Goal: Task Accomplishment & Management: Manage account settings

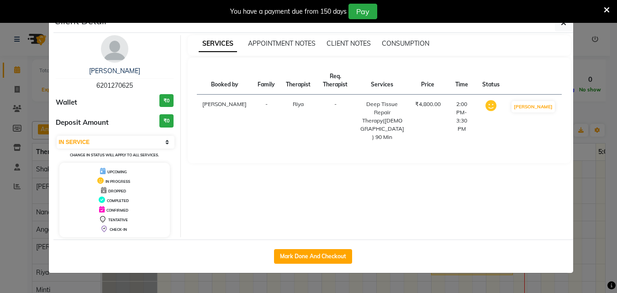
select select "1"
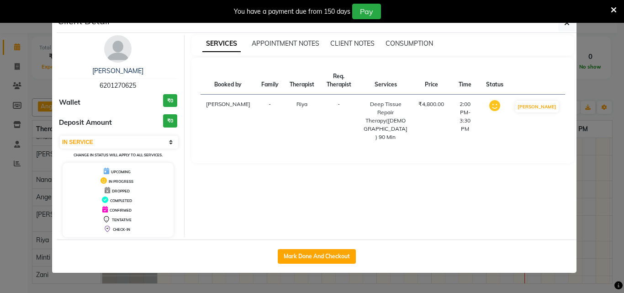
scroll to position [16, 313]
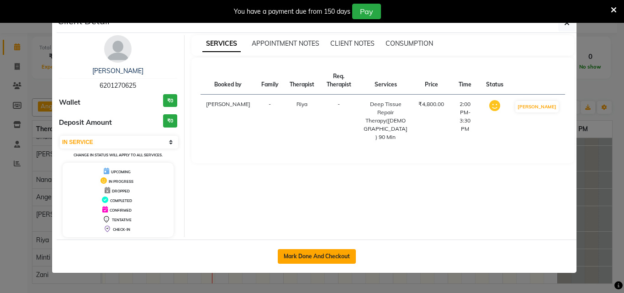
click at [333, 258] on button "Mark Done And Checkout" at bounding box center [317, 256] width 78 height 15
select select "service"
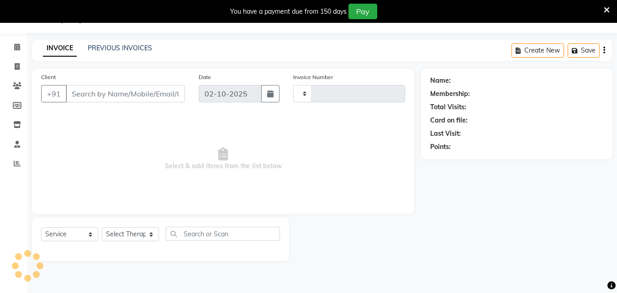
type input "1660"
select select "8066"
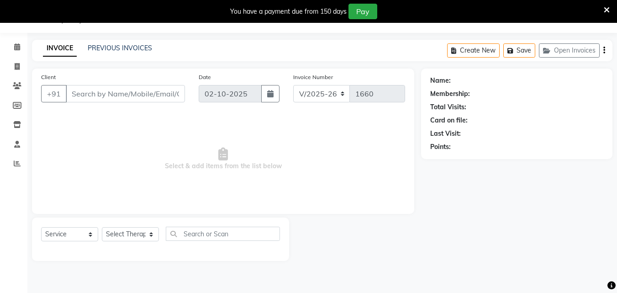
type input "62******25"
select select "80439"
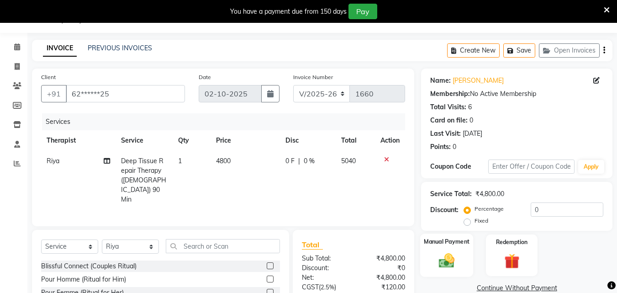
click at [454, 258] on img at bounding box center [447, 260] width 26 height 18
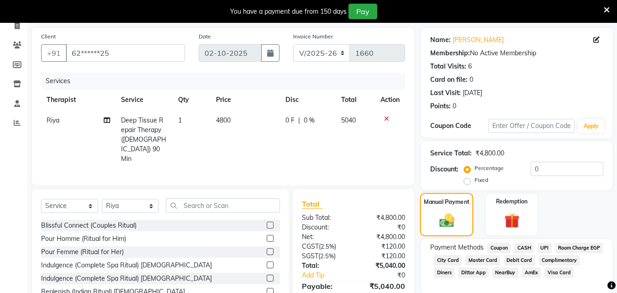
scroll to position [99, 0]
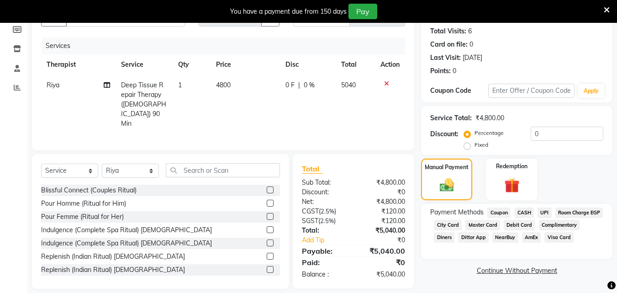
click at [547, 212] on span "UPI" at bounding box center [545, 212] width 14 height 11
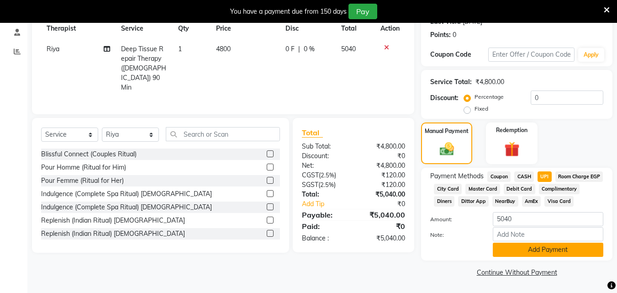
click at [538, 252] on button "Add Payment" at bounding box center [548, 250] width 111 height 14
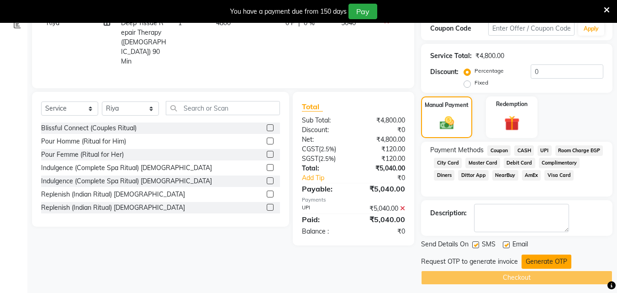
scroll to position [168, 0]
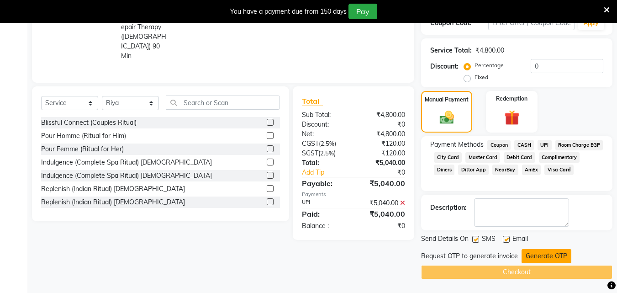
click at [538, 259] on button "Generate OTP" at bounding box center [547, 256] width 50 height 14
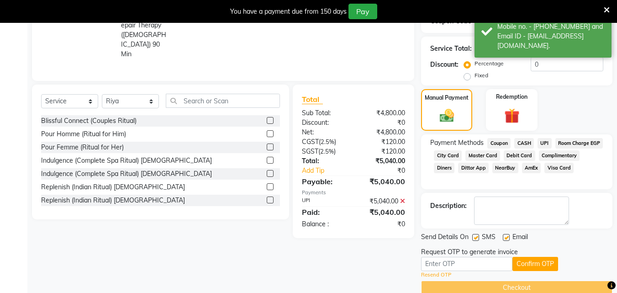
click at [455, 257] on div "Request OTP to generate invoice" at bounding box center [469, 252] width 97 height 10
click at [462, 269] on input "text" at bounding box center [466, 264] width 91 height 14
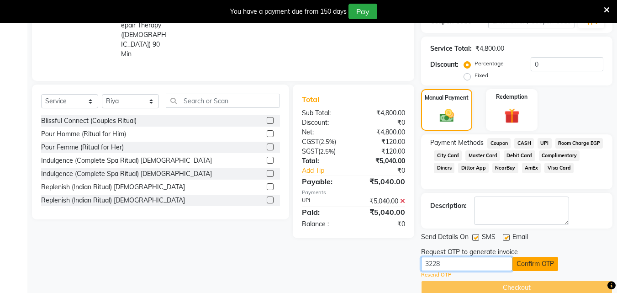
type input "3228"
click at [536, 263] on button "Confirm OTP" at bounding box center [536, 264] width 46 height 14
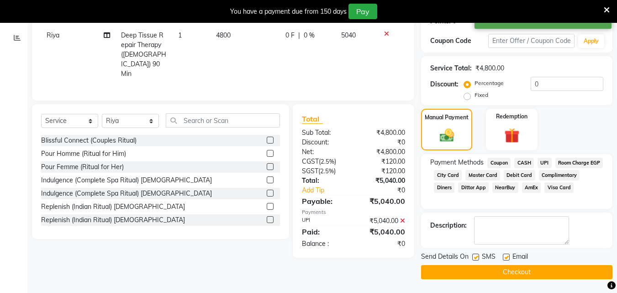
click at [529, 270] on button "Checkout" at bounding box center [516, 272] width 191 height 14
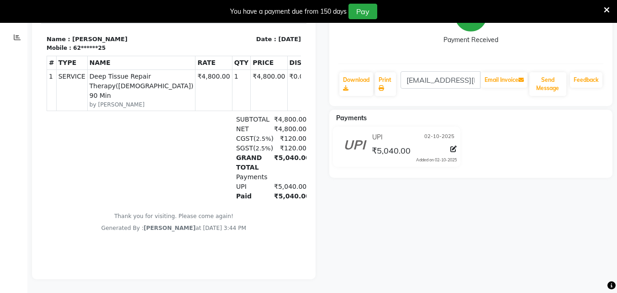
select select "service"
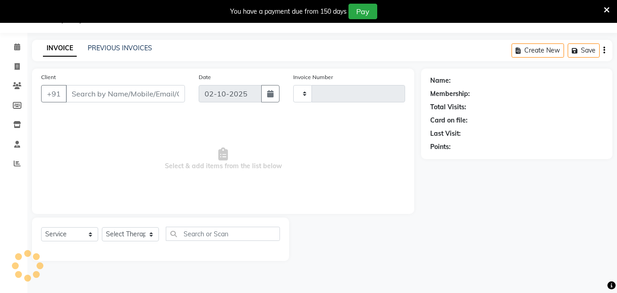
scroll to position [23, 0]
type input "1661"
select select "8066"
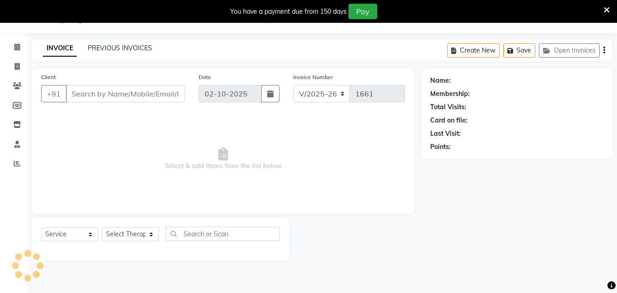
type input "62******25"
select select "80439"
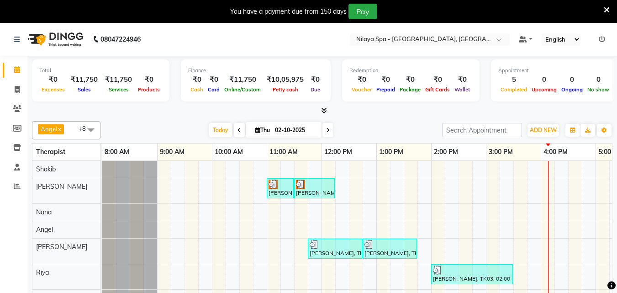
scroll to position [25, 0]
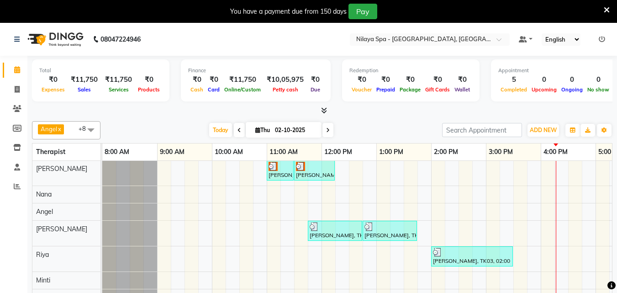
click at [238, 130] on icon at bounding box center [240, 129] width 4 height 5
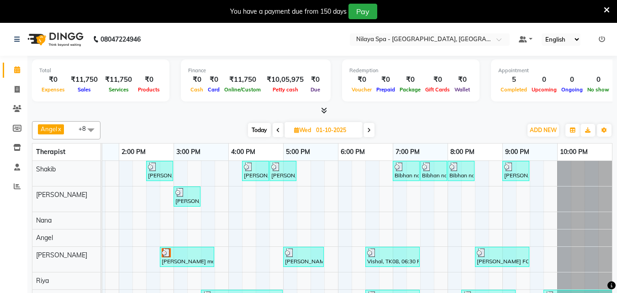
scroll to position [41, 0]
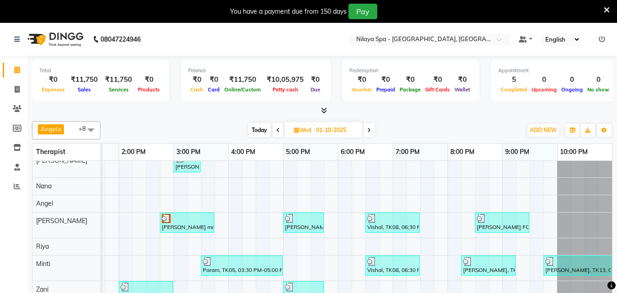
click at [369, 132] on icon at bounding box center [369, 129] width 4 height 5
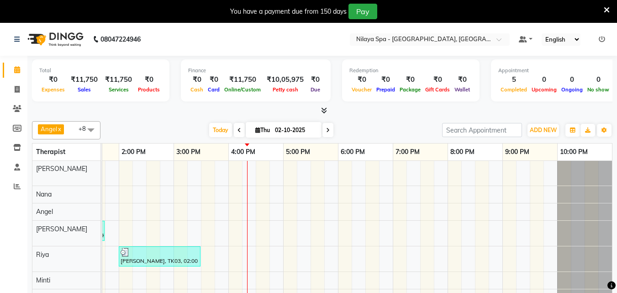
scroll to position [0, 0]
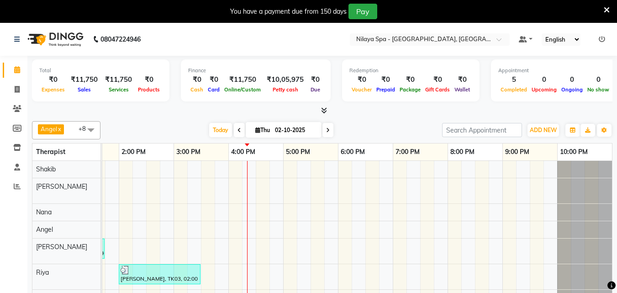
click at [326, 129] on icon at bounding box center [328, 129] width 4 height 5
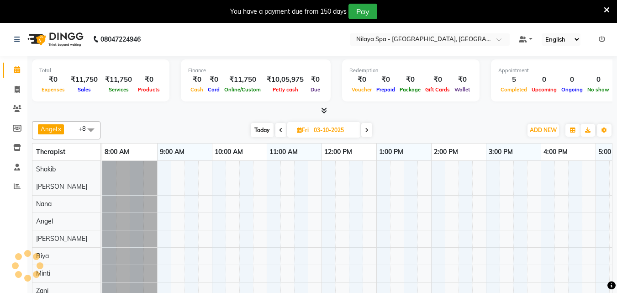
scroll to position [0, 313]
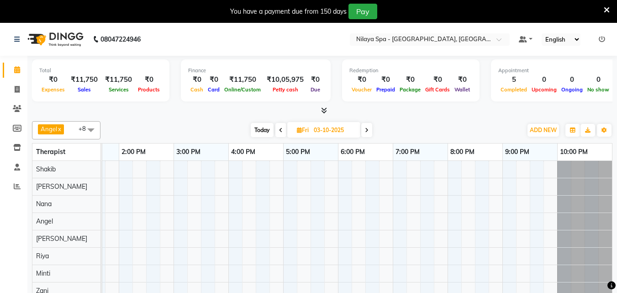
click at [280, 133] on icon at bounding box center [281, 129] width 4 height 5
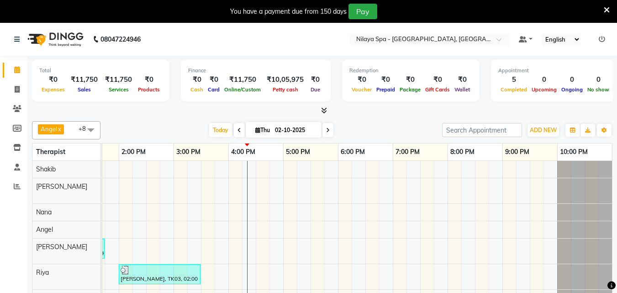
click at [238, 127] on icon at bounding box center [240, 129] width 4 height 5
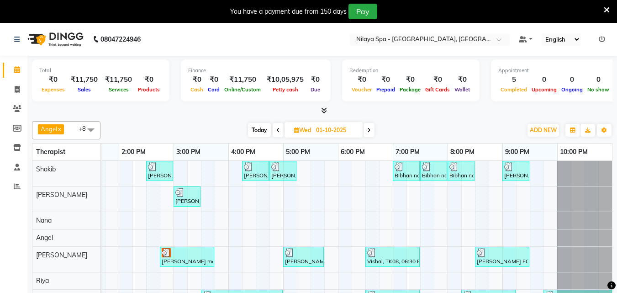
click at [369, 129] on icon at bounding box center [369, 129] width 4 height 5
type input "02-10-2025"
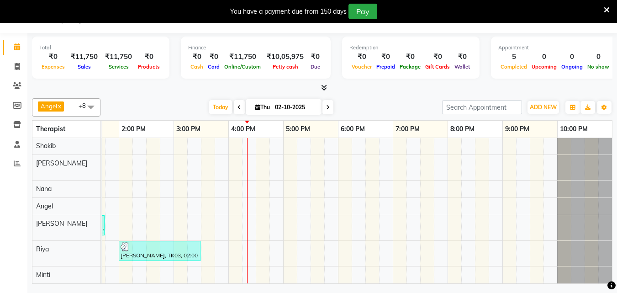
scroll to position [0, 0]
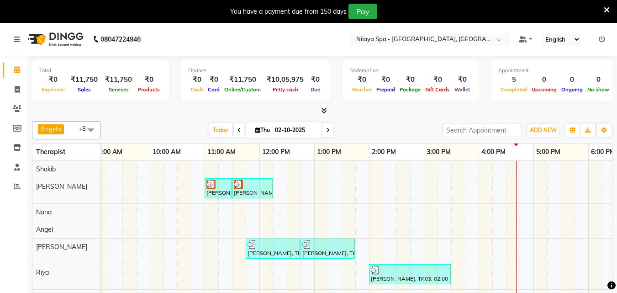
click at [488, 167] on div "Venugopal Chitta, TK02, 11:00 AM-11:30 AM, Chakra Head Massage 30 Min Venugopal…" at bounding box center [451, 242] width 822 height 163
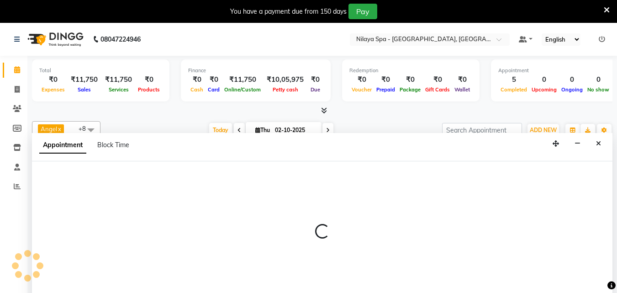
scroll to position [23, 0]
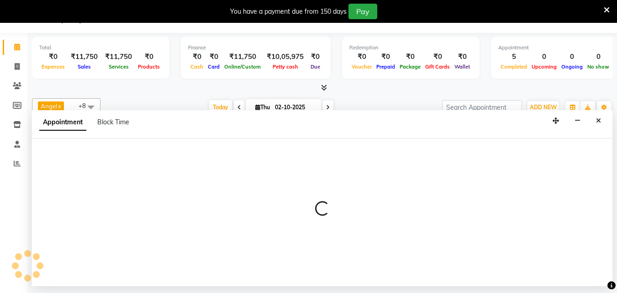
select select "78958"
select select "960"
select select "tentative"
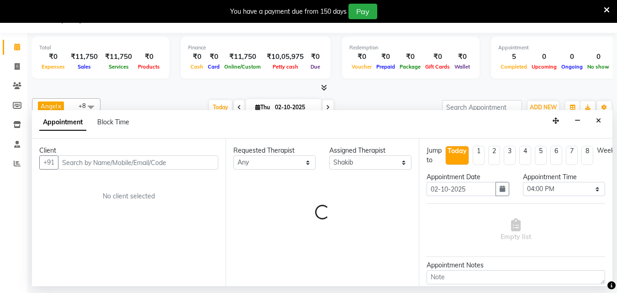
click at [72, 166] on input "text" at bounding box center [138, 162] width 160 height 14
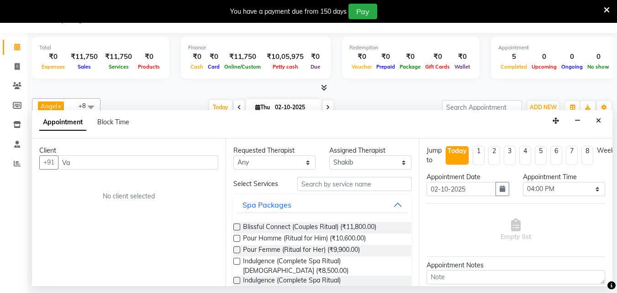
type input "V"
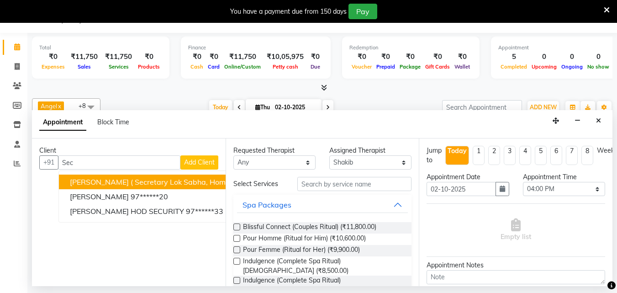
click at [108, 161] on input "Sec" at bounding box center [119, 162] width 122 height 14
type input "S"
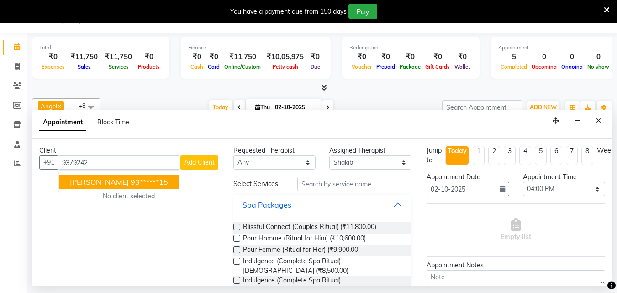
click at [131, 177] on ngb-highlight "93******15" at bounding box center [149, 181] width 37 height 9
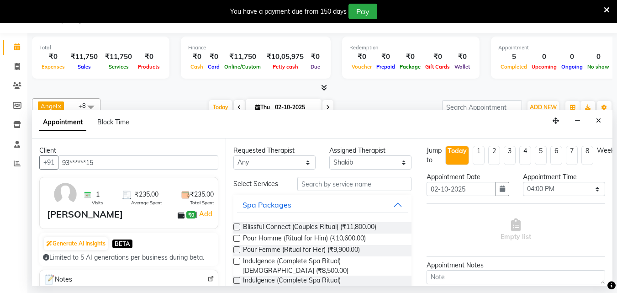
type input "93******15"
click at [315, 182] on input "text" at bounding box center [354, 184] width 114 height 14
click at [319, 185] on input "text" at bounding box center [354, 184] width 114 height 14
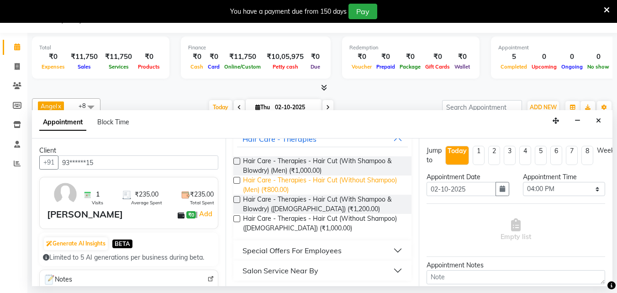
scroll to position [68, 0]
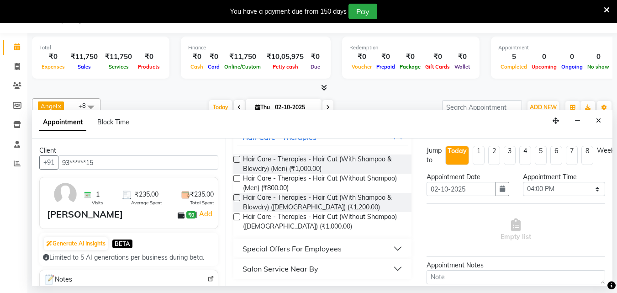
type input "Hair Cut"
click at [391, 248] on button "Special Offers For Employees" at bounding box center [322, 248] width 171 height 16
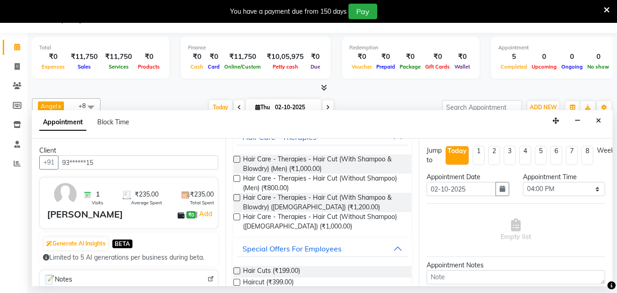
click at [240, 271] on label at bounding box center [236, 270] width 7 height 7
click at [239, 271] on input "checkbox" at bounding box center [236, 272] width 6 height 6
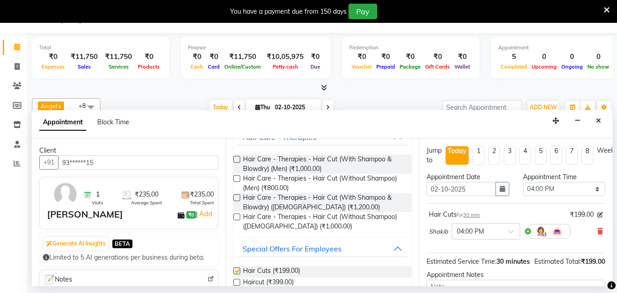
checkbox input "false"
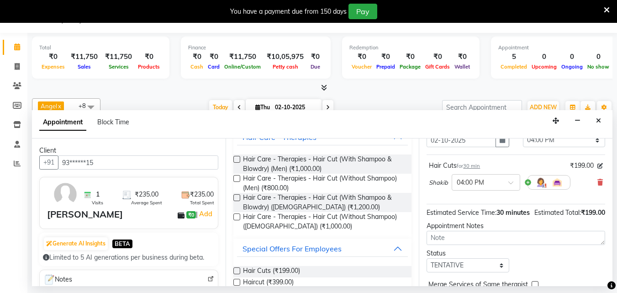
scroll to position [109, 0]
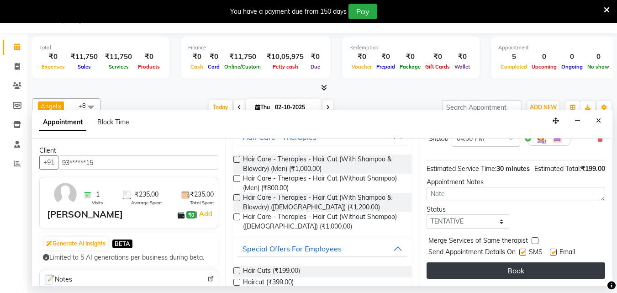
click at [492, 264] on button "Book" at bounding box center [516, 270] width 179 height 16
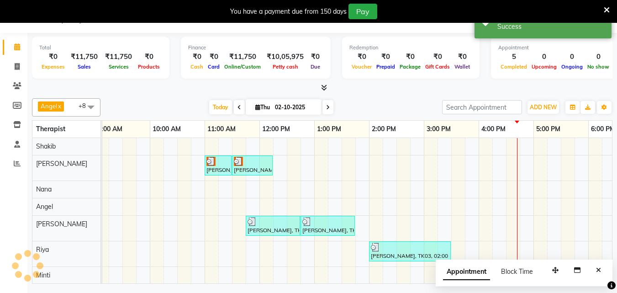
scroll to position [0, 0]
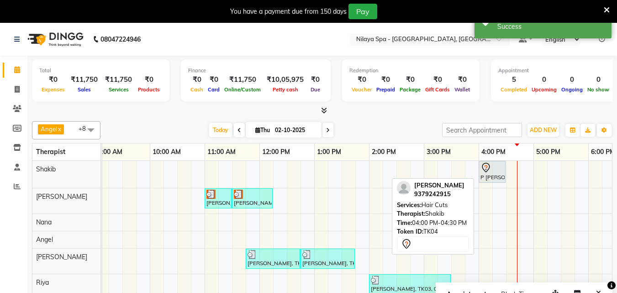
click at [501, 171] on div at bounding box center [492, 167] width 23 height 11
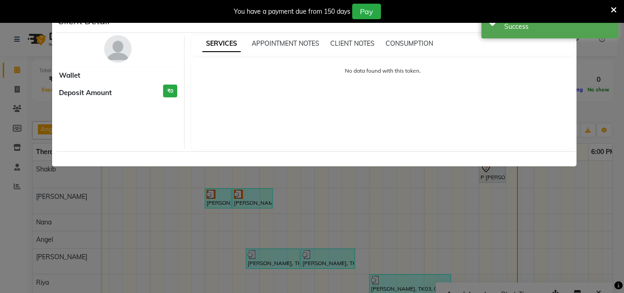
select select "7"
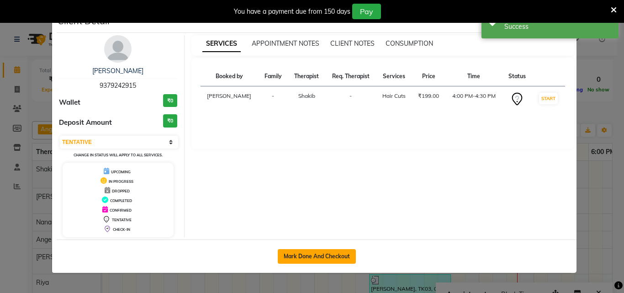
click at [324, 251] on button "Mark Done And Checkout" at bounding box center [317, 256] width 78 height 15
select select "service"
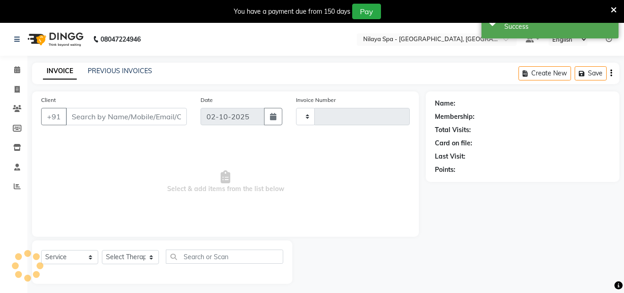
type input "1661"
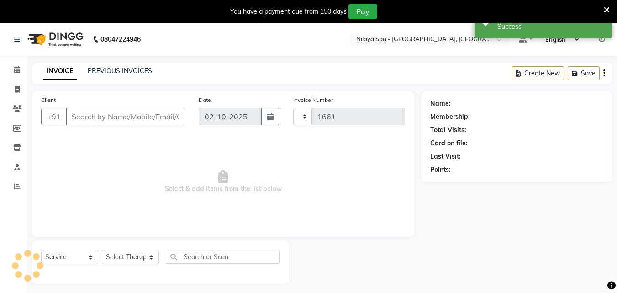
select select "8066"
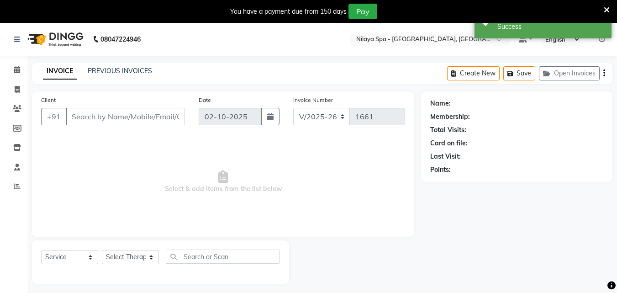
type input "93******15"
select select "78958"
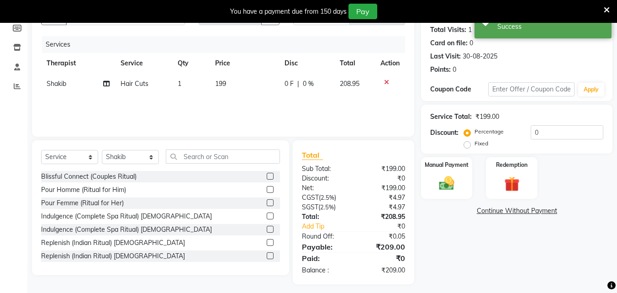
scroll to position [105, 0]
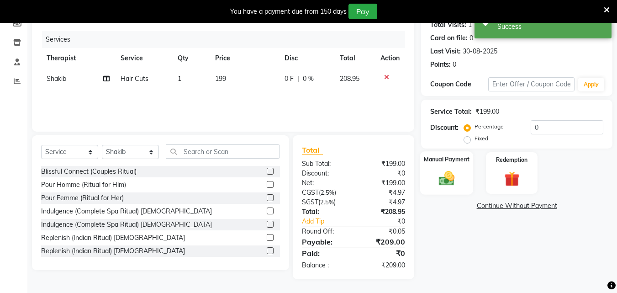
click at [438, 178] on img at bounding box center [447, 178] width 26 height 18
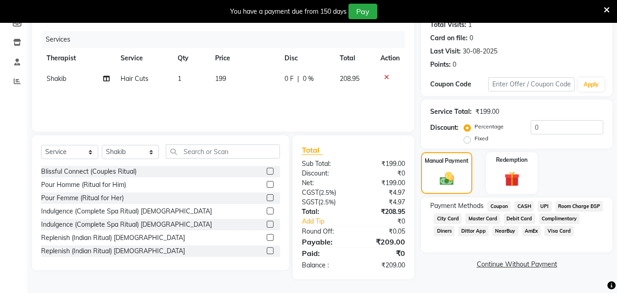
click at [482, 238] on div "Payment Methods Coupon CASH UPI Room Charge EGP City Card Master Card Debit Car…" at bounding box center [516, 219] width 173 height 37
click at [431, 176] on div "Manual Payment" at bounding box center [446, 172] width 53 height 43
click at [556, 212] on span "Room Charge EGP" at bounding box center [580, 206] width 48 height 11
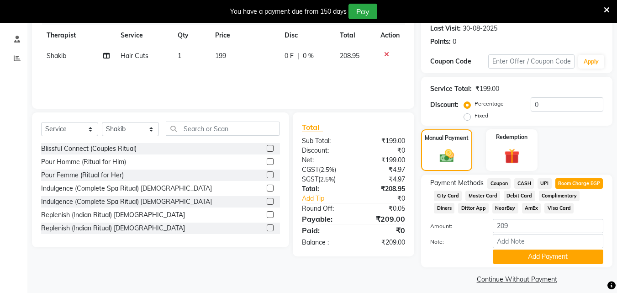
scroll to position [147, 0]
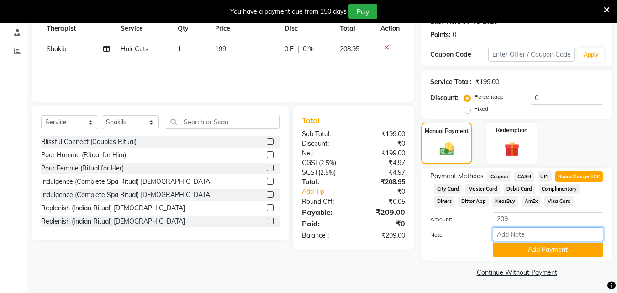
click at [532, 228] on input "Note:" at bounding box center [548, 234] width 111 height 14
type input "City l."
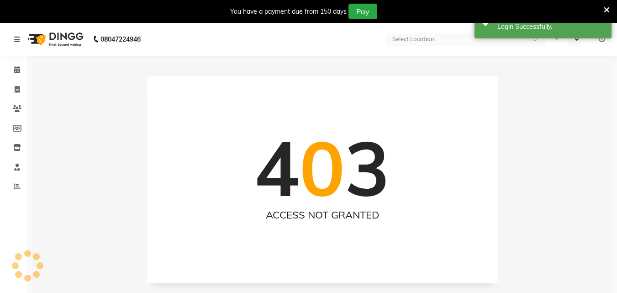
select select "en"
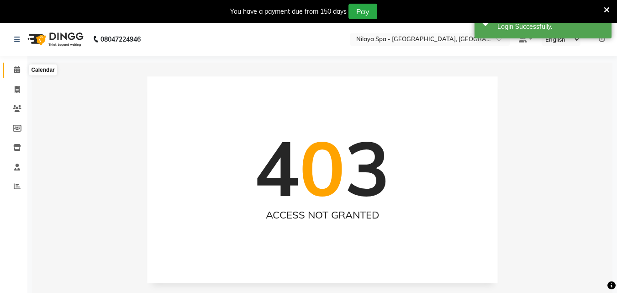
click at [11, 68] on span at bounding box center [17, 70] width 16 height 11
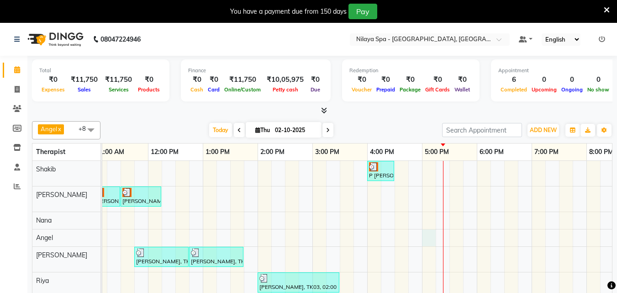
click at [435, 236] on div "[PERSON_NAME], TK04, 04:00 PM-04:30 PM, Hair Cuts [PERSON_NAME], TK02, 11:00 AM…" at bounding box center [340, 246] width 822 height 171
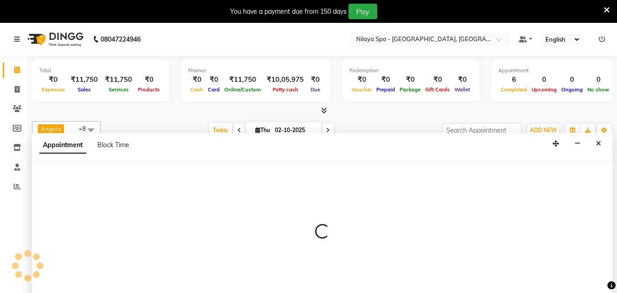
scroll to position [23, 0]
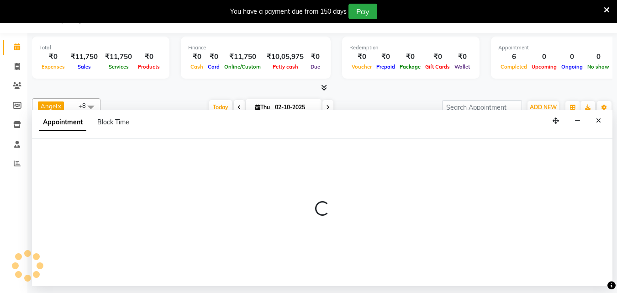
select select "78966"
select select "1020"
select select "tentative"
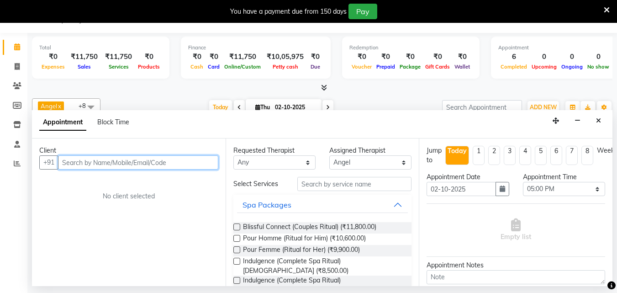
click at [113, 163] on input "text" at bounding box center [138, 162] width 160 height 14
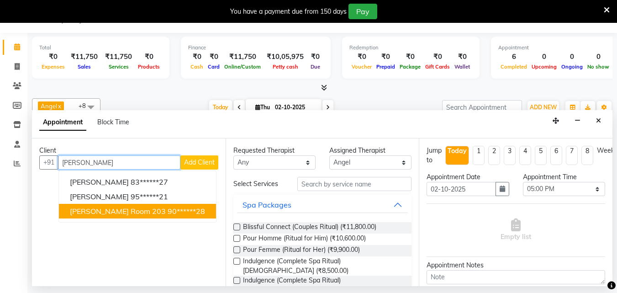
click at [168, 212] on ngb-highlight "90******28" at bounding box center [186, 211] width 37 height 9
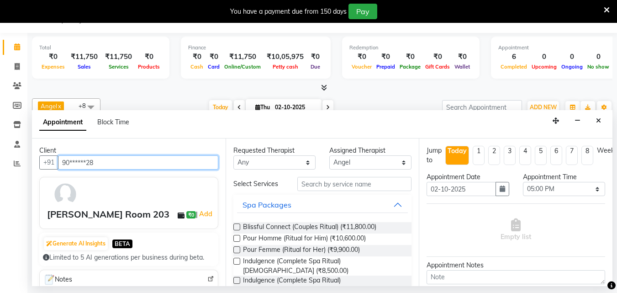
type input "90******28"
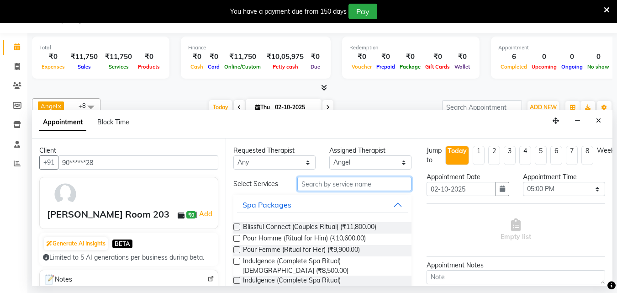
click at [353, 186] on input "text" at bounding box center [354, 184] width 114 height 14
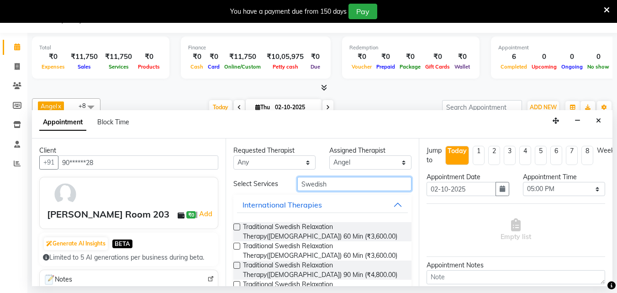
type input "Swedish"
click at [238, 247] on label at bounding box center [236, 246] width 7 height 7
click at [238, 247] on input "checkbox" at bounding box center [236, 247] width 6 height 6
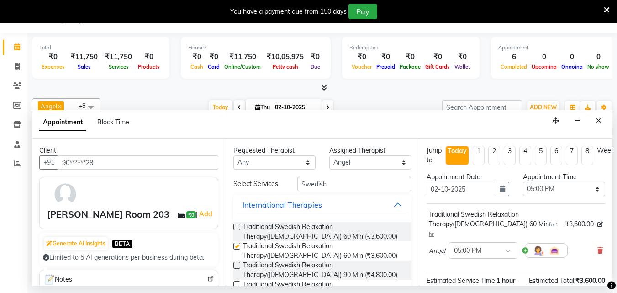
checkbox input "false"
click at [592, 191] on select "Select 09:00 AM 09:15 AM 09:30 AM 09:45 AM 10:00 AM 10:15 AM 10:30 AM 10:45 AM …" at bounding box center [564, 189] width 82 height 14
select select "1050"
click at [523, 182] on select "Select 09:00 AM 09:15 AM 09:30 AM 09:45 AM 10:00 AM 10:15 AM 10:30 AM 10:45 AM …" at bounding box center [564, 189] width 82 height 14
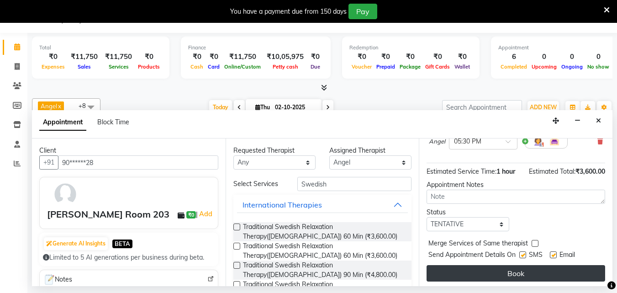
click at [526, 265] on button "Book" at bounding box center [516, 273] width 179 height 16
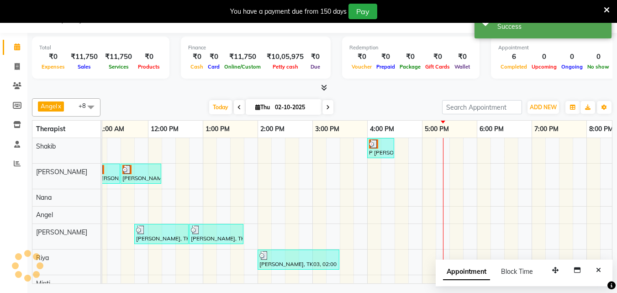
scroll to position [0, 0]
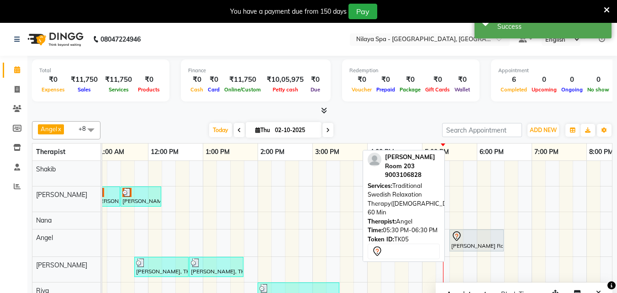
click at [464, 245] on div "[PERSON_NAME] Room 203, TK05, 05:30 PM-06:30 PM, Traditional Swedish Relaxation…" at bounding box center [477, 240] width 53 height 19
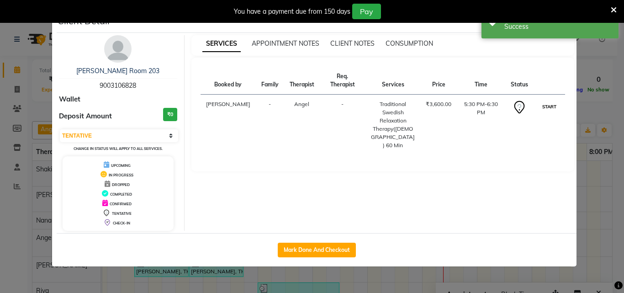
click at [548, 101] on button "START" at bounding box center [549, 106] width 19 height 11
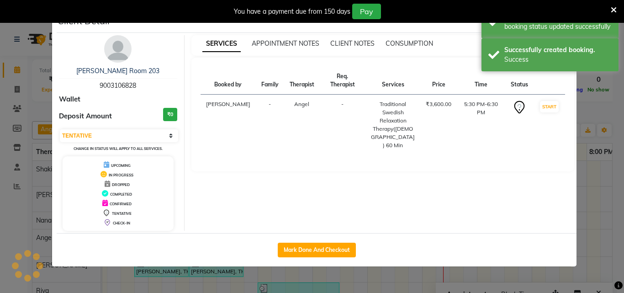
select select "1"
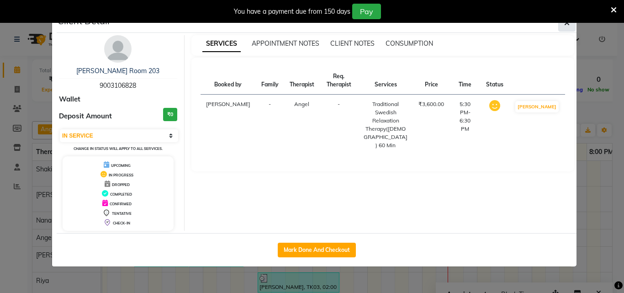
drag, startPoint x: 334, startPoint y: 247, endPoint x: 563, endPoint y: 27, distance: 318.0
click at [563, 27] on button "button" at bounding box center [566, 22] width 17 height 17
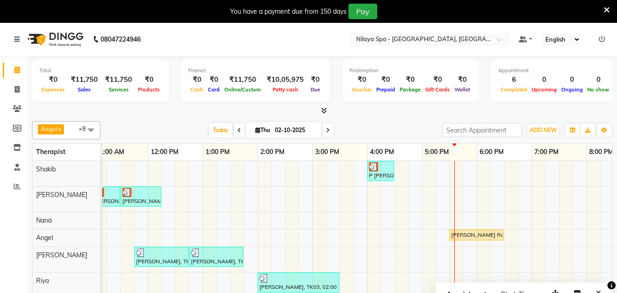
click at [426, 170] on div "[PERSON_NAME], TK04, 04:00 PM-04:30 PM, Hair Cuts [PERSON_NAME], TK02, 11:00 AM…" at bounding box center [340, 246] width 822 height 171
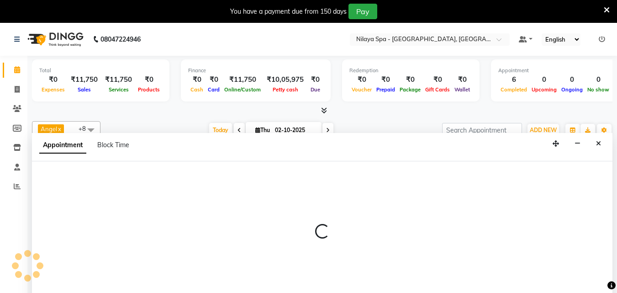
scroll to position [23, 0]
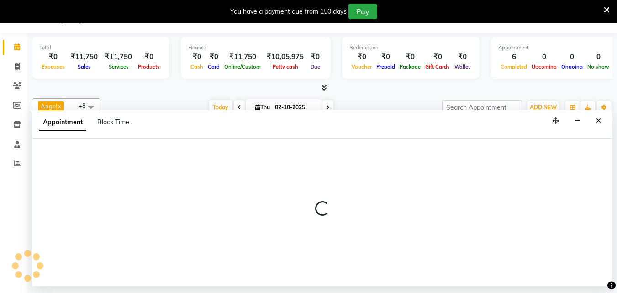
select select "78958"
select select "1020"
select select "tentative"
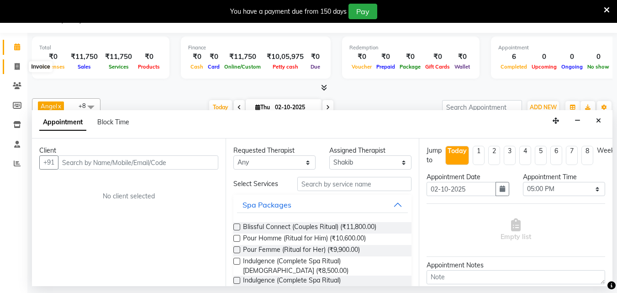
click at [16, 67] on icon at bounding box center [17, 66] width 5 height 7
select select "service"
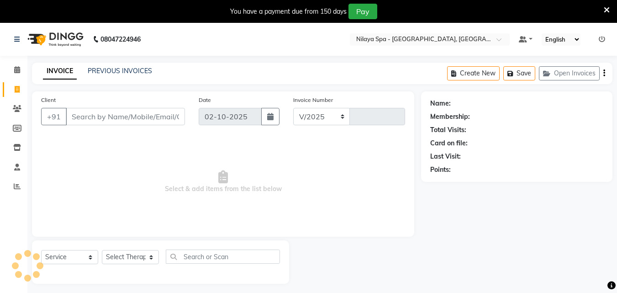
select select "8066"
type input "1661"
click at [14, 69] on icon at bounding box center [17, 69] width 6 height 7
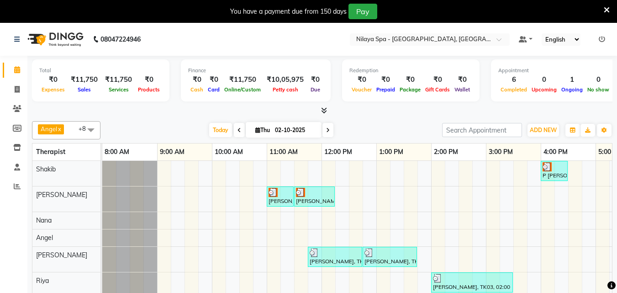
click at [575, 168] on div "[PERSON_NAME], TK04, 04:00 PM-04:30 PM, Hair Cuts [PERSON_NAME], TK02, 11:00 AM…" at bounding box center [513, 246] width 822 height 171
select select "78958"
select select "tentative"
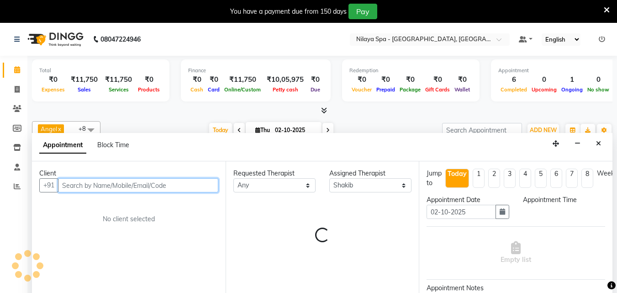
select select "990"
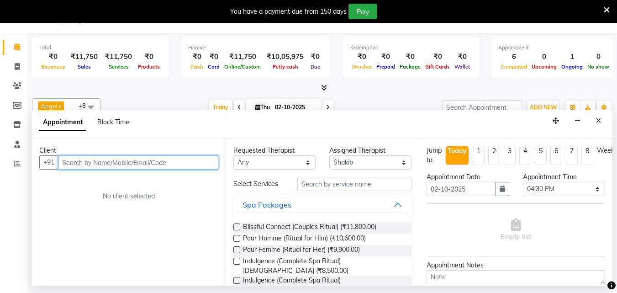
click at [72, 162] on input "text" at bounding box center [138, 162] width 160 height 14
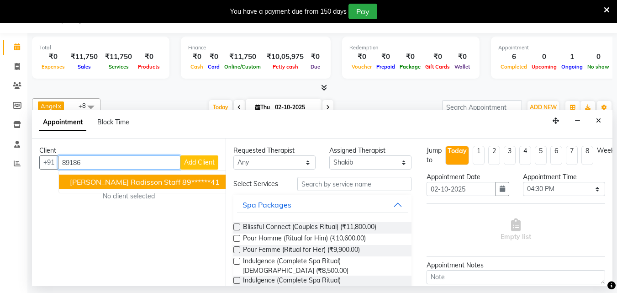
click at [115, 177] on span "[PERSON_NAME] Radisson staff" at bounding box center [125, 181] width 111 height 9
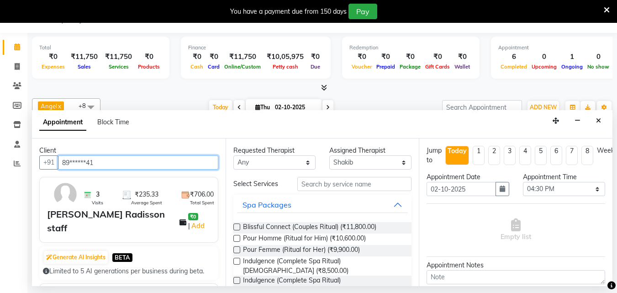
type input "89******41"
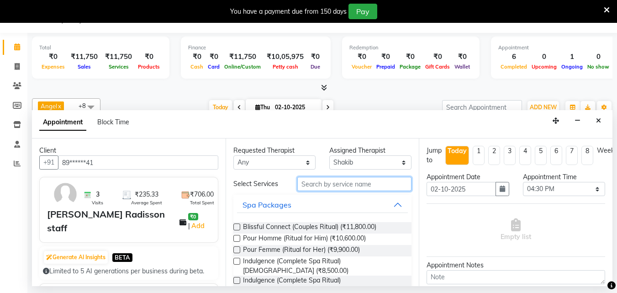
click at [326, 181] on input "text" at bounding box center [354, 184] width 114 height 14
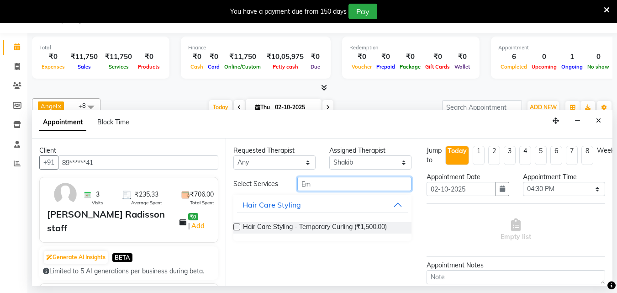
type input "E"
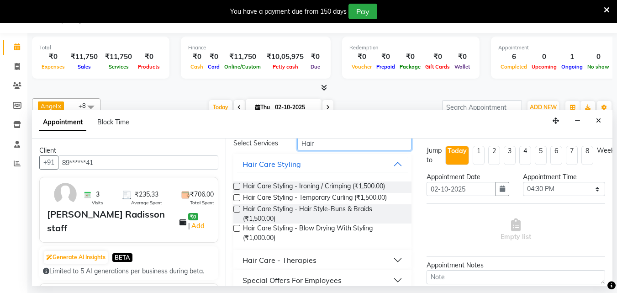
scroll to position [72, 0]
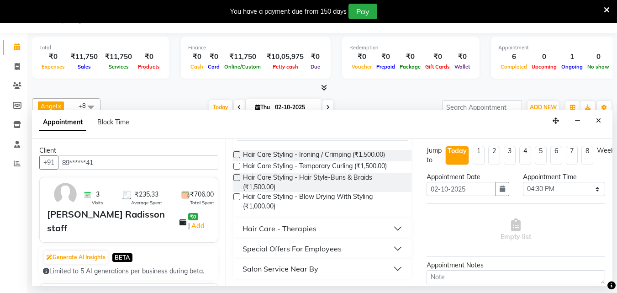
type input "Hair"
click at [391, 247] on button "Special Offers For Employees" at bounding box center [322, 248] width 171 height 16
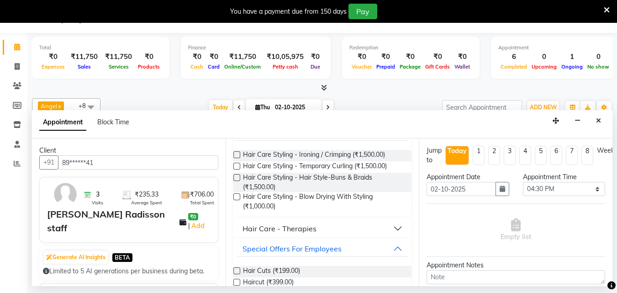
click at [239, 273] on label at bounding box center [236, 270] width 7 height 7
click at [239, 273] on input "checkbox" at bounding box center [236, 272] width 6 height 6
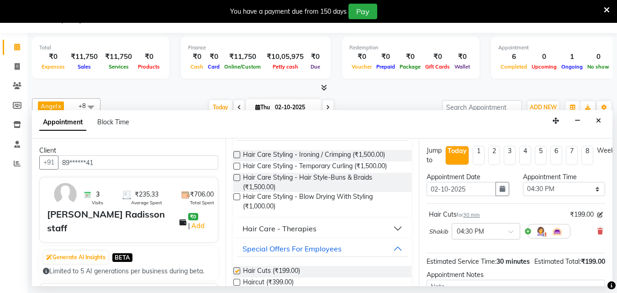
checkbox input "false"
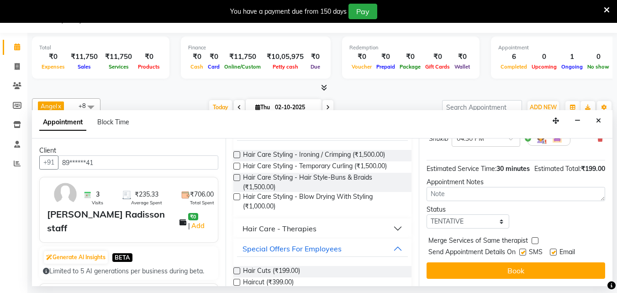
scroll to position [109, 0]
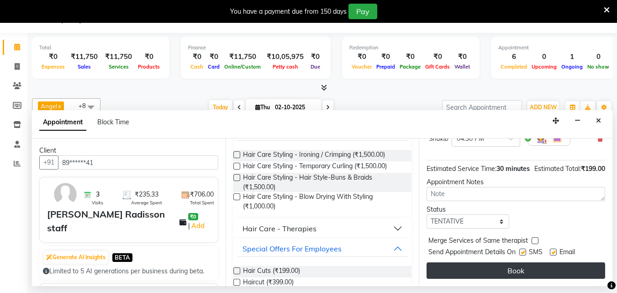
click at [539, 270] on button "Book" at bounding box center [516, 270] width 179 height 16
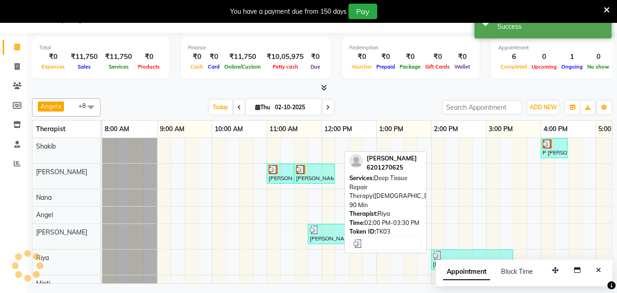
scroll to position [0, 0]
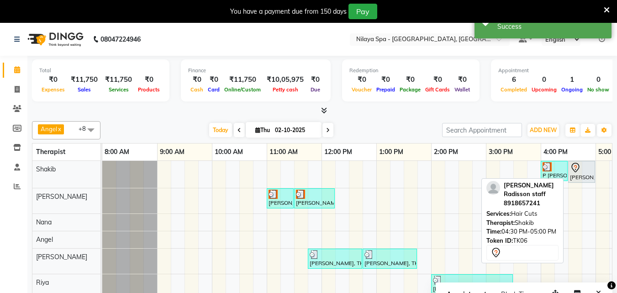
click at [589, 178] on div "[PERSON_NAME] Radisson staff, TK06, 04:30 PM-05:00 PM, Hair Cuts" at bounding box center [581, 171] width 25 height 19
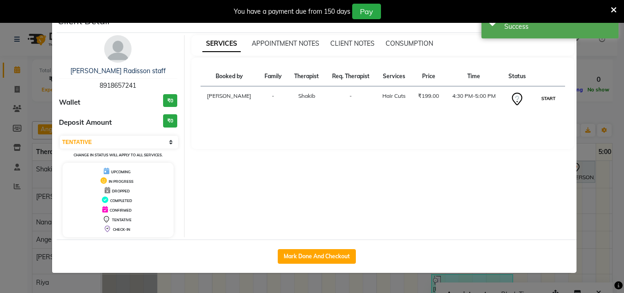
click at [546, 96] on button "START" at bounding box center [548, 98] width 19 height 11
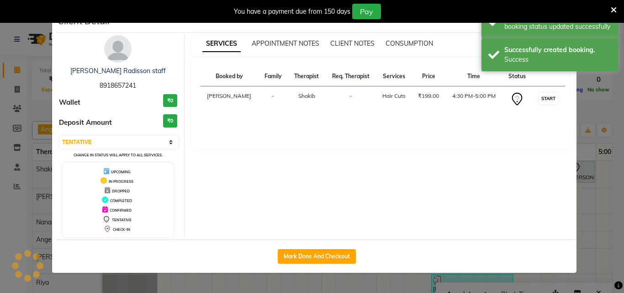
select select "1"
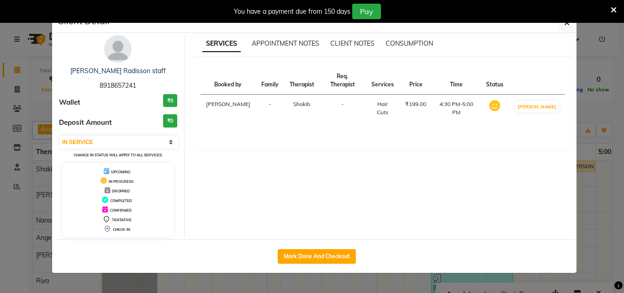
click at [570, 32] on div "Client Detail" at bounding box center [317, 23] width 520 height 20
click at [568, 25] on icon "button" at bounding box center [566, 22] width 5 height 7
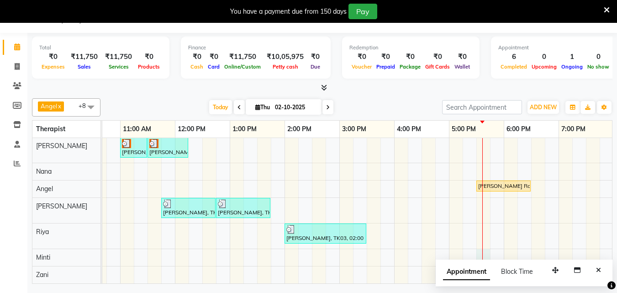
click at [487, 248] on div "P [PERSON_NAME], TK04, 04:00 PM-04:30 PM, Hair Cuts [PERSON_NAME] Radisson staf…" at bounding box center [367, 197] width 822 height 171
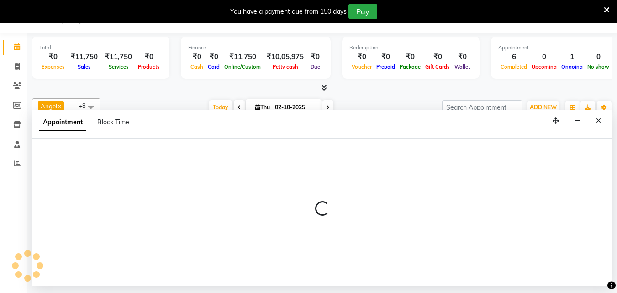
select select "90192"
select select "tentative"
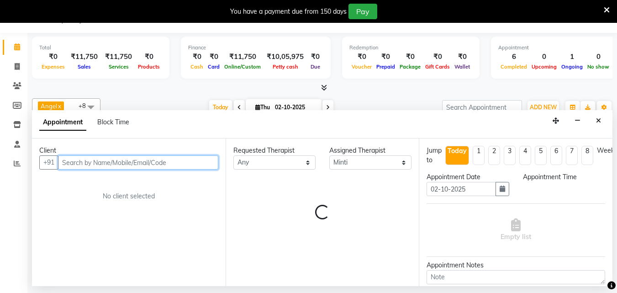
select select "1050"
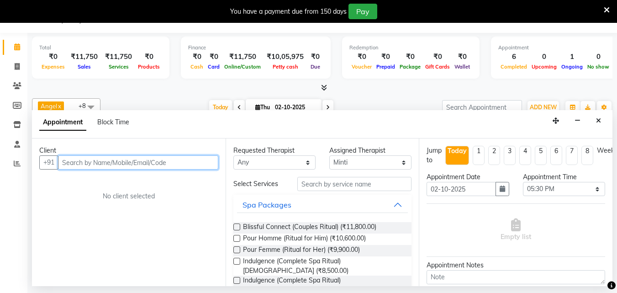
click at [84, 158] on input "text" at bounding box center [138, 162] width 160 height 14
click at [75, 164] on input "text" at bounding box center [138, 162] width 160 height 14
click at [75, 161] on input "text" at bounding box center [138, 162] width 160 height 14
click at [19, 85] on icon at bounding box center [17, 85] width 9 height 7
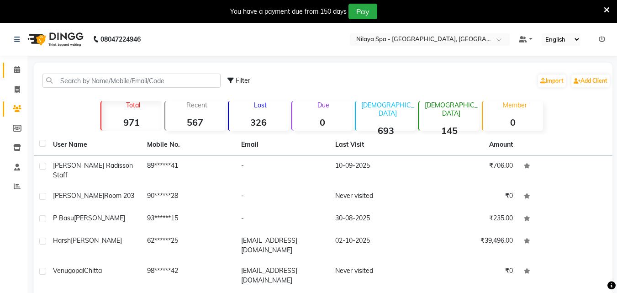
click at [20, 64] on link "Calendar" at bounding box center [14, 70] width 22 height 15
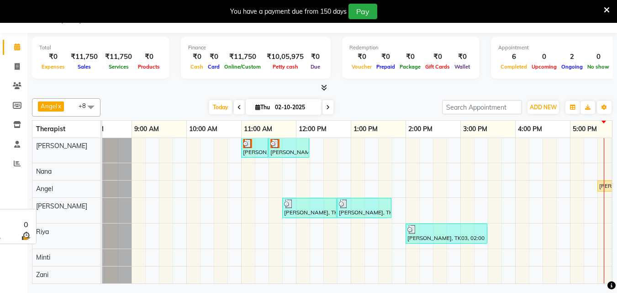
scroll to position [33, 26]
click at [581, 230] on div "P [PERSON_NAME], TK04, 04:00 PM-04:30 PM, Hair Cuts [PERSON_NAME] Radisson staf…" at bounding box center [488, 197] width 822 height 171
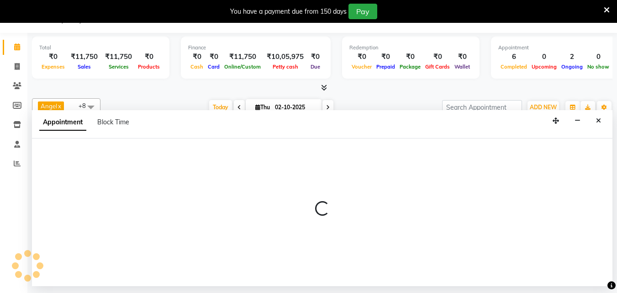
select select "80439"
select select "tentative"
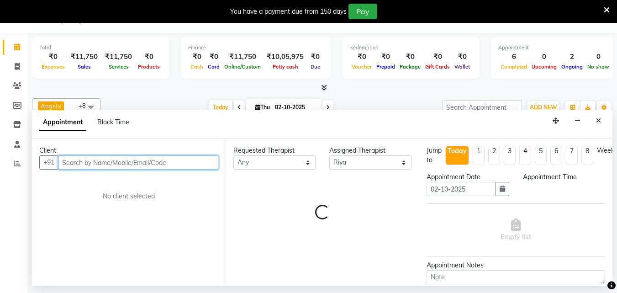
select select "1020"
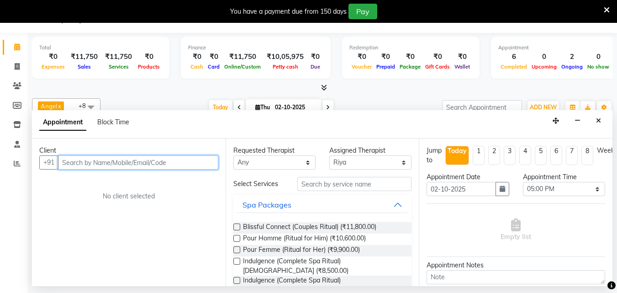
click at [96, 160] on input "text" at bounding box center [138, 162] width 160 height 14
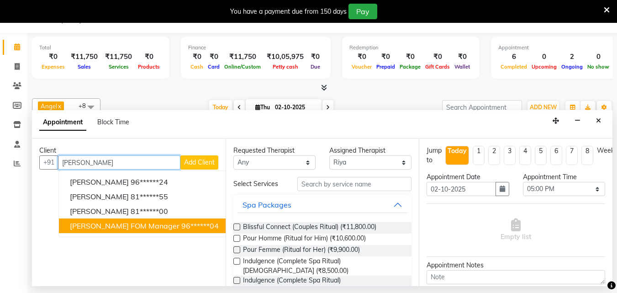
click at [141, 230] on button "[PERSON_NAME] FOM manager 96******04" at bounding box center [144, 225] width 171 height 15
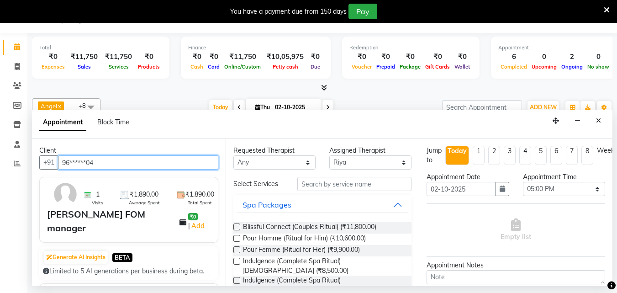
type input "96******04"
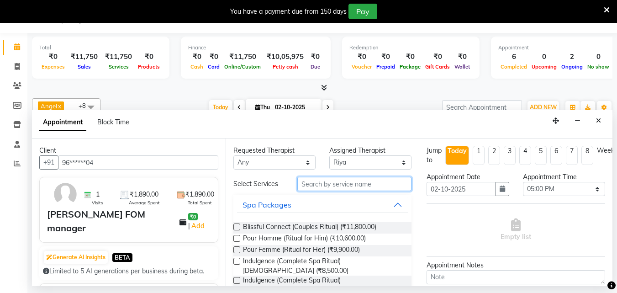
click at [334, 181] on input "text" at bounding box center [354, 184] width 114 height 14
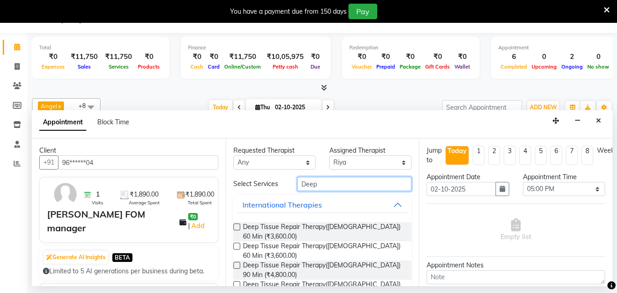
type input "Deep"
click at [240, 227] on label at bounding box center [236, 226] width 7 height 7
click at [239, 227] on input "checkbox" at bounding box center [236, 228] width 6 height 6
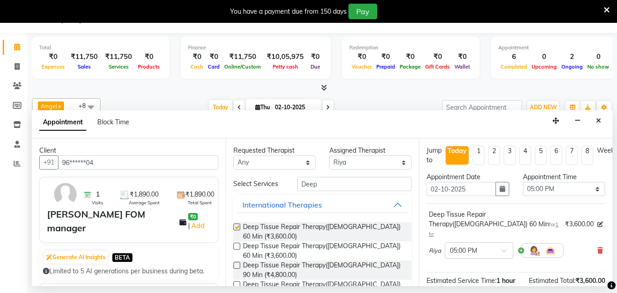
checkbox input "false"
click at [589, 190] on select "Select 09:00 AM 09:15 AM 09:30 AM 09:45 AM 10:00 AM 10:15 AM 10:30 AM 10:45 AM …" at bounding box center [564, 189] width 82 height 14
select select "1110"
click at [523, 182] on select "Select 09:00 AM 09:15 AM 09:30 AM 09:45 AM 10:00 AM 10:15 AM 10:30 AM 10:45 AM …" at bounding box center [564, 189] width 82 height 14
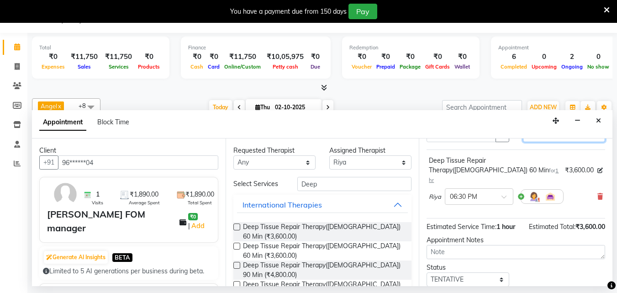
scroll to position [109, 0]
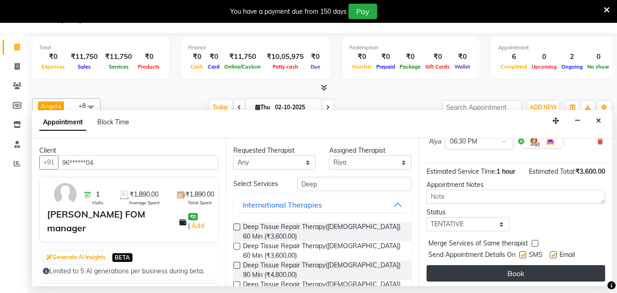
click at [530, 265] on button "Book" at bounding box center [516, 273] width 179 height 16
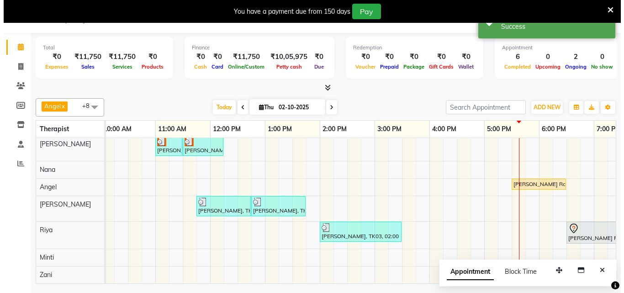
scroll to position [0, 244]
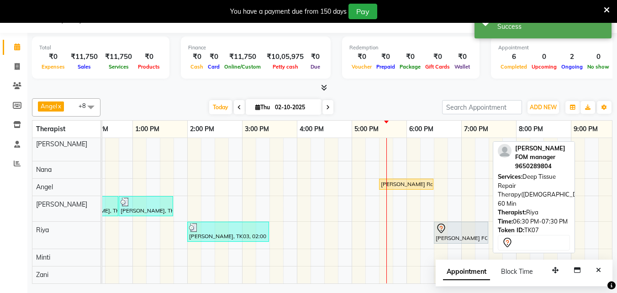
click at [461, 228] on div "[PERSON_NAME] FOM manager , TK07, 06:30 PM-07:30 PM, Deep Tissue Repair Therapy…" at bounding box center [461, 232] width 53 height 19
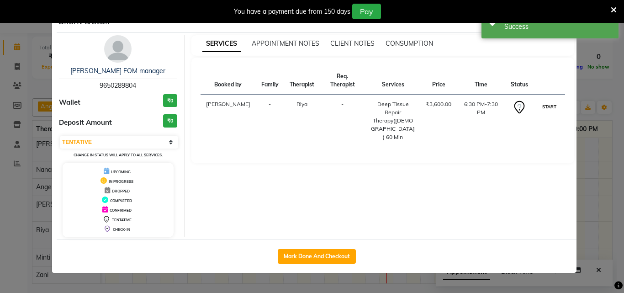
click at [548, 101] on button "START" at bounding box center [549, 106] width 19 height 11
select select "1"
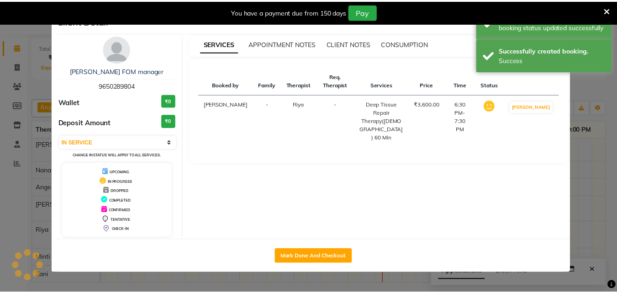
scroll to position [33, 244]
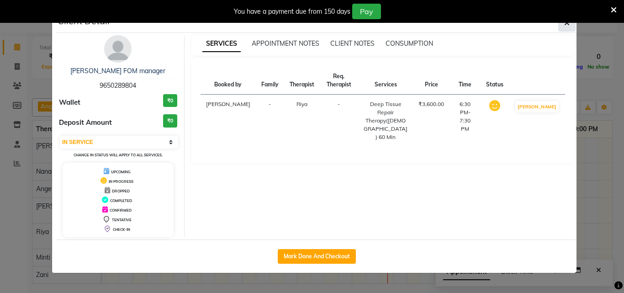
click at [562, 29] on button "button" at bounding box center [566, 22] width 17 height 17
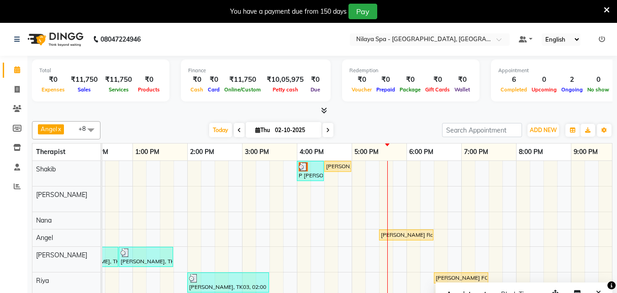
scroll to position [23, 0]
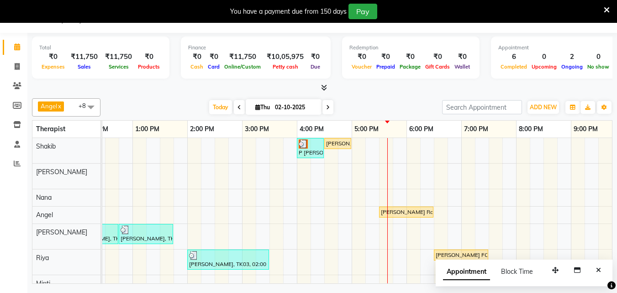
click at [367, 274] on div "P [PERSON_NAME], TK04, 04:00 PM-04:30 PM, Hair Cuts [PERSON_NAME] Radisson staf…" at bounding box center [269, 223] width 822 height 171
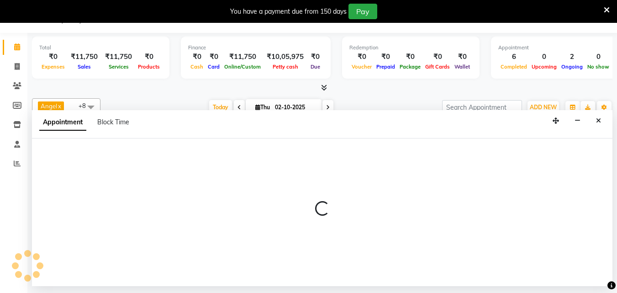
select select "80439"
select select "tentative"
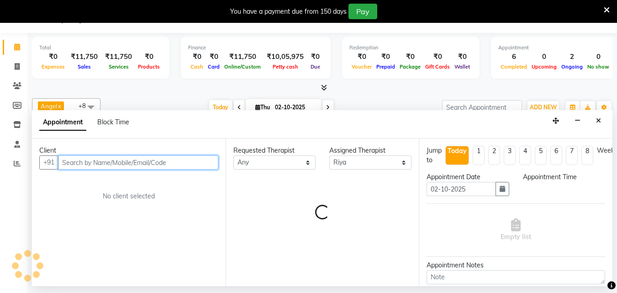
select select "1035"
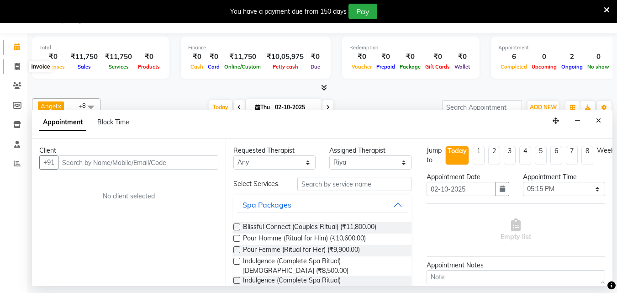
click at [16, 69] on icon at bounding box center [17, 66] width 5 height 7
select select "service"
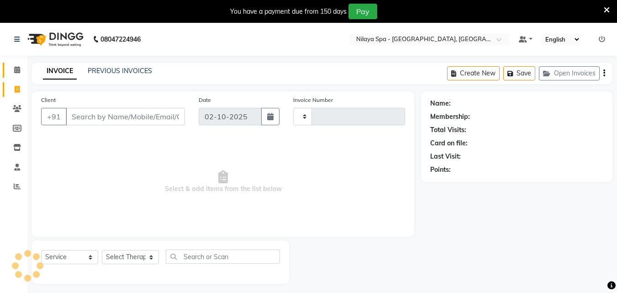
click at [15, 54] on nav "08047224946 Select Location × [GEOGRAPHIC_DATA] - [GEOGRAPHIC_DATA], Ranchi Def…" at bounding box center [308, 39] width 617 height 33
type input "1661"
select select "8066"
click at [14, 73] on icon at bounding box center [17, 69] width 6 height 7
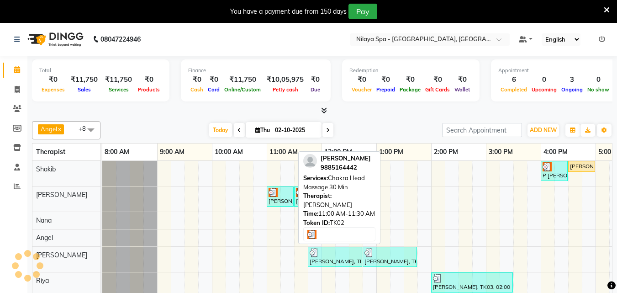
click at [290, 196] on div at bounding box center [280, 192] width 23 height 9
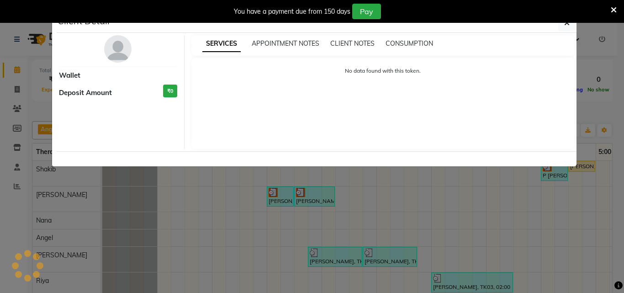
select select "3"
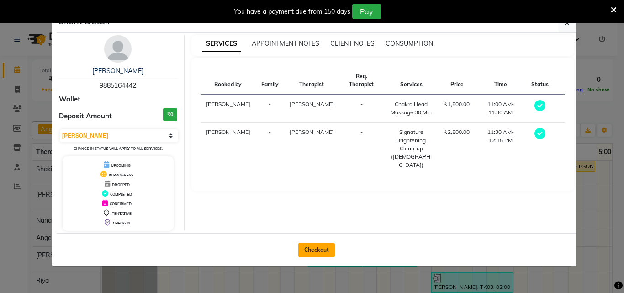
click at [316, 249] on button "Checkout" at bounding box center [316, 250] width 37 height 15
select select "service"
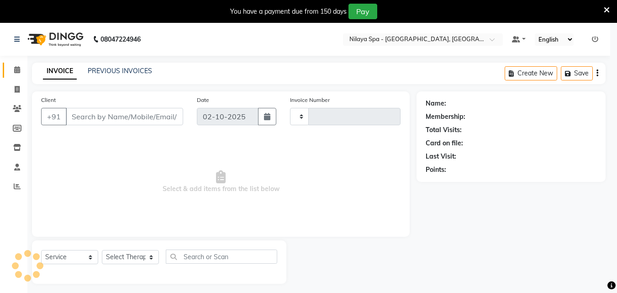
type input "1661"
select select "8066"
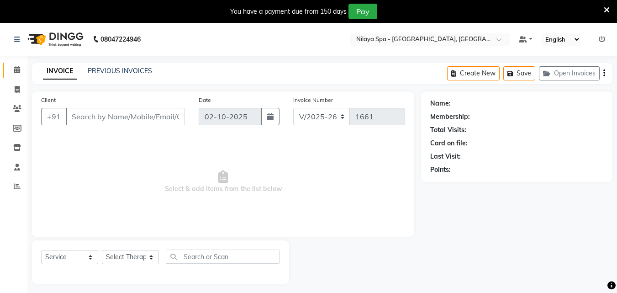
type input "98******42"
select select "78963"
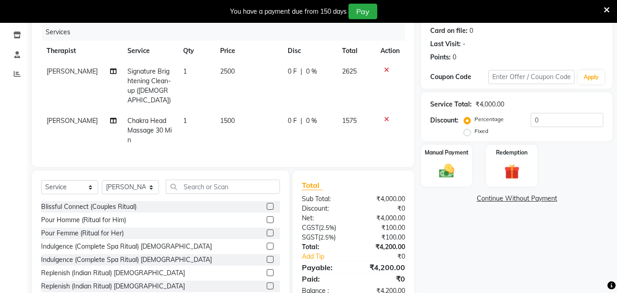
scroll to position [136, 0]
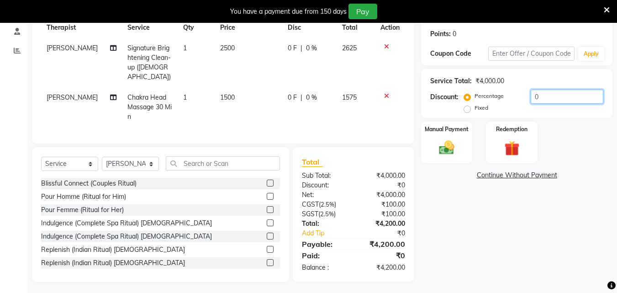
click at [550, 99] on input "0" at bounding box center [567, 97] width 73 height 14
type input "10"
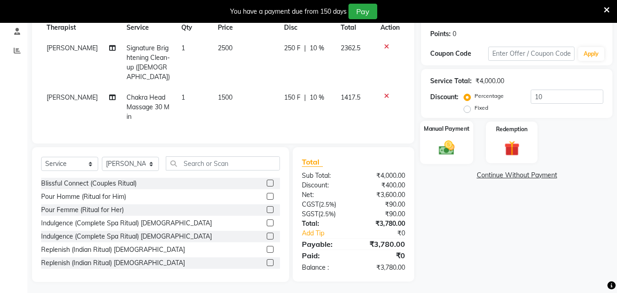
click at [446, 149] on img at bounding box center [447, 147] width 26 height 18
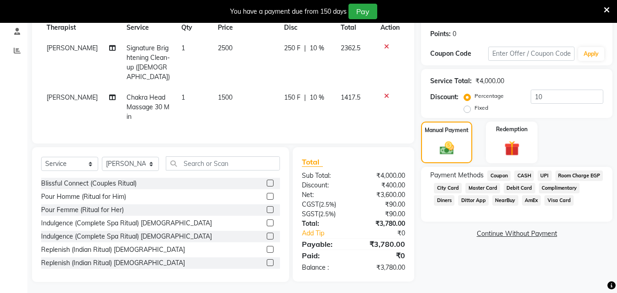
click at [500, 187] on span "Master Card" at bounding box center [483, 188] width 35 height 11
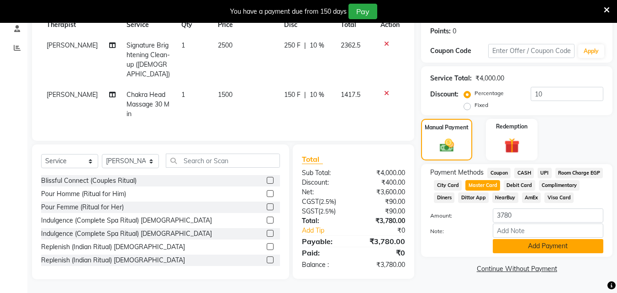
click at [532, 249] on button "Add Payment" at bounding box center [548, 246] width 111 height 14
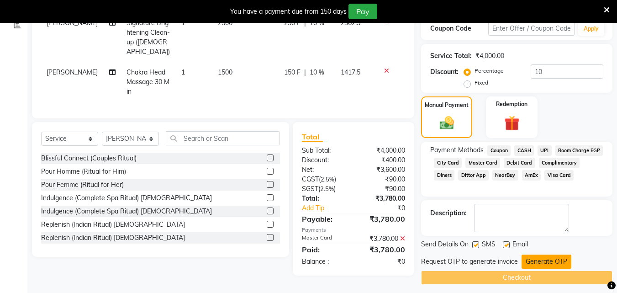
scroll to position [168, 0]
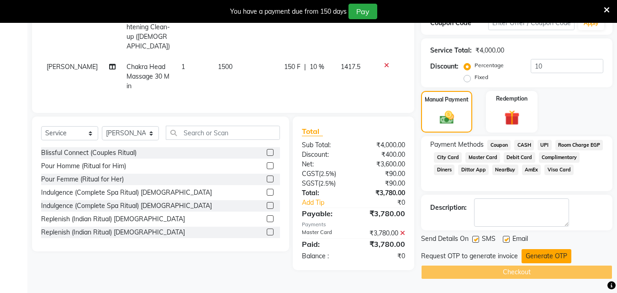
click at [535, 258] on button "Generate OTP" at bounding box center [547, 256] width 50 height 14
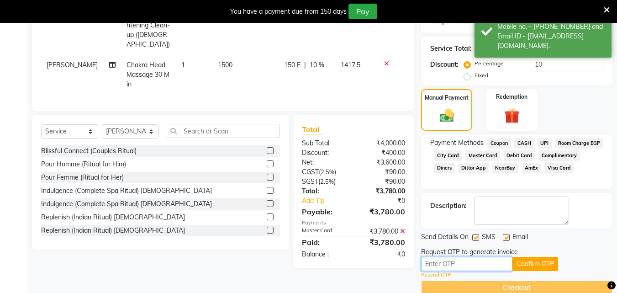
click at [454, 266] on input "text" at bounding box center [466, 264] width 91 height 14
type input "4566"
click at [538, 267] on button "Confirm OTP" at bounding box center [536, 264] width 46 height 14
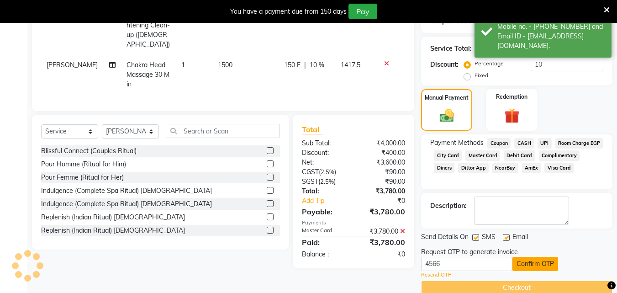
scroll to position [154, 0]
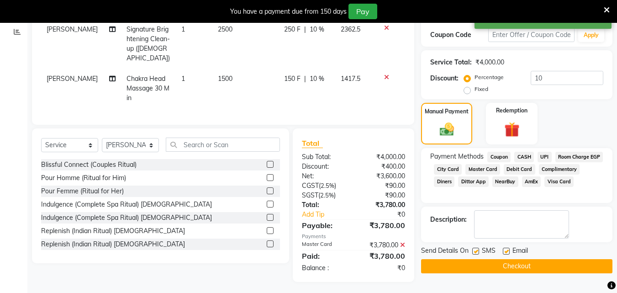
click at [538, 267] on button "Checkout" at bounding box center [516, 266] width 191 height 14
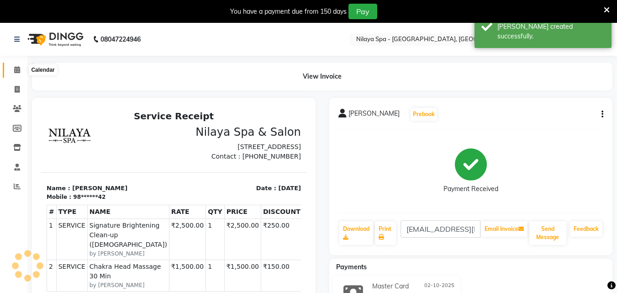
click at [18, 71] on icon at bounding box center [17, 69] width 6 height 7
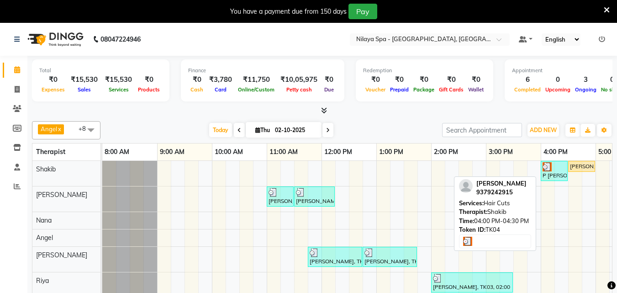
click at [555, 178] on div "P [PERSON_NAME], TK04, 04:00 PM-04:30 PM, Hair Cuts" at bounding box center [554, 170] width 25 height 17
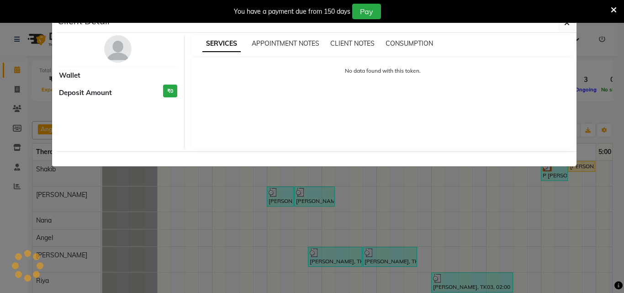
select select "3"
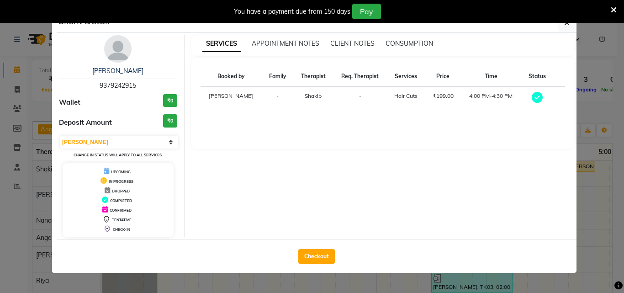
click at [568, 22] on div "You have a payment due from 150 days Pay" at bounding box center [312, 11] width 624 height 23
click at [568, 29] on button "button" at bounding box center [566, 22] width 17 height 17
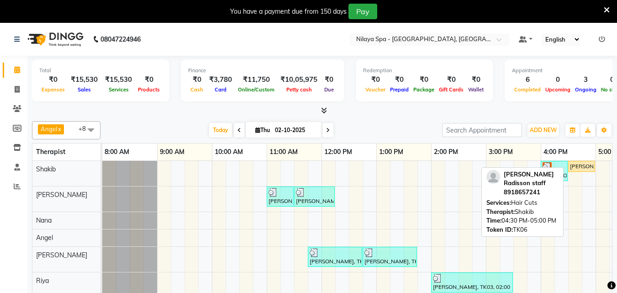
click at [588, 165] on div "[PERSON_NAME] Radisson staff, TK06, 04:30 PM-05:00 PM, Hair Cuts" at bounding box center [581, 166] width 25 height 8
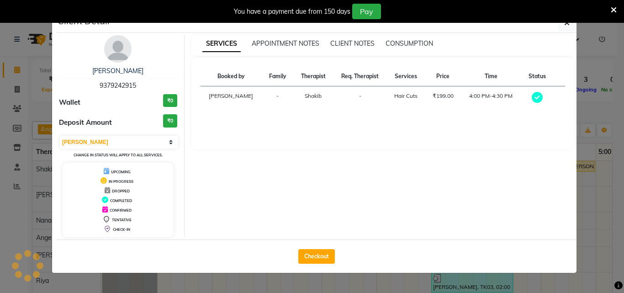
select select "1"
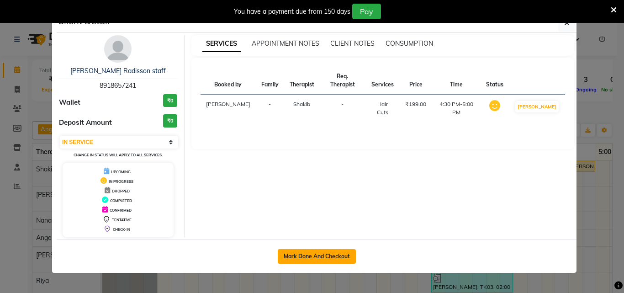
click at [301, 260] on button "Mark Done And Checkout" at bounding box center [317, 256] width 78 height 15
select select "service"
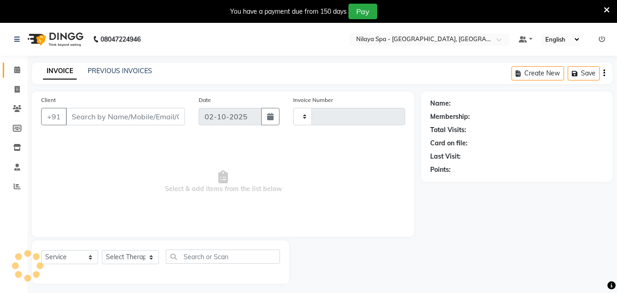
type input "1662"
select select "8066"
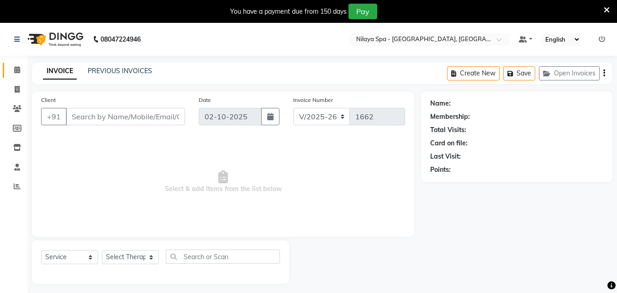
type input "89******41"
select select "78958"
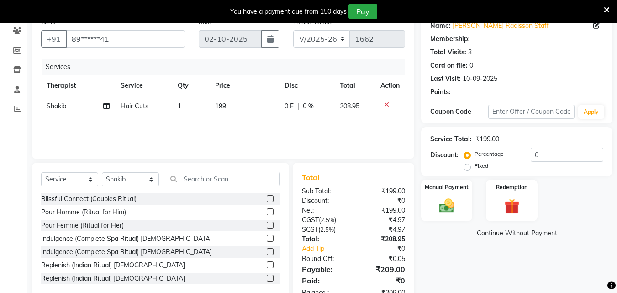
scroll to position [105, 0]
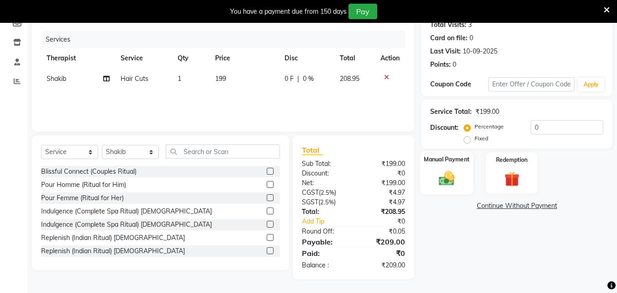
click at [451, 181] on img at bounding box center [447, 178] width 26 height 18
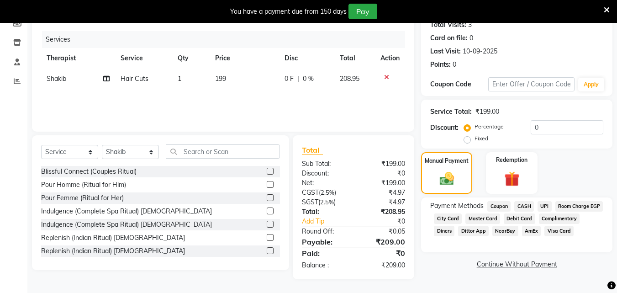
click at [556, 212] on span "Room Charge EGP" at bounding box center [580, 206] width 48 height 11
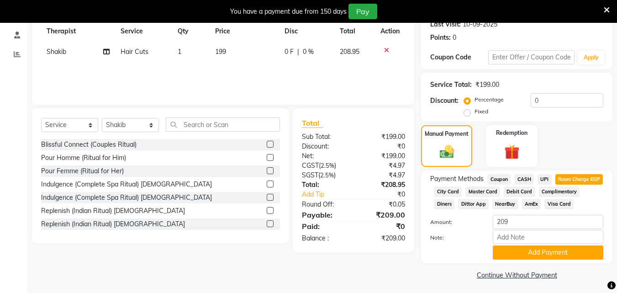
scroll to position [147, 0]
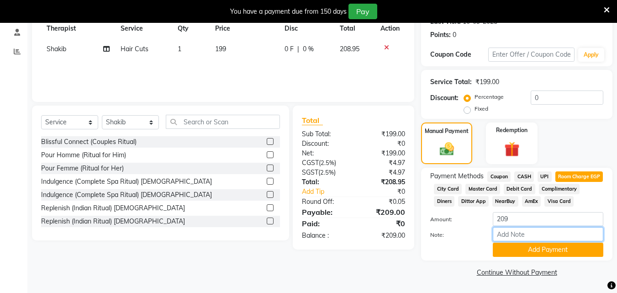
click at [530, 233] on input "Note:" at bounding box center [548, 234] width 111 height 14
type input "City L. 2268"
click at [536, 248] on button "Add Payment" at bounding box center [548, 250] width 111 height 14
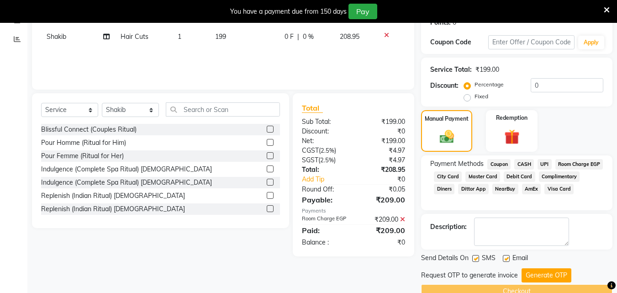
scroll to position [168, 0]
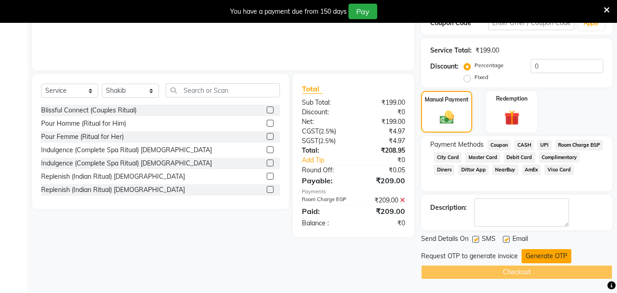
click at [536, 253] on button "Generate OTP" at bounding box center [547, 256] width 50 height 14
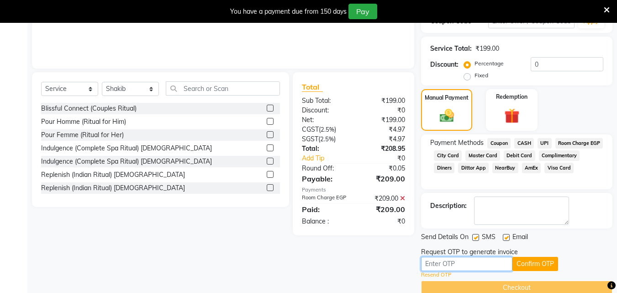
click at [434, 265] on input "text" at bounding box center [466, 264] width 91 height 14
type input "3622"
click at [531, 260] on button "Confirm OTP" at bounding box center [536, 264] width 46 height 14
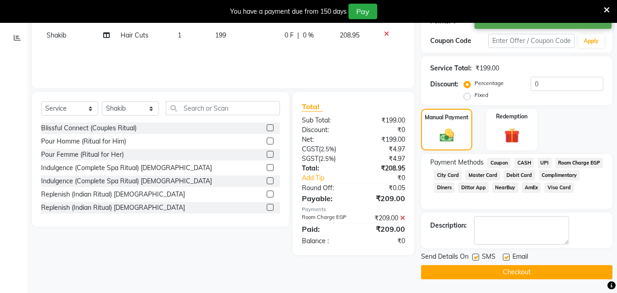
scroll to position [150, 0]
click at [526, 276] on button "Checkout" at bounding box center [516, 272] width 191 height 14
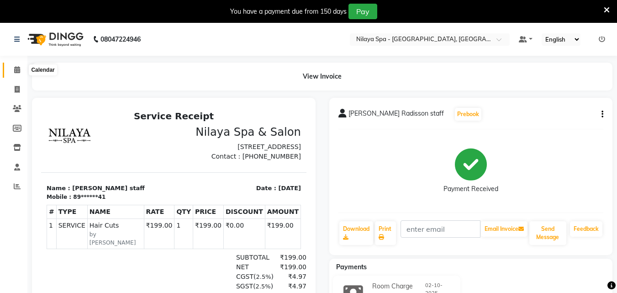
click at [20, 65] on span at bounding box center [17, 70] width 16 height 11
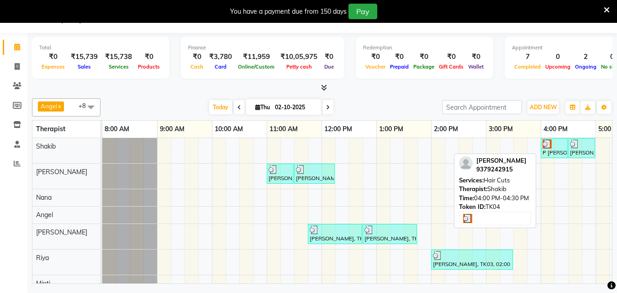
click at [555, 154] on div "P [PERSON_NAME], TK04, 04:00 PM-04:30 PM, Hair Cuts" at bounding box center [554, 147] width 25 height 17
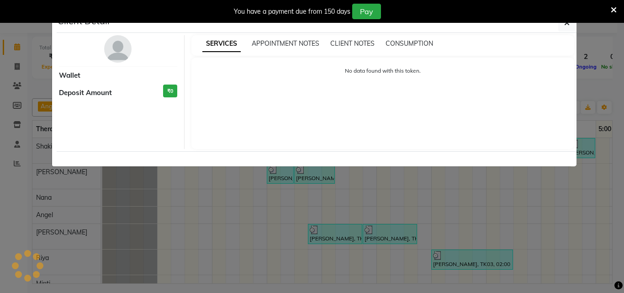
select select "3"
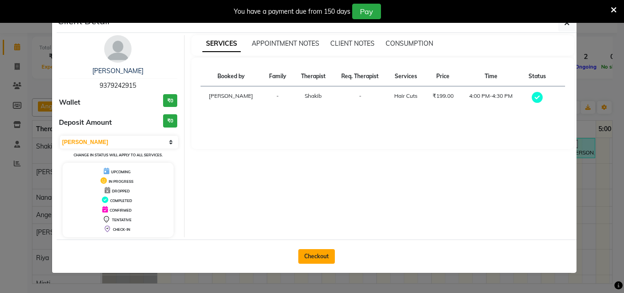
click at [308, 259] on button "Checkout" at bounding box center [316, 256] width 37 height 15
select select "service"
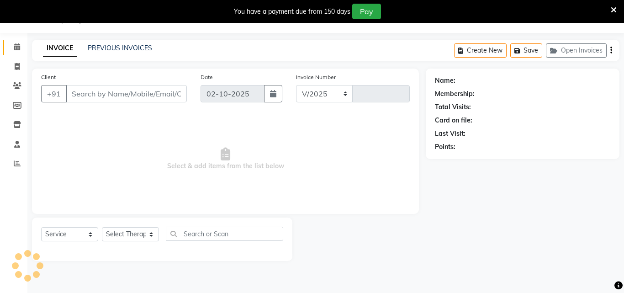
select select "8066"
type input "1663"
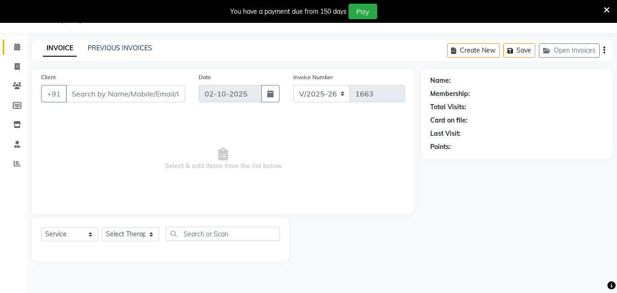
type input "93******15"
select select "78958"
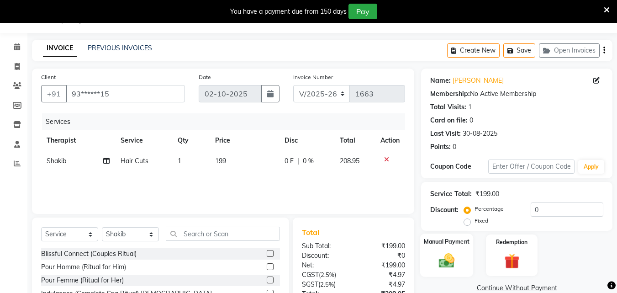
click at [463, 266] on div "Manual Payment" at bounding box center [446, 254] width 53 height 43
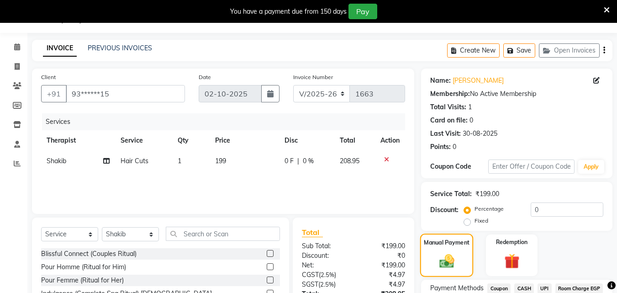
scroll to position [105, 0]
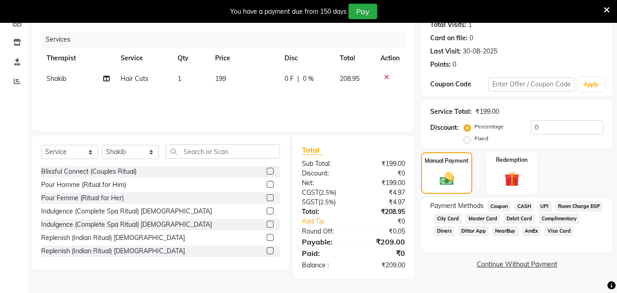
click at [556, 212] on span "Room Charge EGP" at bounding box center [580, 206] width 48 height 11
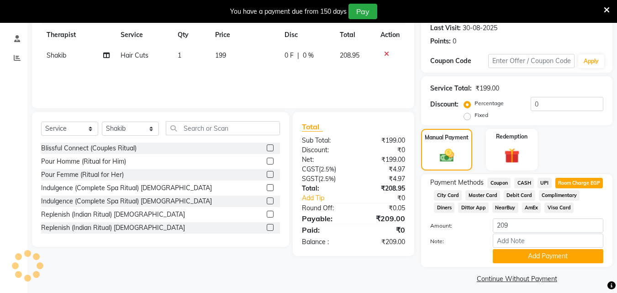
scroll to position [147, 0]
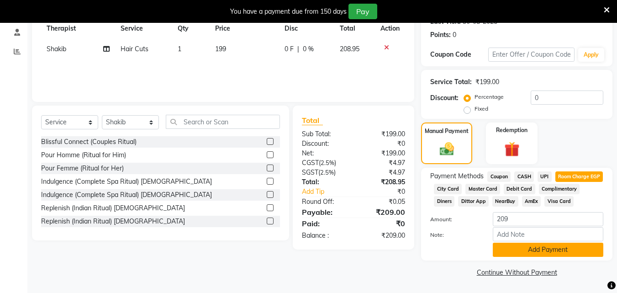
click at [540, 248] on button "Add Payment" at bounding box center [548, 250] width 111 height 14
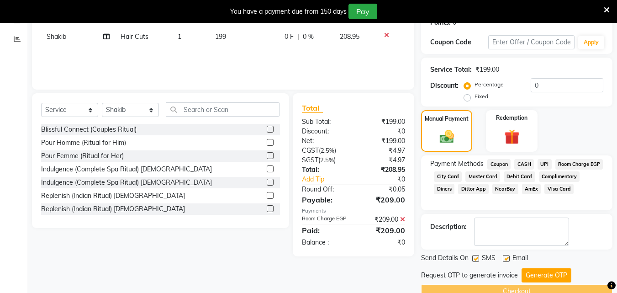
scroll to position [168, 0]
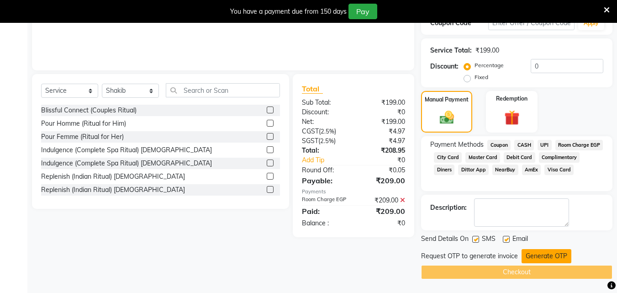
click at [542, 259] on button "Generate OTP" at bounding box center [547, 256] width 50 height 14
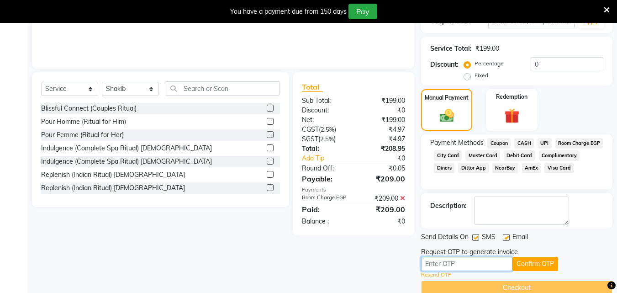
click at [437, 265] on input "text" at bounding box center [466, 264] width 91 height 14
type input "9876"
click at [541, 265] on button "Confirm OTP" at bounding box center [536, 264] width 46 height 14
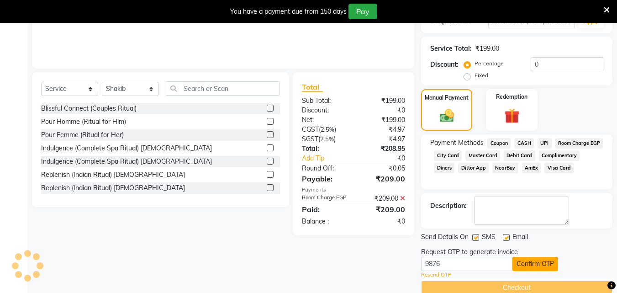
scroll to position [150, 0]
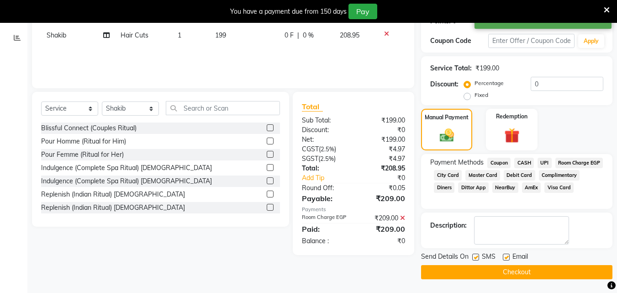
click at [525, 272] on button "Checkout" at bounding box center [516, 272] width 191 height 14
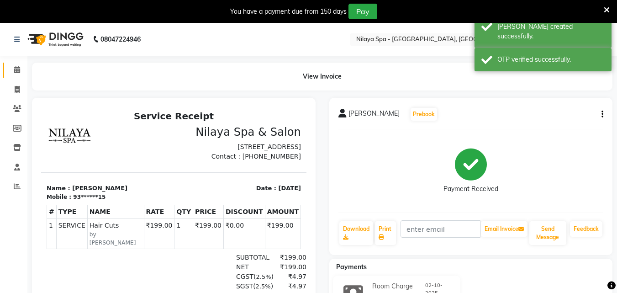
click at [19, 67] on icon at bounding box center [17, 69] width 6 height 7
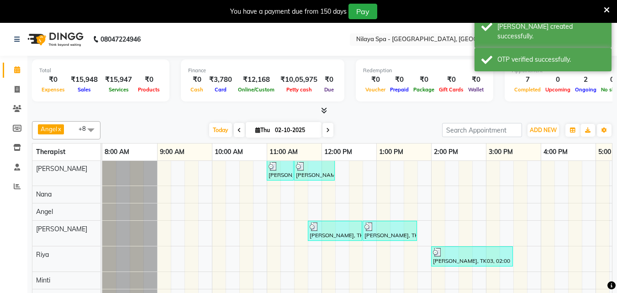
scroll to position [23, 0]
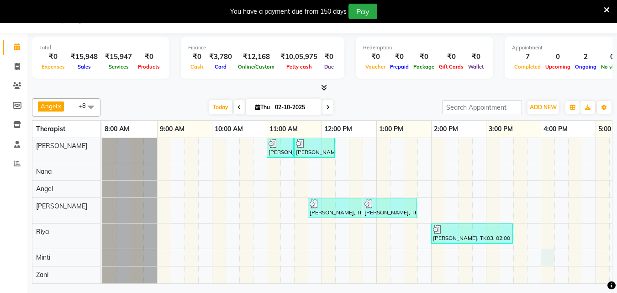
click at [552, 253] on div "P [PERSON_NAME], TK04, 04:00 PM-04:30 PM, Hair Cuts [PERSON_NAME] Radisson staf…" at bounding box center [513, 197] width 822 height 171
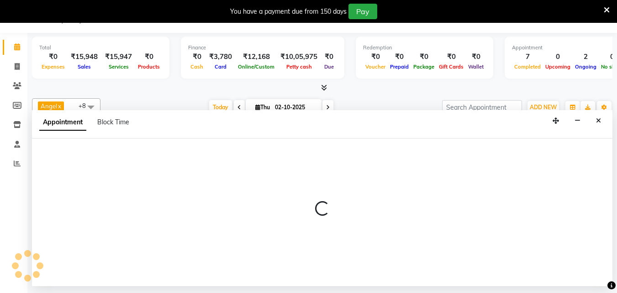
select select "90192"
select select "960"
select select "tentative"
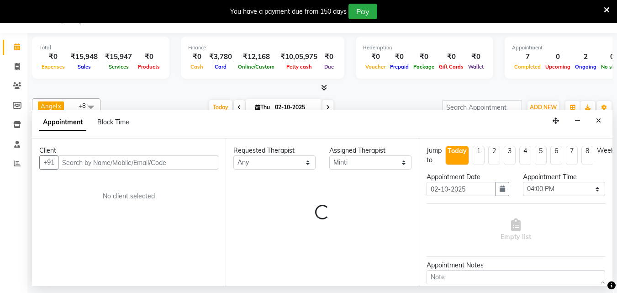
click at [123, 166] on input "text" at bounding box center [138, 162] width 160 height 14
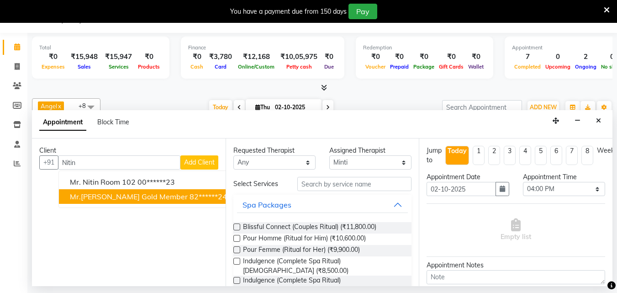
click at [129, 196] on span "Mr.[PERSON_NAME] gold member" at bounding box center [129, 196] width 118 height 9
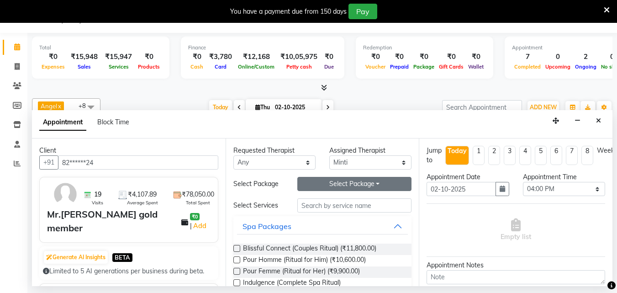
type input "82******24"
click at [347, 179] on button "Select Package Toggle Dropdown" at bounding box center [354, 184] width 114 height 14
click at [335, 215] on li "GOLD _ ALL" at bounding box center [334, 215] width 72 height 13
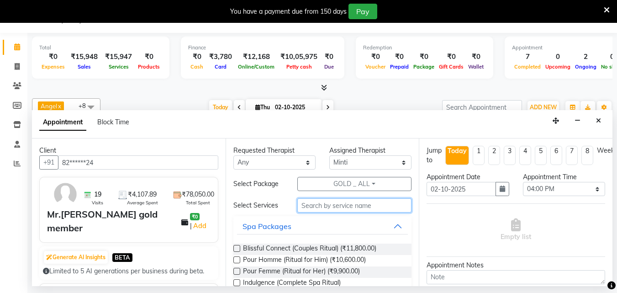
click at [340, 203] on input "text" at bounding box center [354, 205] width 114 height 14
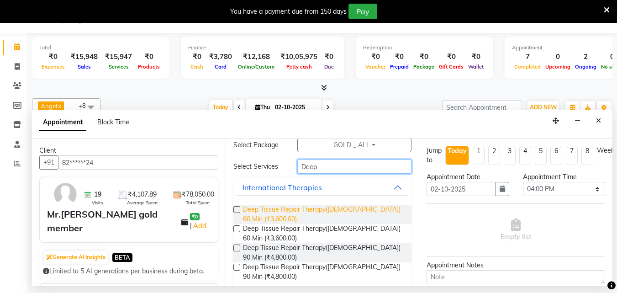
scroll to position [69, 0]
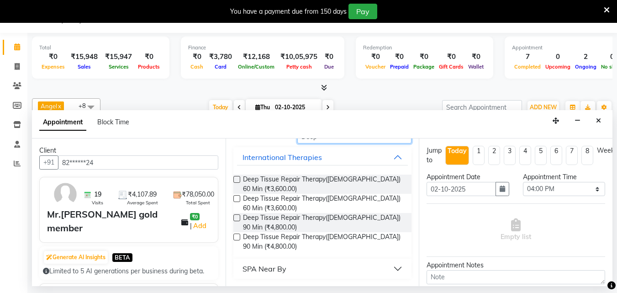
type input "Deep"
click at [233, 217] on label at bounding box center [236, 217] width 7 height 7
click at [233, 217] on input "checkbox" at bounding box center [236, 219] width 6 height 6
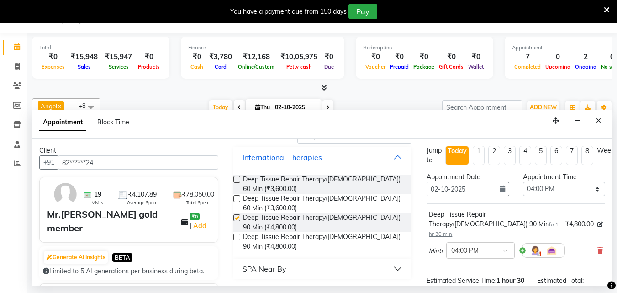
checkbox input "false"
click at [593, 191] on select "Select 09:00 AM 09:15 AM 09:30 AM 09:45 AM 10:00 AM 10:15 AM 10:30 AM 10:45 AM …" at bounding box center [564, 189] width 82 height 14
select select "975"
click at [523, 182] on select "Select 09:00 AM 09:15 AM 09:30 AM 09:45 AM 10:00 AM 10:15 AM 10:30 AM 10:45 AM …" at bounding box center [564, 189] width 82 height 14
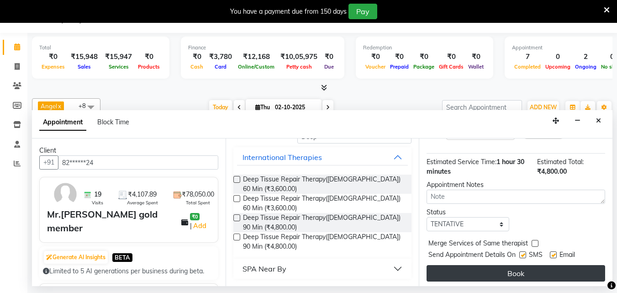
click at [521, 269] on button "Book" at bounding box center [516, 273] width 179 height 16
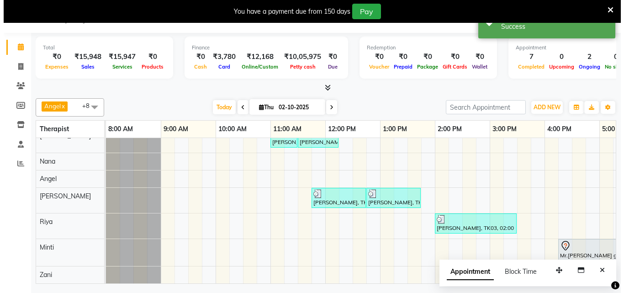
scroll to position [43, 0]
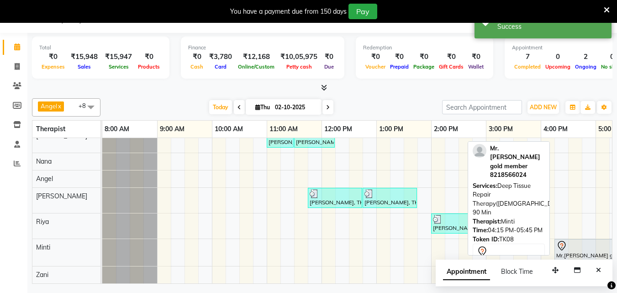
click at [582, 244] on div at bounding box center [596, 245] width 78 height 11
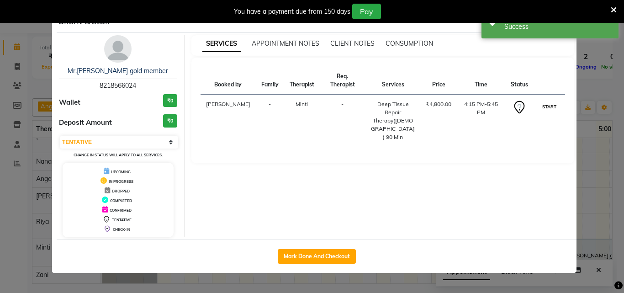
click at [545, 101] on button "START" at bounding box center [549, 106] width 19 height 11
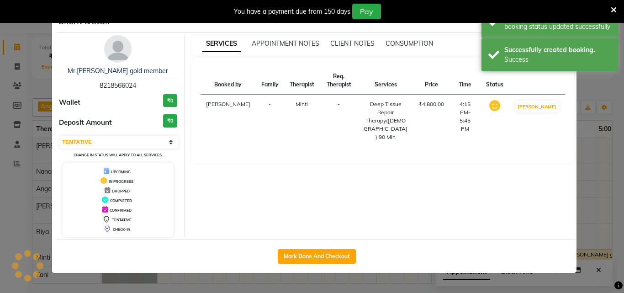
select select "1"
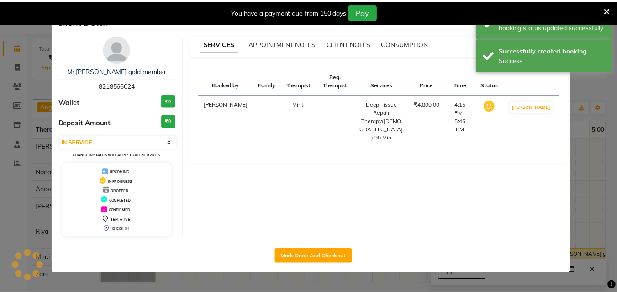
scroll to position [33, 0]
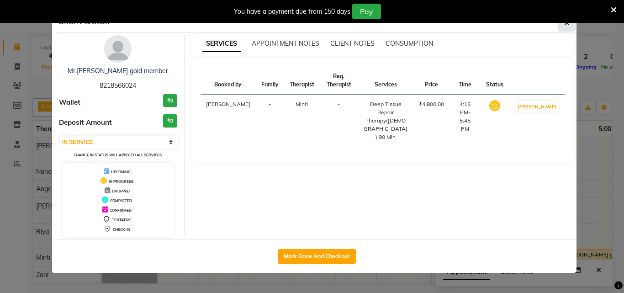
click at [569, 29] on button "button" at bounding box center [566, 22] width 17 height 17
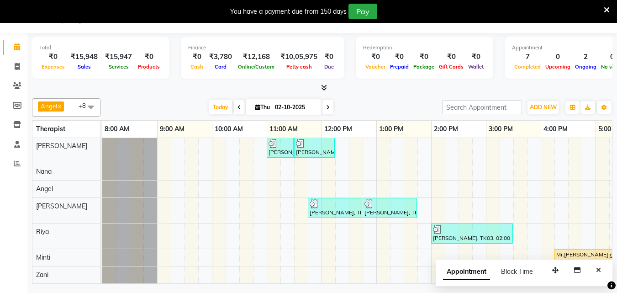
drag, startPoint x: 350, startPoint y: 275, endPoint x: 440, endPoint y: 286, distance: 91.1
click at [440, 284] on div "Angel x [PERSON_NAME] x Minti x Nana x [PERSON_NAME] x [PERSON_NAME] x [PERSON_…" at bounding box center [322, 189] width 581 height 189
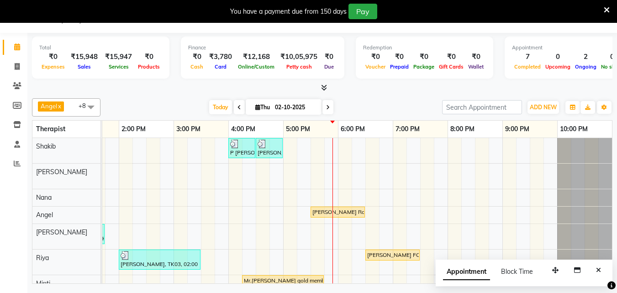
scroll to position [8, 0]
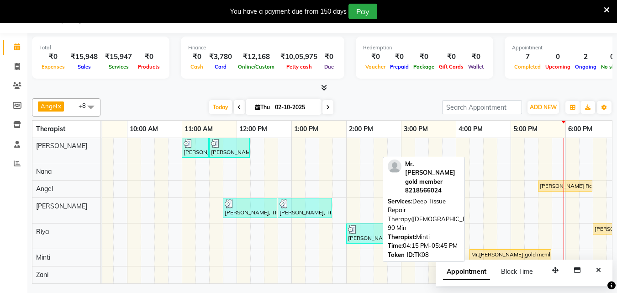
click at [482, 250] on div "Mr.[PERSON_NAME] gold member, TK08, 04:15 PM-05:45 PM, Deep Tissue Repair Thera…" at bounding box center [511, 254] width 80 height 8
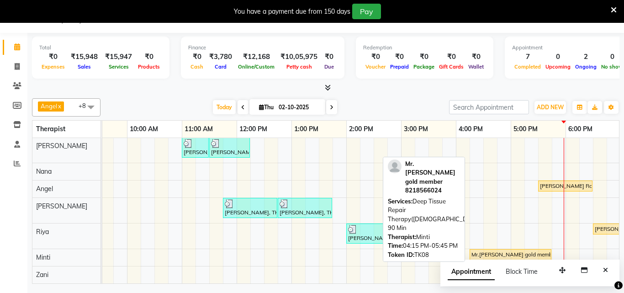
select select "1"
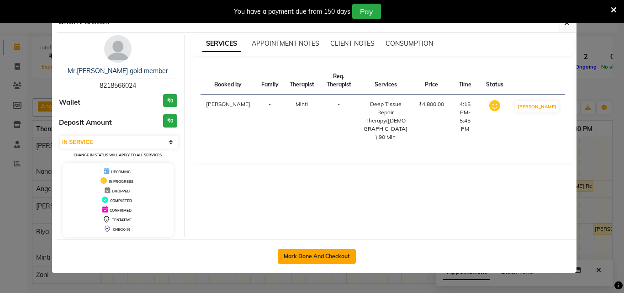
click at [325, 249] on button "Mark Done And Checkout" at bounding box center [317, 256] width 78 height 15
select select "service"
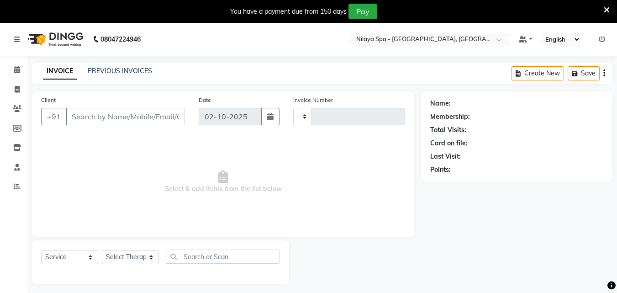
type input "1664"
select select "8066"
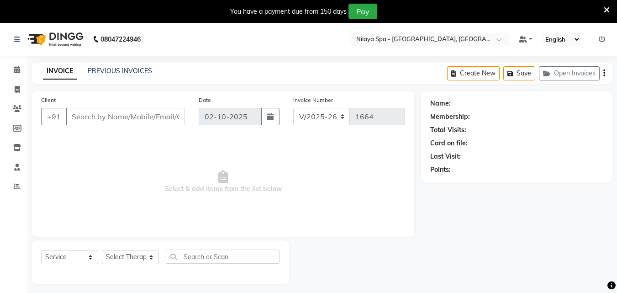
type input "82******24"
select select "90192"
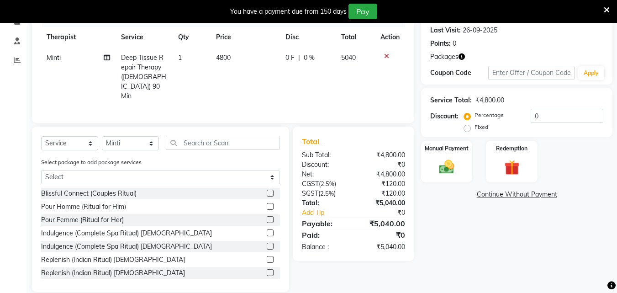
scroll to position [127, 0]
drag, startPoint x: 431, startPoint y: 170, endPoint x: 428, endPoint y: 165, distance: 6.0
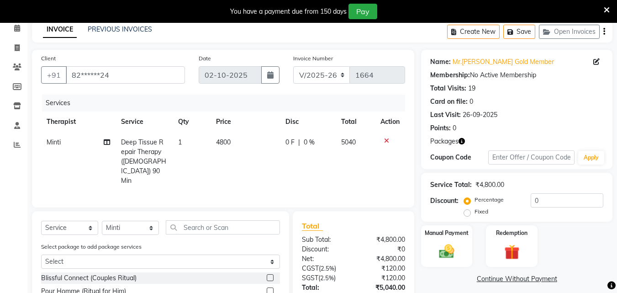
scroll to position [0, 0]
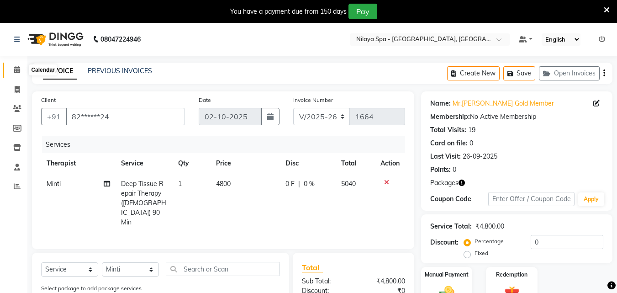
click at [16, 70] on icon at bounding box center [17, 69] width 6 height 7
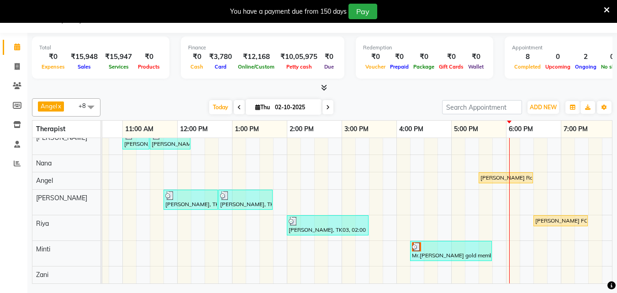
scroll to position [0, 166]
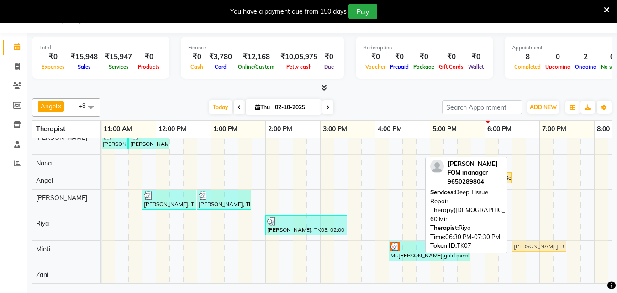
drag, startPoint x: 552, startPoint y: 213, endPoint x: 558, endPoint y: 245, distance: 33.0
click at [558, 245] on div "P [PERSON_NAME], TK04, 04:00 PM-04:30 PM, Hair Cuts [PERSON_NAME] Radisson staf…" at bounding box center [347, 194] width 822 height 180
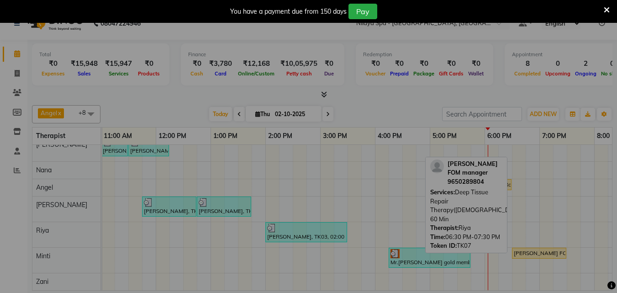
scroll to position [16, 0]
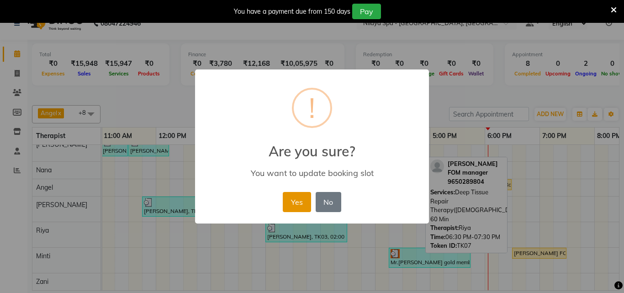
click at [299, 201] on button "Yes" at bounding box center [297, 202] width 28 height 20
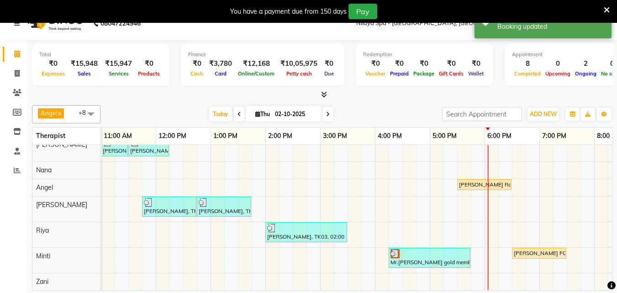
click at [493, 222] on div "P [PERSON_NAME], TK04, 04:00 PM-04:30 PM, Hair Cuts [PERSON_NAME] Radisson staf…" at bounding box center [347, 201] width 822 height 180
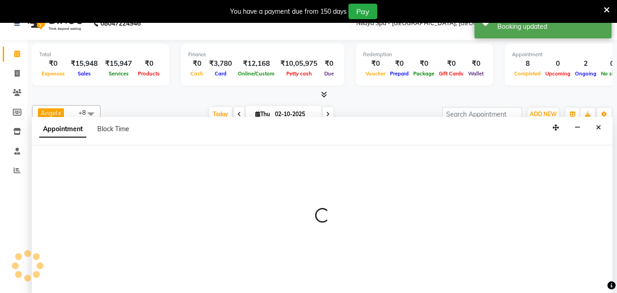
scroll to position [23, 0]
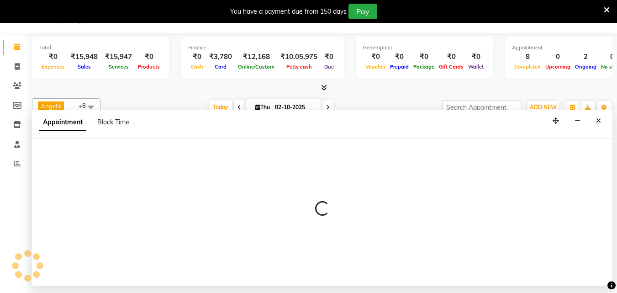
select select "80439"
select select "1080"
select select "tentative"
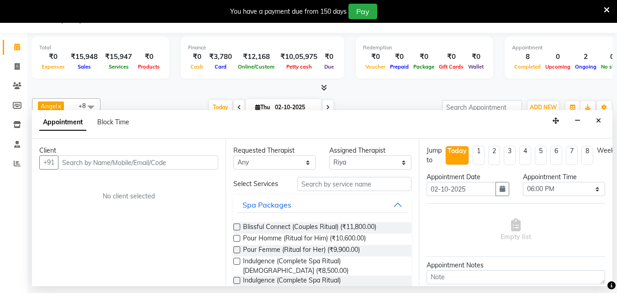
click at [103, 159] on input "text" at bounding box center [138, 162] width 160 height 14
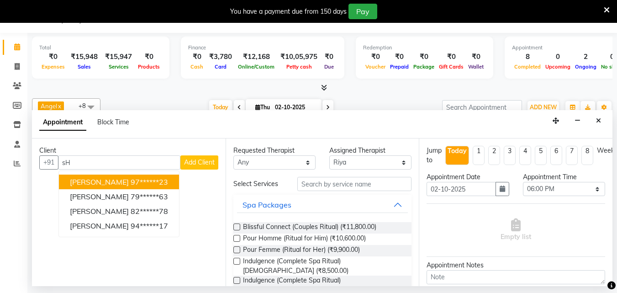
type input "s"
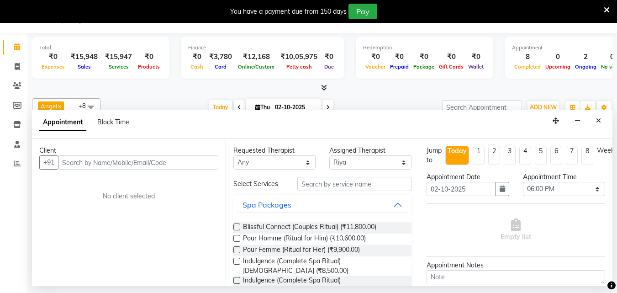
type input "s"
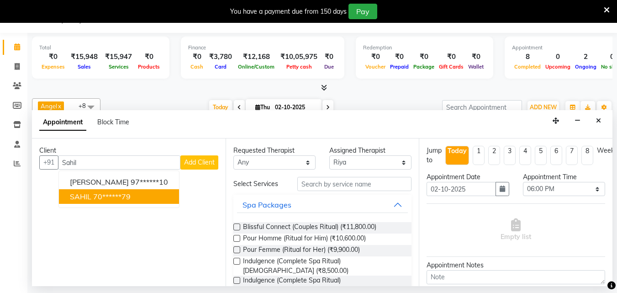
click at [118, 196] on ngb-highlight "70******79" at bounding box center [111, 196] width 37 height 9
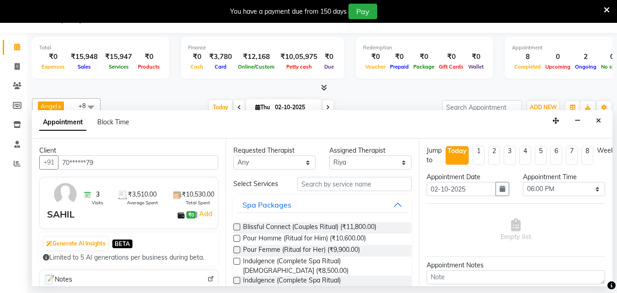
type input "70******79"
click at [319, 188] on input "text" at bounding box center [354, 184] width 114 height 14
click at [118, 162] on input "70******79" at bounding box center [138, 162] width 160 height 14
click at [17, 83] on icon at bounding box center [17, 85] width 9 height 7
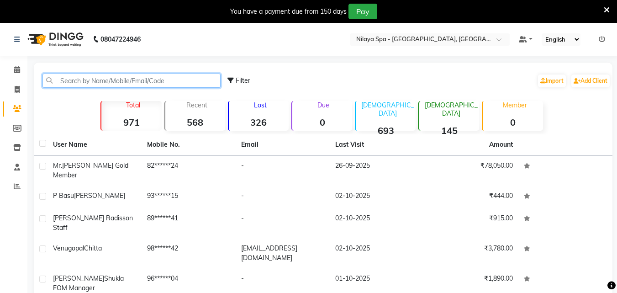
click at [96, 78] on input "text" at bounding box center [131, 81] width 178 height 14
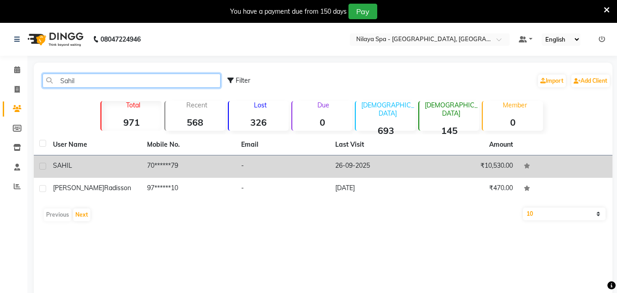
type input "Sahil"
click at [188, 168] on td "70******79" at bounding box center [189, 166] width 94 height 22
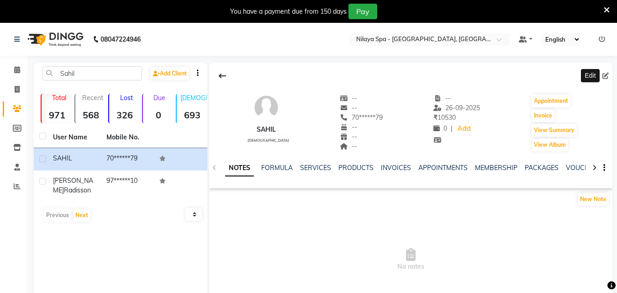
click at [605, 79] on icon at bounding box center [606, 76] width 6 height 6
select select "[DEMOGRAPHIC_DATA]"
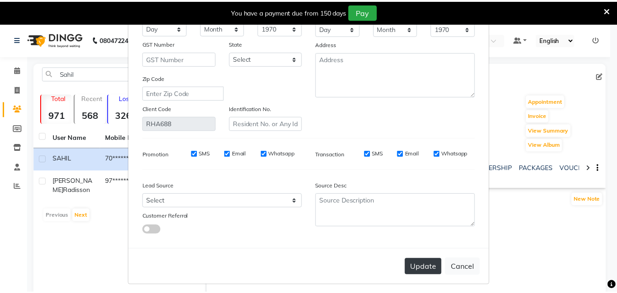
scroll to position [112, 0]
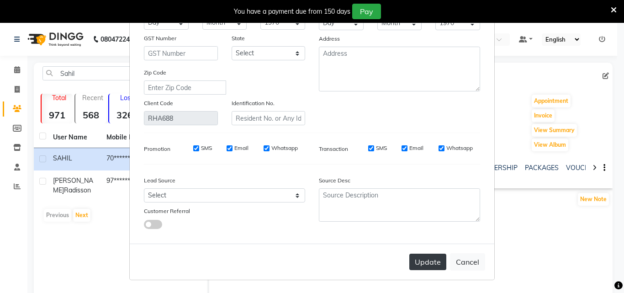
click at [438, 263] on button "Update" at bounding box center [427, 262] width 37 height 16
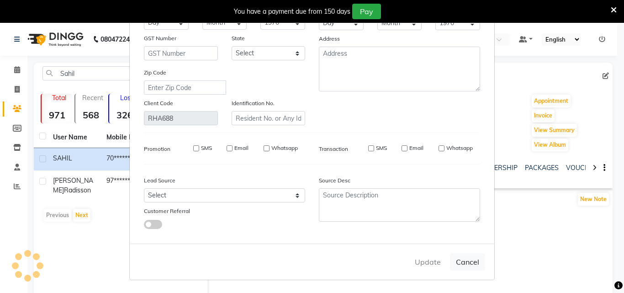
select select
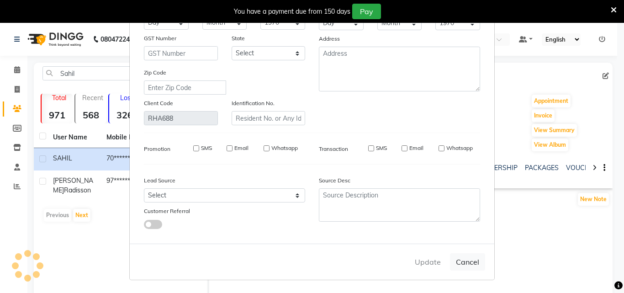
select select
checkbox input "false"
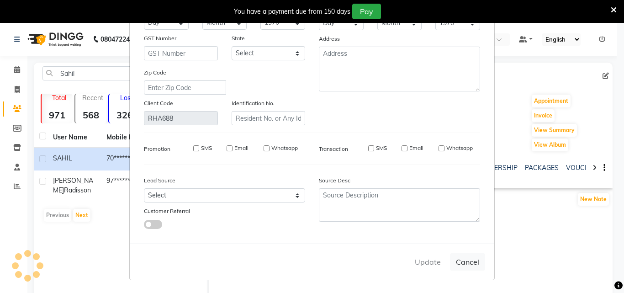
checkbox input "false"
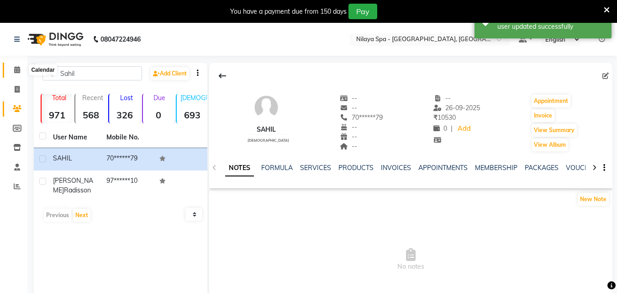
click at [17, 69] on icon at bounding box center [17, 69] width 6 height 7
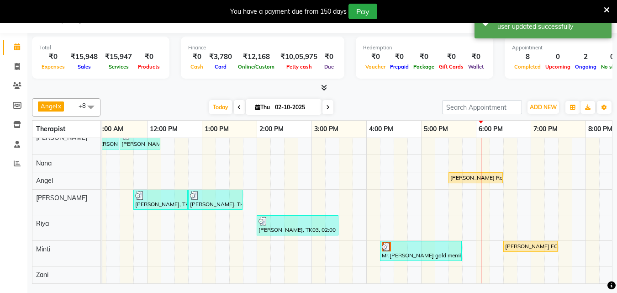
scroll to position [0, 170]
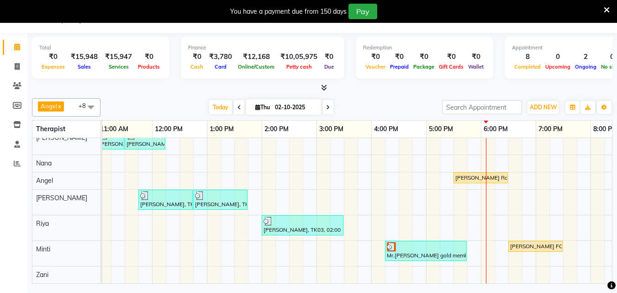
click at [493, 215] on div "P [PERSON_NAME], TK04, 04:00 PM-04:30 PM, Hair Cuts [PERSON_NAME] Radisson staf…" at bounding box center [344, 194] width 822 height 180
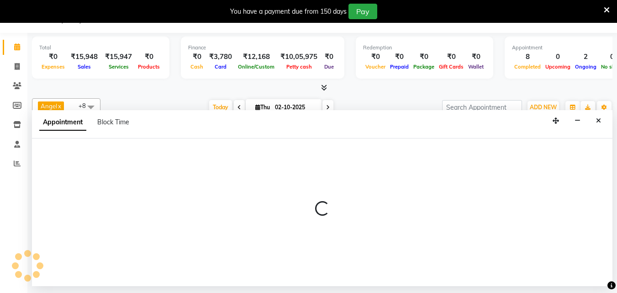
select select "80439"
select select "tentative"
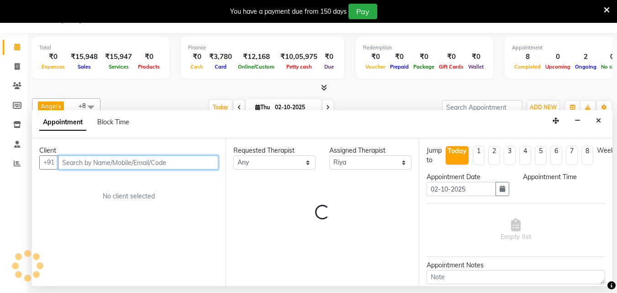
select select "1080"
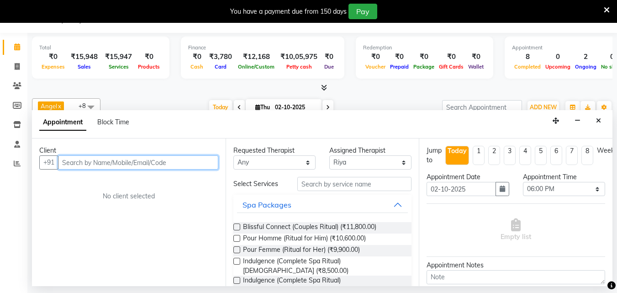
click at [119, 159] on input "text" at bounding box center [138, 162] width 160 height 14
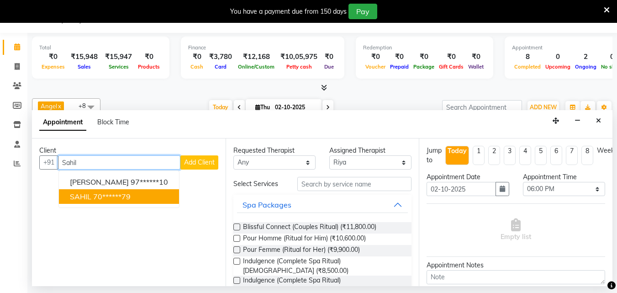
click at [130, 202] on button "[PERSON_NAME] 70******79" at bounding box center [119, 196] width 120 height 15
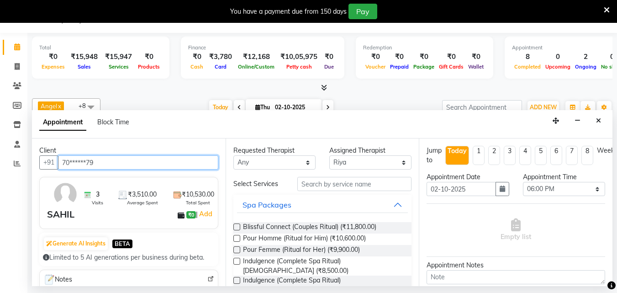
type input "70******79"
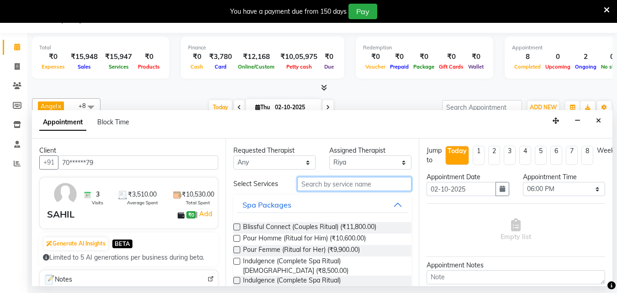
click at [317, 186] on input "text" at bounding box center [354, 184] width 114 height 14
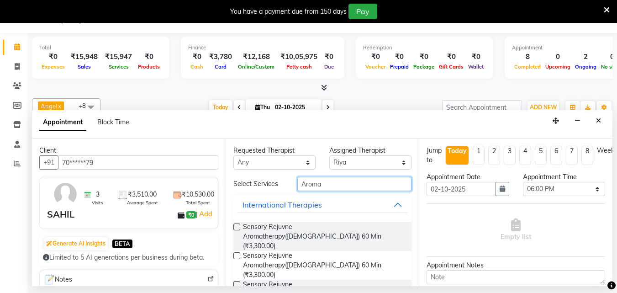
type input "Aroma"
drag, startPoint x: 236, startPoint y: 227, endPoint x: 284, endPoint y: 215, distance: 50.0
click at [236, 227] on label at bounding box center [236, 226] width 7 height 7
click at [236, 227] on input "checkbox" at bounding box center [236, 228] width 6 height 6
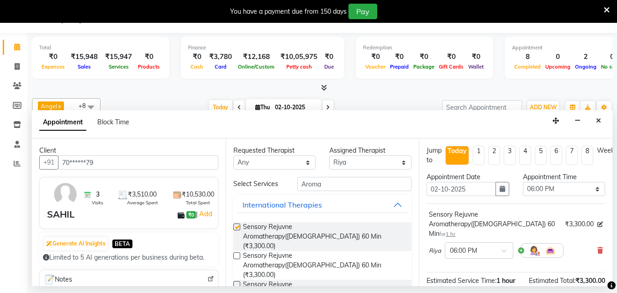
checkbox input "false"
click at [590, 191] on select "Select 09:00 AM 09:15 AM 09:30 AM 09:45 AM 10:00 AM 10:15 AM 10:30 AM 10:45 AM …" at bounding box center [564, 189] width 82 height 14
select select "1095"
click at [523, 182] on select "Select 09:00 AM 09:15 AM 09:30 AM 09:45 AM 10:00 AM 10:15 AM 10:30 AM 10:45 AM …" at bounding box center [564, 189] width 82 height 14
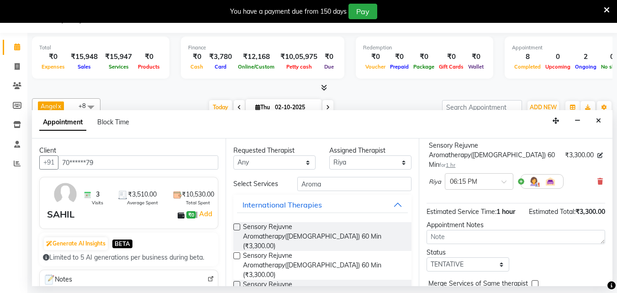
scroll to position [109, 0]
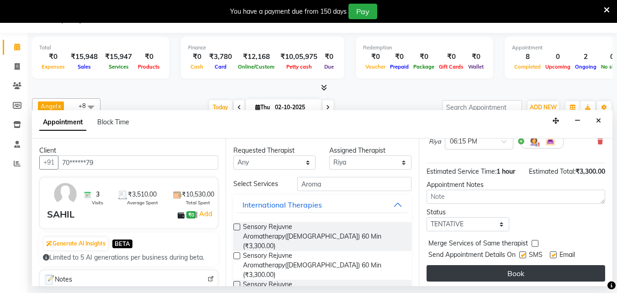
click at [550, 265] on button "Book" at bounding box center [516, 273] width 179 height 16
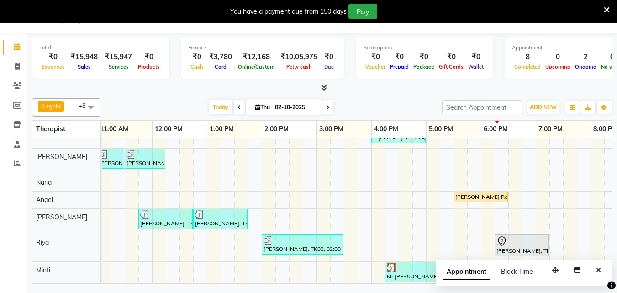
scroll to position [0, 0]
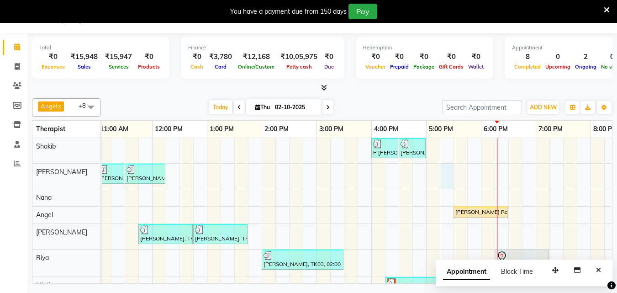
click at [448, 170] on div "P [PERSON_NAME], TK04, 04:00 PM-04:30 PM, Hair Cuts [PERSON_NAME] Radisson staf…" at bounding box center [344, 228] width 822 height 181
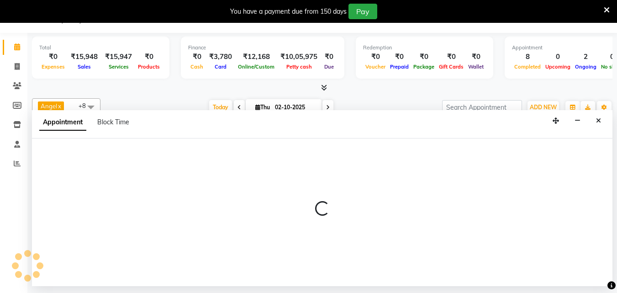
select select "78963"
select select "1035"
select select "tentative"
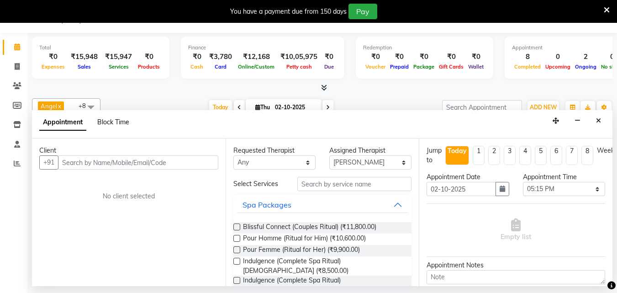
drag, startPoint x: 134, startPoint y: 156, endPoint x: 108, endPoint y: 126, distance: 39.8
click at [128, 151] on div "Client +91 No client selected" at bounding box center [129, 212] width 194 height 148
click at [17, 68] on icon at bounding box center [17, 66] width 5 height 7
select select "service"
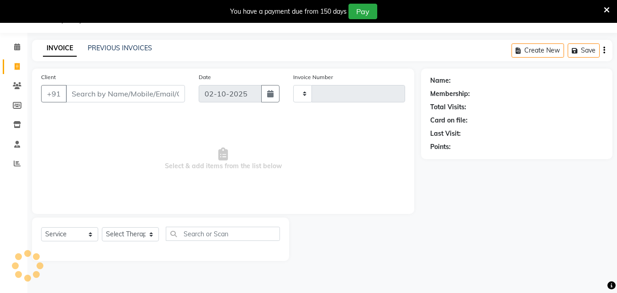
type input "1664"
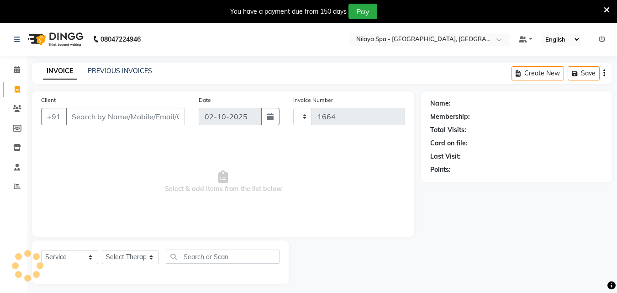
select select "8066"
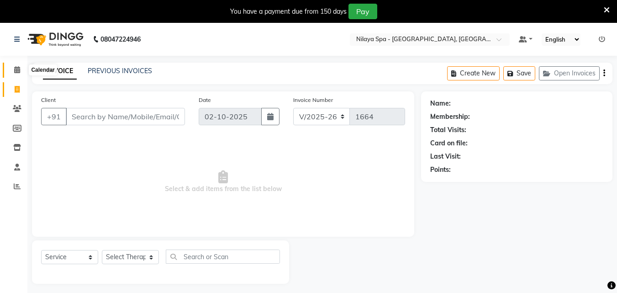
click at [20, 68] on icon at bounding box center [17, 69] width 6 height 7
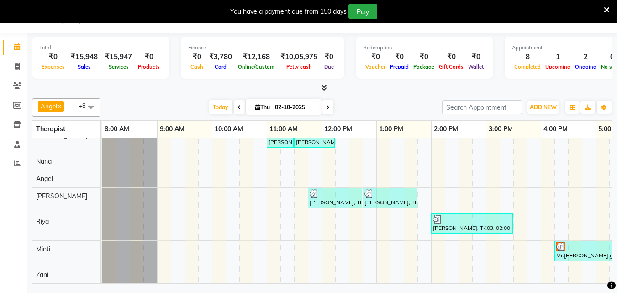
scroll to position [0, 313]
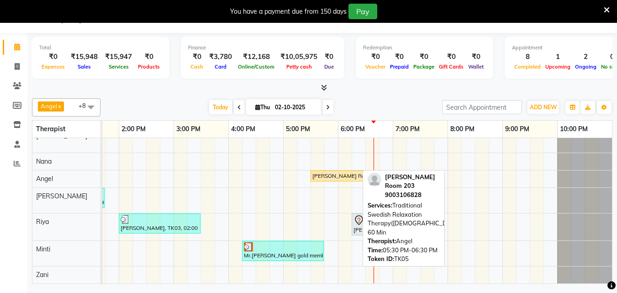
click at [347, 172] on div "[PERSON_NAME] Room 203, TK05, 05:30 PM-06:30 PM, Traditional Swedish Relaxation…" at bounding box center [338, 176] width 53 height 8
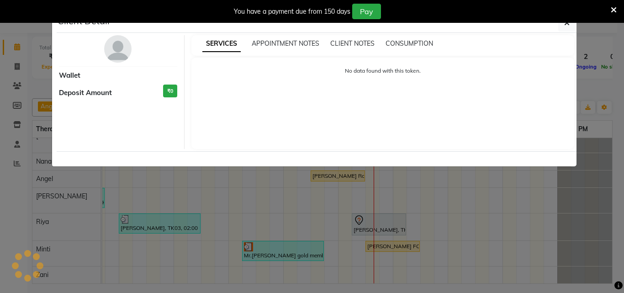
select select "1"
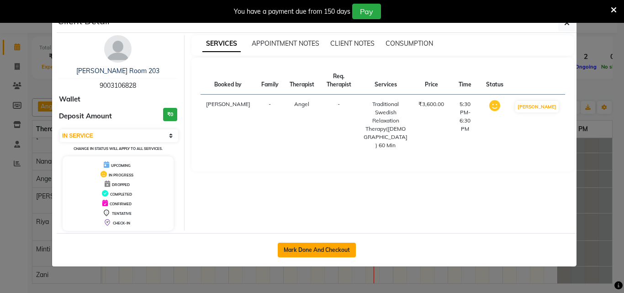
click at [328, 249] on button "Mark Done And Checkout" at bounding box center [317, 250] width 78 height 15
select select "service"
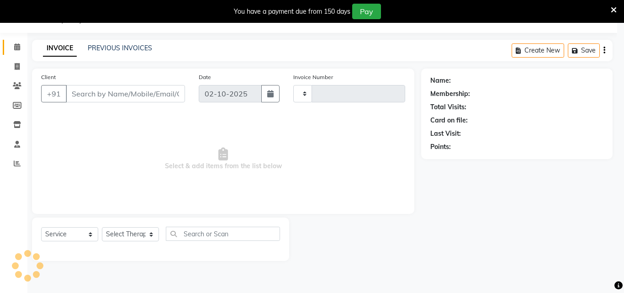
type input "1664"
select select "8066"
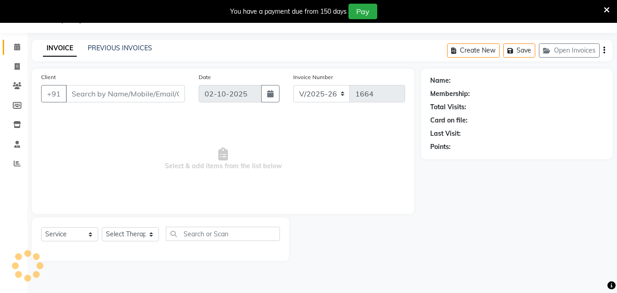
type input "90******28"
select select "78966"
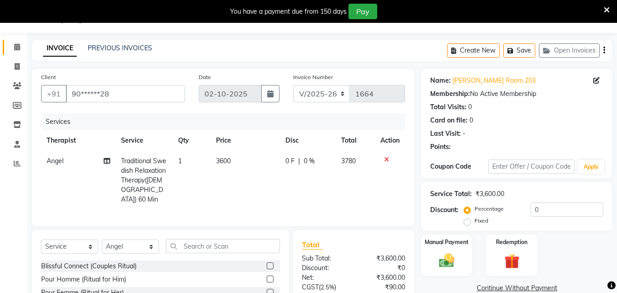
scroll to position [106, 0]
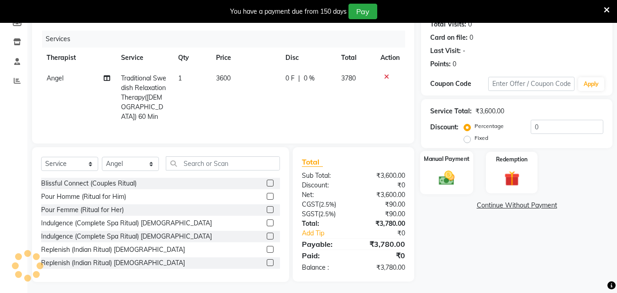
click at [444, 180] on img at bounding box center [447, 178] width 26 height 18
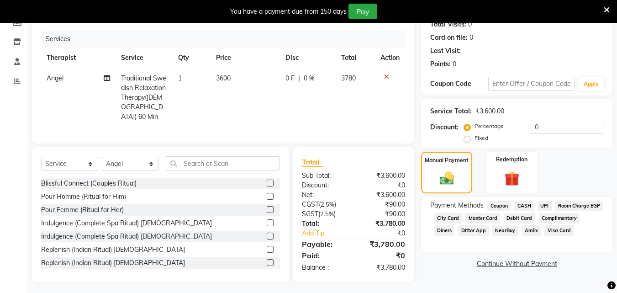
click at [545, 207] on span "UPI" at bounding box center [545, 206] width 14 height 11
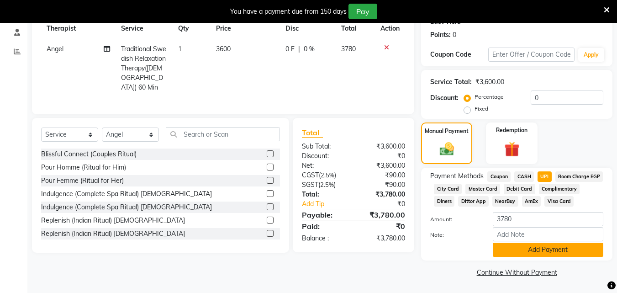
click at [557, 253] on button "Add Payment" at bounding box center [548, 250] width 111 height 14
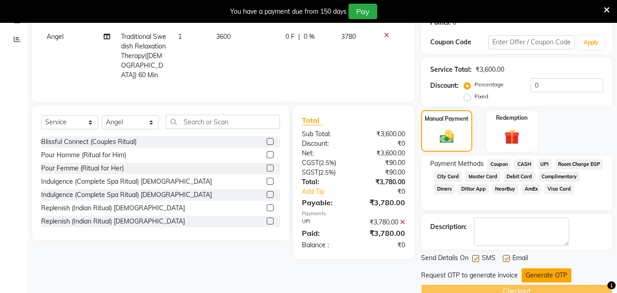
scroll to position [168, 0]
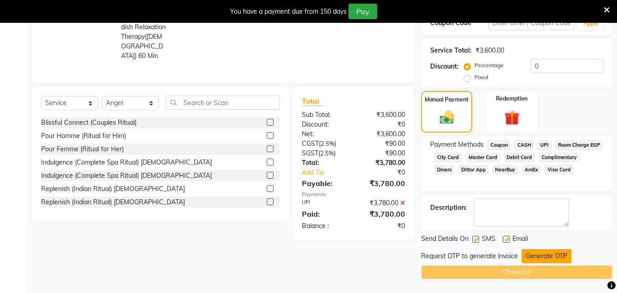
click at [547, 259] on button "Generate OTP" at bounding box center [547, 256] width 50 height 14
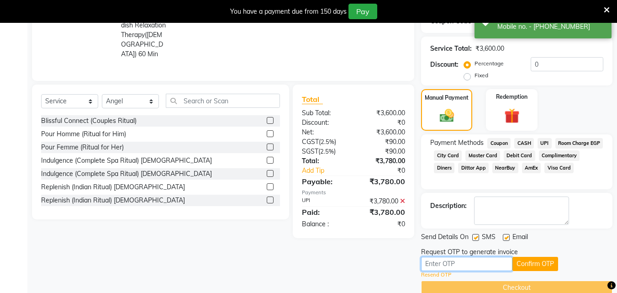
click at [457, 264] on input "text" at bounding box center [466, 264] width 91 height 14
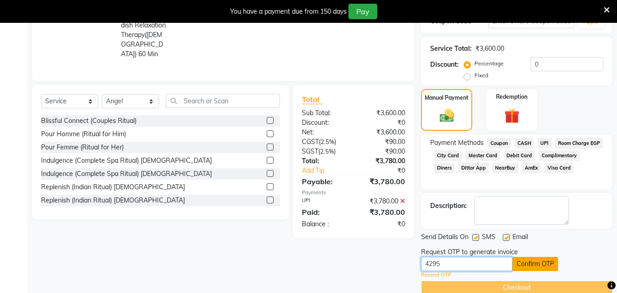
type input "4295"
click at [519, 268] on button "Confirm OTP" at bounding box center [536, 264] width 46 height 14
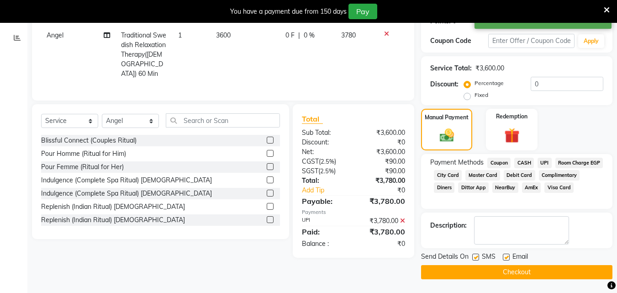
click at [519, 267] on button "Checkout" at bounding box center [516, 272] width 191 height 14
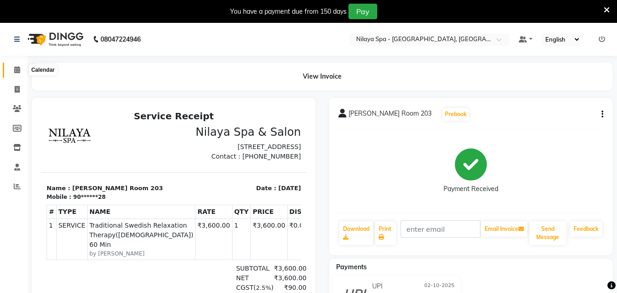
click at [19, 69] on icon at bounding box center [17, 69] width 6 height 7
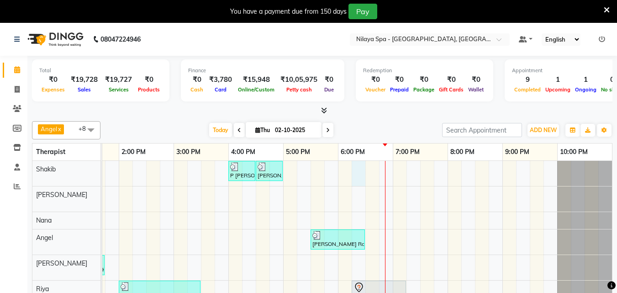
click at [353, 172] on div "P [PERSON_NAME], TK04, 04:00 PM-04:30 PM, Hair Cuts [PERSON_NAME] Radisson staf…" at bounding box center [201, 256] width 822 height 190
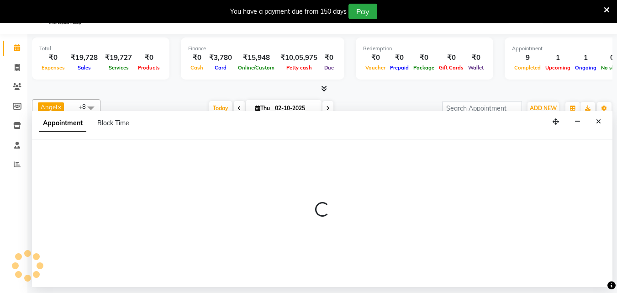
scroll to position [23, 0]
select select "78958"
select select "1095"
select select "tentative"
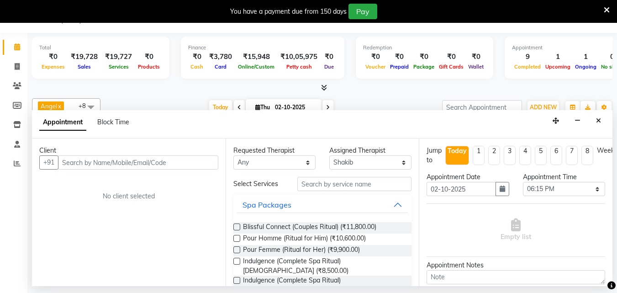
click at [135, 160] on input "text" at bounding box center [138, 162] width 160 height 14
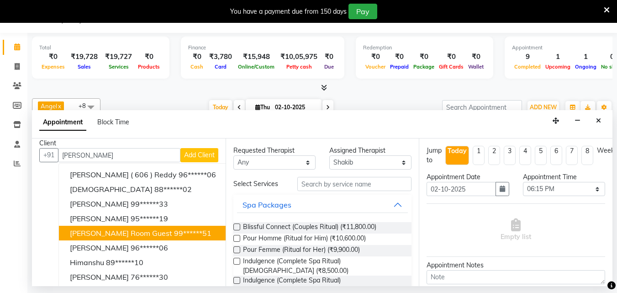
scroll to position [10, 0]
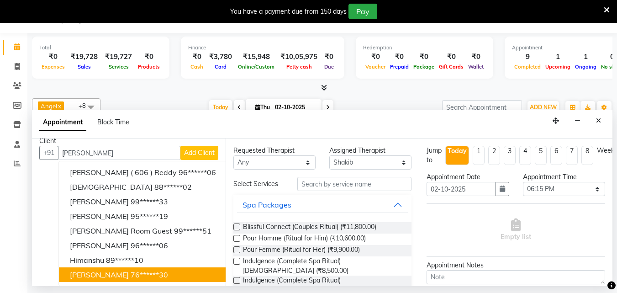
click at [131, 274] on ngb-highlight "76******30" at bounding box center [149, 274] width 37 height 9
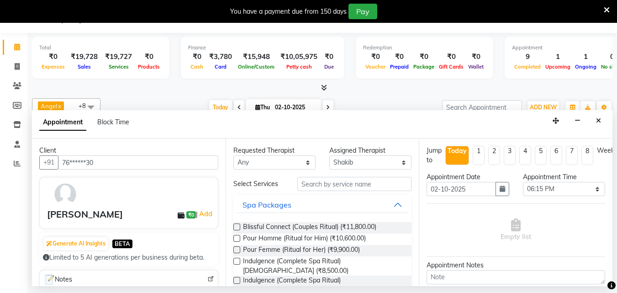
type input "76******30"
click at [317, 181] on input "text" at bounding box center [354, 184] width 114 height 14
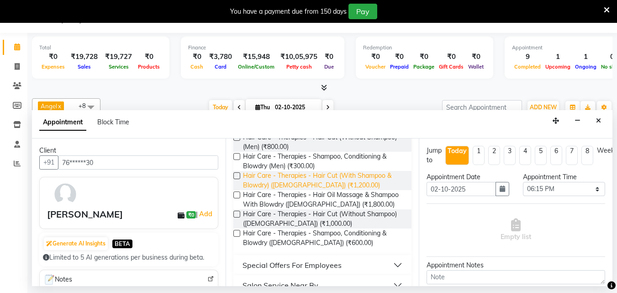
scroll to position [144, 0]
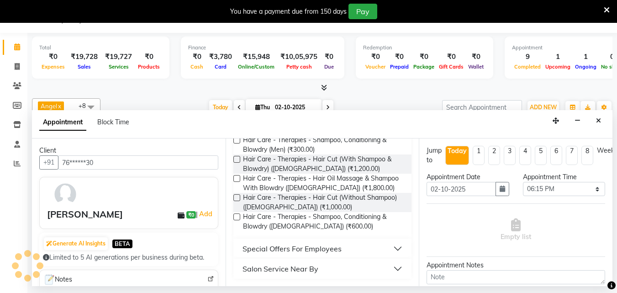
type input "Shampoo"
click at [237, 218] on label at bounding box center [236, 216] width 7 height 7
click at [237, 218] on input "checkbox" at bounding box center [236, 218] width 6 height 6
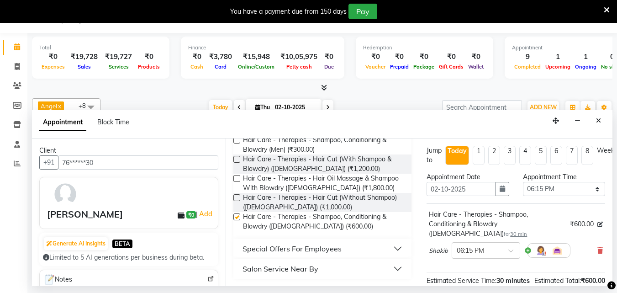
checkbox input "false"
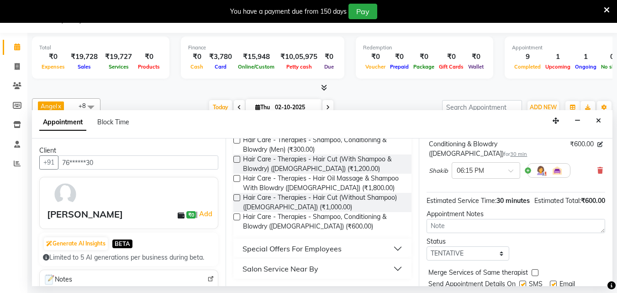
scroll to position [119, 0]
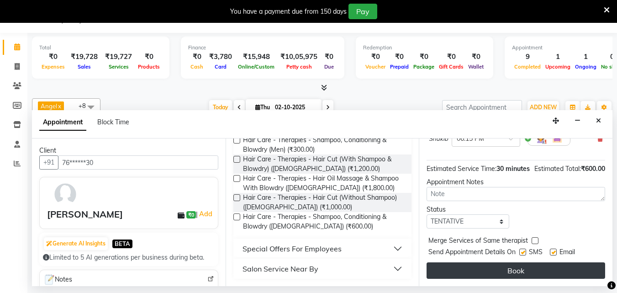
click at [521, 262] on button "Book" at bounding box center [516, 270] width 179 height 16
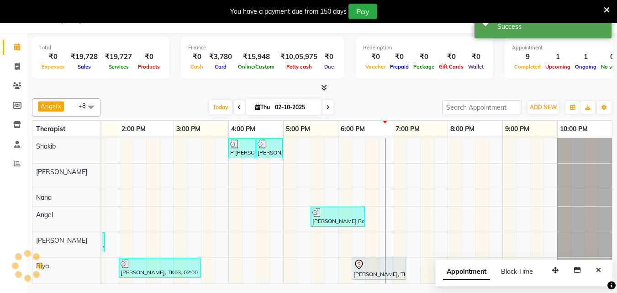
scroll to position [0, 0]
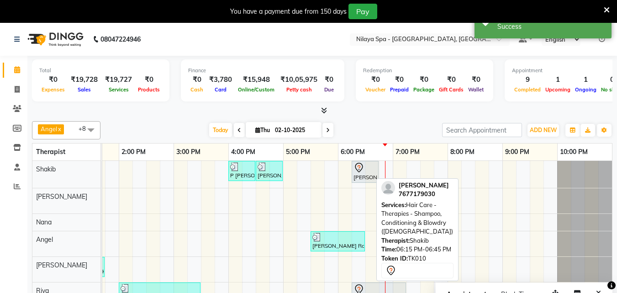
click at [360, 169] on div at bounding box center [365, 167] width 23 height 11
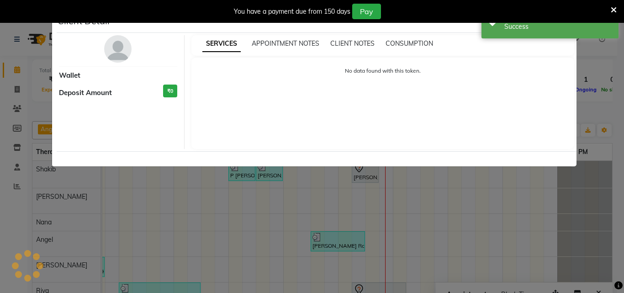
select select "7"
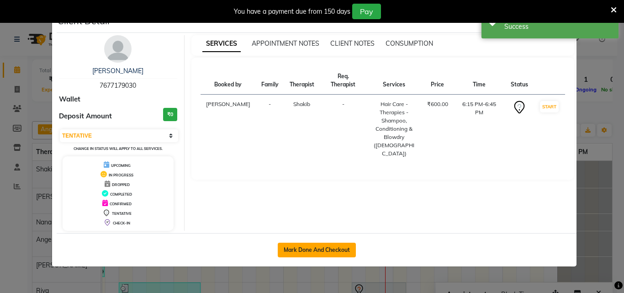
click at [325, 245] on button "Mark Done And Checkout" at bounding box center [317, 250] width 78 height 15
select select "service"
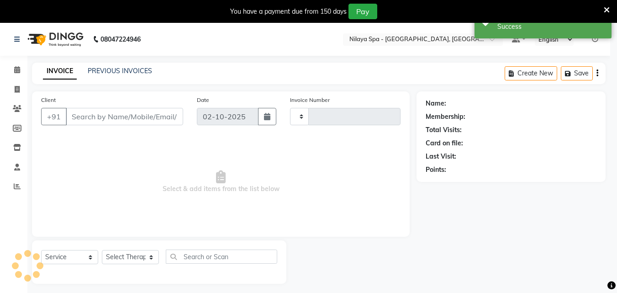
type input "1665"
select select "8066"
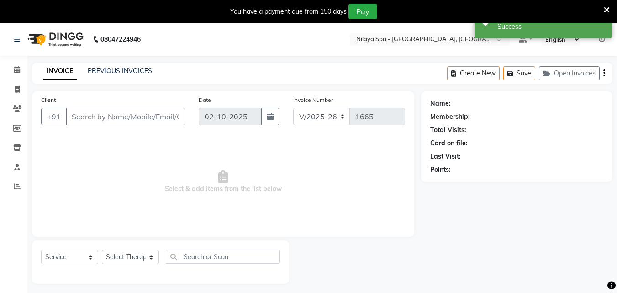
type input "76******30"
select select "78958"
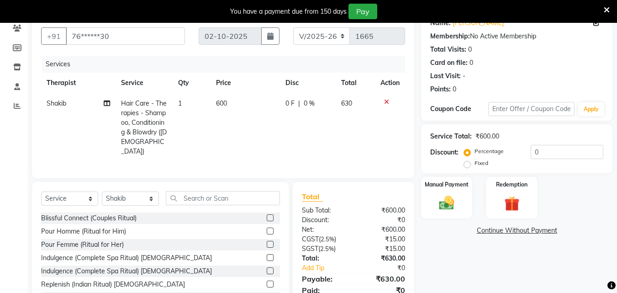
scroll to position [91, 0]
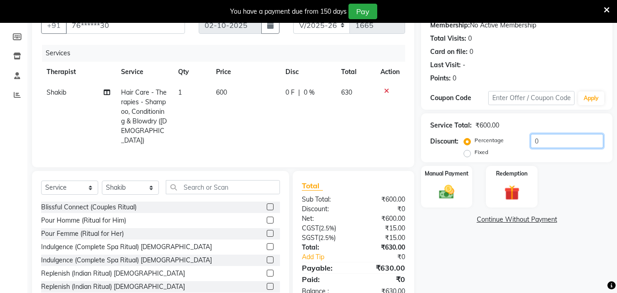
click at [545, 147] on input "0" at bounding box center [567, 141] width 73 height 14
click at [616, 25] on div "Name: [PERSON_NAME] Membership: No Active Membership Total Visits: 0 Card on fi…" at bounding box center [520, 153] width 198 height 306
click at [551, 141] on input "0" at bounding box center [567, 141] width 73 height 14
type input "20"
click at [443, 192] on img at bounding box center [447, 192] width 26 height 18
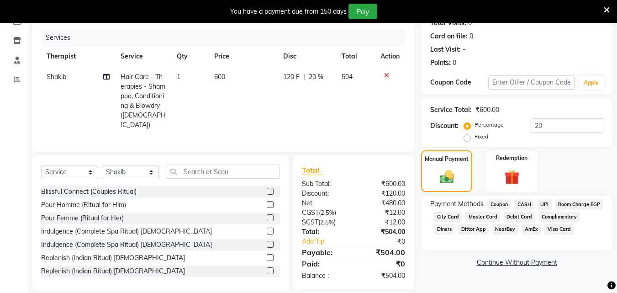
scroll to position [115, 0]
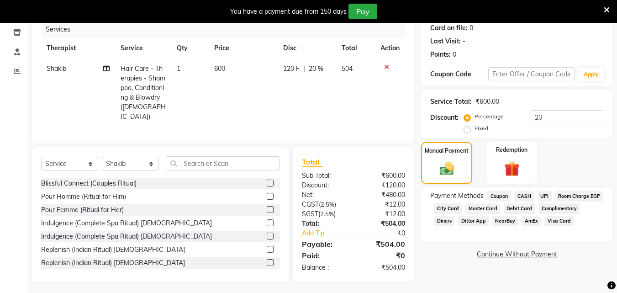
click at [556, 202] on span "Room Charge EGP" at bounding box center [580, 196] width 48 height 11
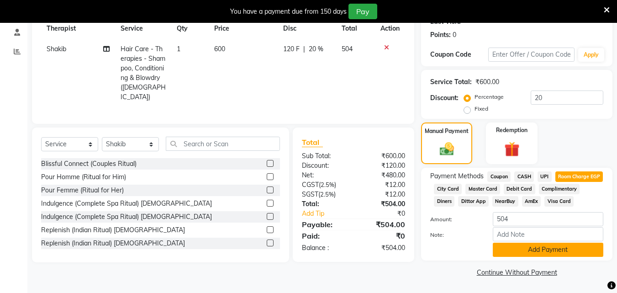
click at [526, 250] on button "Add Payment" at bounding box center [548, 250] width 111 height 14
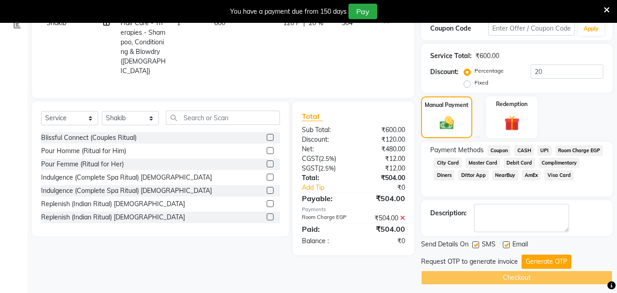
scroll to position [168, 0]
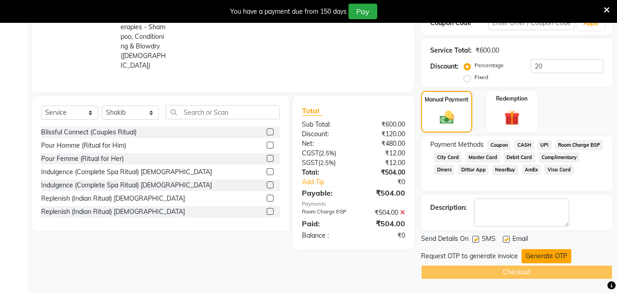
click at [526, 256] on button "Generate OTP" at bounding box center [547, 256] width 50 height 14
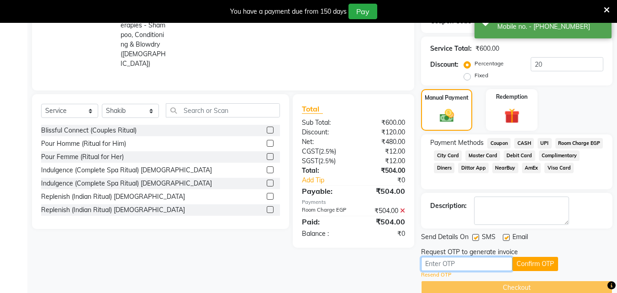
click at [450, 261] on input "text" at bounding box center [466, 264] width 91 height 14
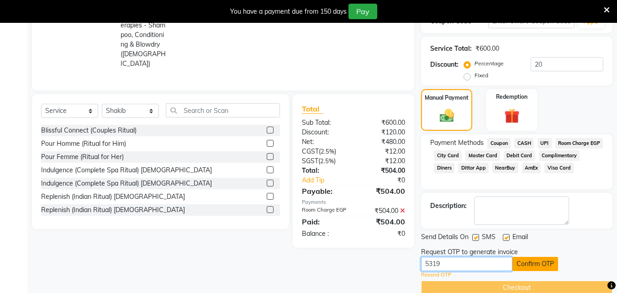
type input "5319"
click at [547, 268] on button "Confirm OTP" at bounding box center [536, 264] width 46 height 14
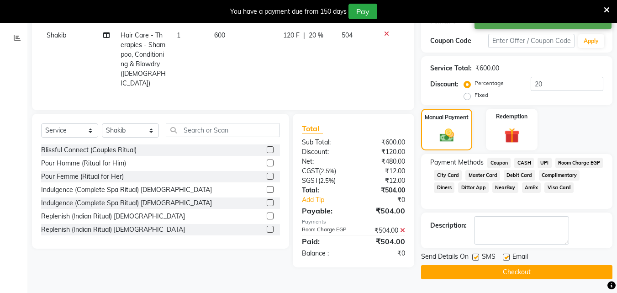
click at [547, 268] on button "Checkout" at bounding box center [516, 272] width 191 height 14
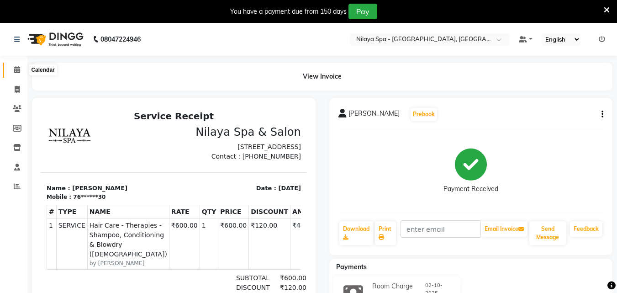
click at [16, 69] on icon at bounding box center [17, 69] width 6 height 7
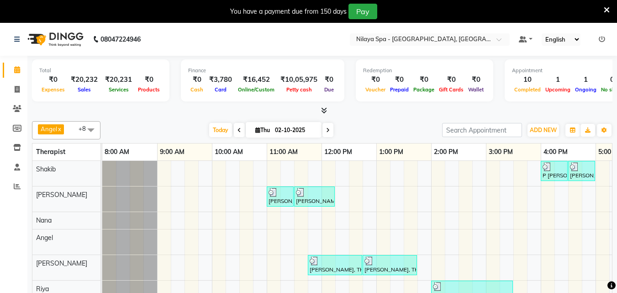
click at [601, 202] on div "P [PERSON_NAME], TK04, 04:00 PM-04:30 PM, Hair Cuts [PERSON_NAME] Radisson staf…" at bounding box center [513, 256] width 822 height 190
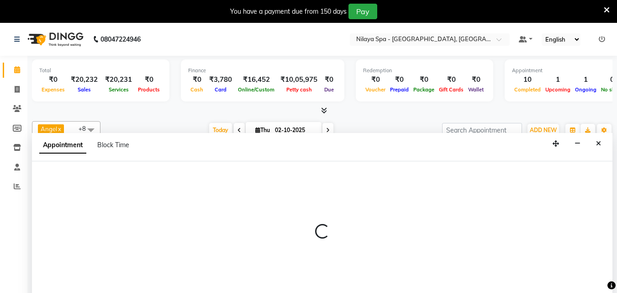
scroll to position [23, 0]
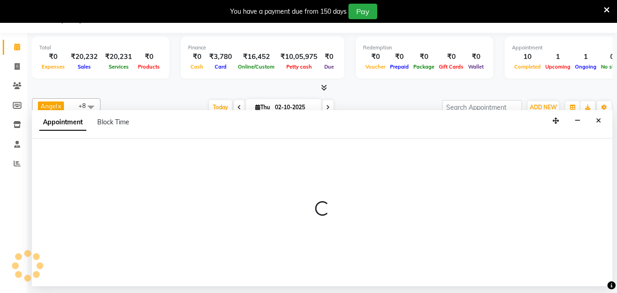
select select "78963"
select select "tentative"
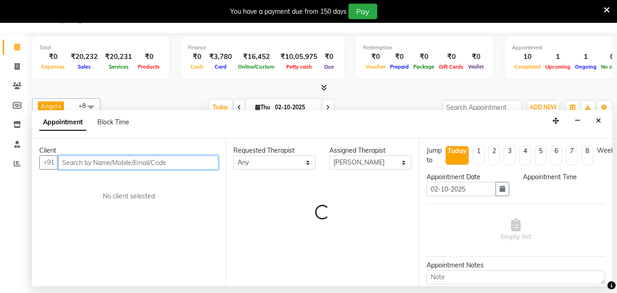
select select "1020"
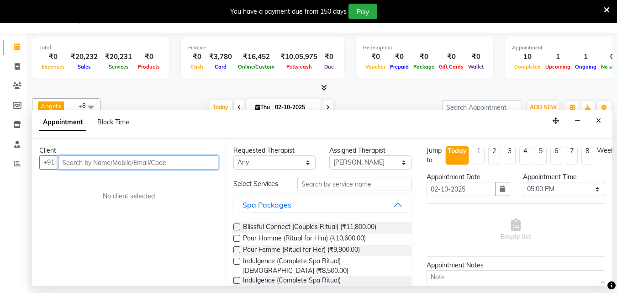
click at [84, 163] on input "text" at bounding box center [138, 162] width 160 height 14
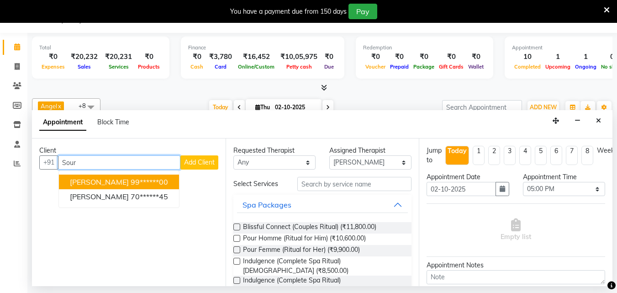
click at [98, 168] on input "Sour" at bounding box center [119, 162] width 122 height 14
type input "S"
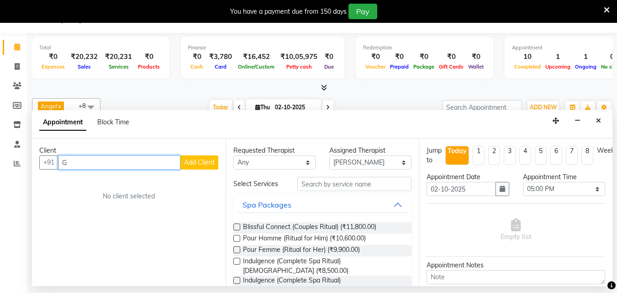
type input "G"
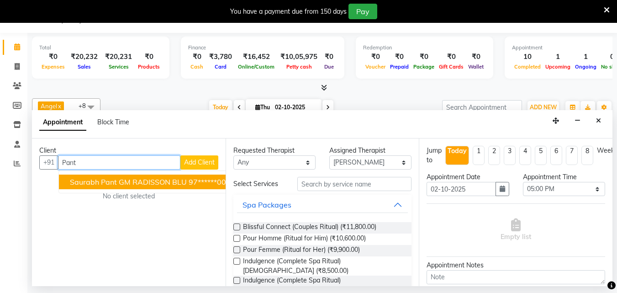
drag, startPoint x: 146, startPoint y: 181, endPoint x: 148, endPoint y: 189, distance: 8.1
click at [146, 181] on span "Saurabh Pant GM RADISSON BLU" at bounding box center [128, 181] width 117 height 9
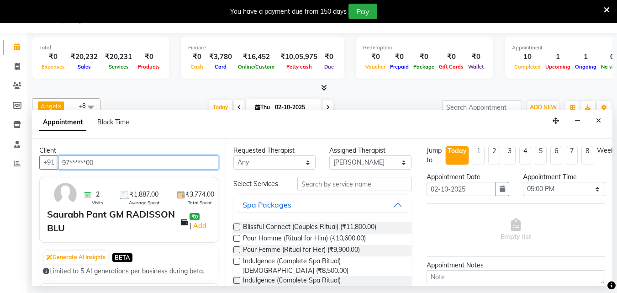
type input "97******00"
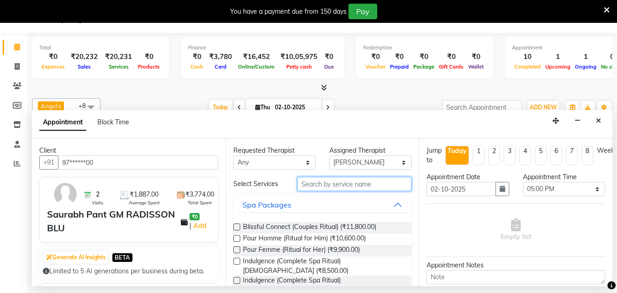
click at [351, 183] on input "text" at bounding box center [354, 184] width 114 height 14
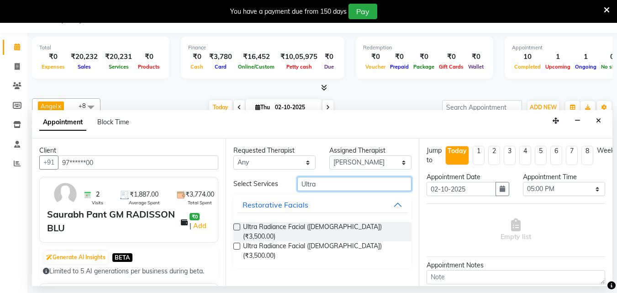
type input "Ultra"
click at [238, 228] on label at bounding box center [236, 226] width 7 height 7
click at [238, 228] on input "checkbox" at bounding box center [236, 228] width 6 height 6
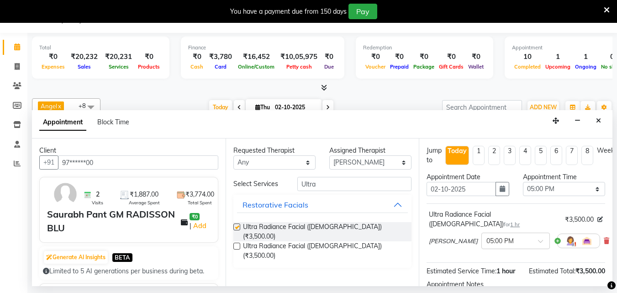
checkbox input "false"
click at [591, 190] on select "Select 09:00 AM 09:15 AM 09:30 AM 09:45 AM 10:00 AM 10:15 AM 10:30 AM 10:45 AM …" at bounding box center [564, 189] width 82 height 14
select select "1035"
click at [523, 182] on select "Select 09:00 AM 09:15 AM 09:30 AM 09:45 AM 10:00 AM 10:15 AM 10:30 AM 10:45 AM …" at bounding box center [564, 189] width 82 height 14
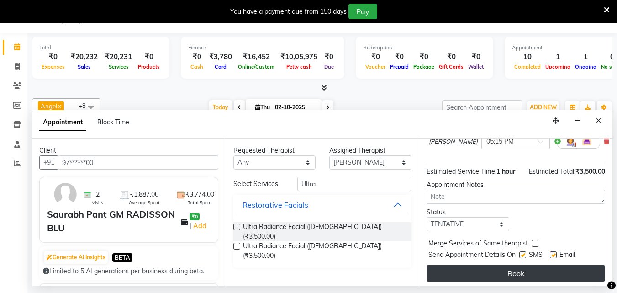
click at [530, 267] on button "Book" at bounding box center [516, 273] width 179 height 16
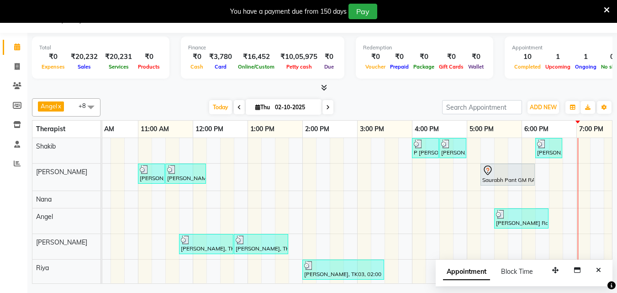
scroll to position [53, 0]
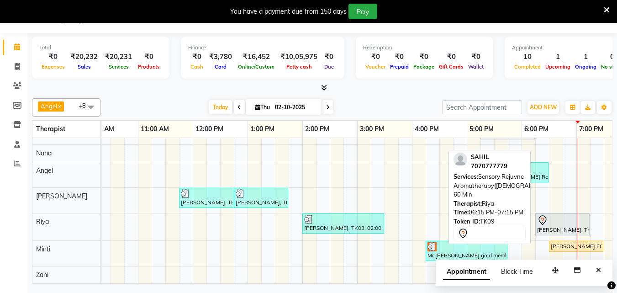
click at [561, 220] on div "[PERSON_NAME], TK09, 06:15 PM-07:15 PM, Sensory Rejuvne Aromatherapy([DEMOGRAPH…" at bounding box center [562, 224] width 53 height 19
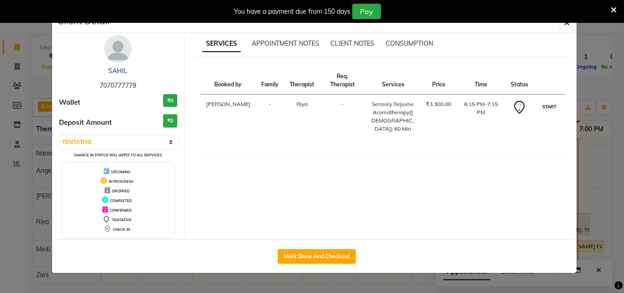
click at [548, 101] on button "START" at bounding box center [549, 106] width 19 height 11
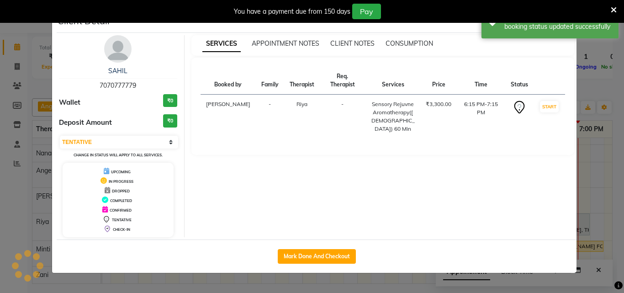
select select "1"
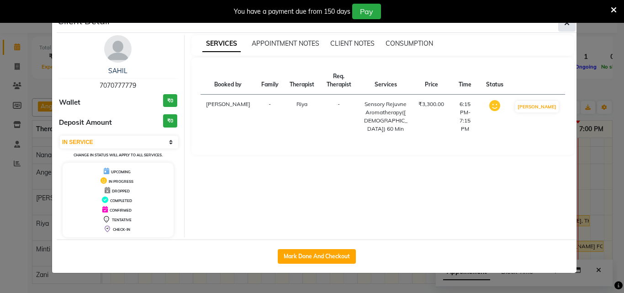
click at [566, 26] on icon "button" at bounding box center [566, 22] width 5 height 7
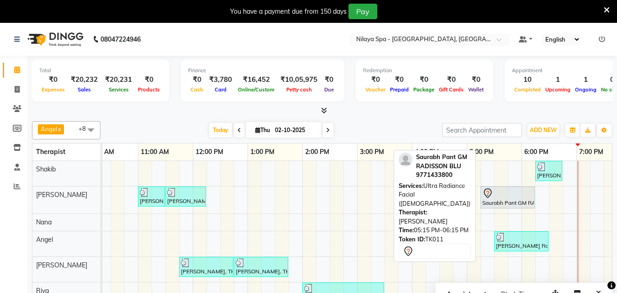
click at [511, 203] on div "Saurabh Pant GM RADISSON BLU, TK11, 05:15 PM-06:15 PM, Ultra Radiance Facial ([…" at bounding box center [508, 197] width 53 height 19
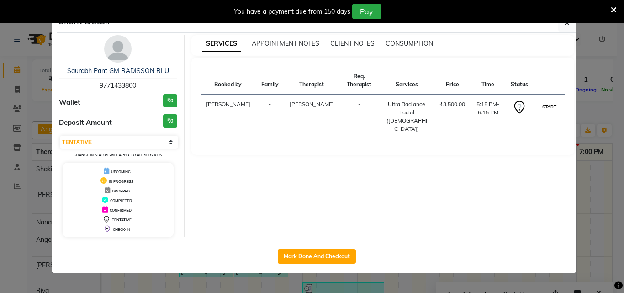
click at [547, 101] on button "START" at bounding box center [549, 106] width 19 height 11
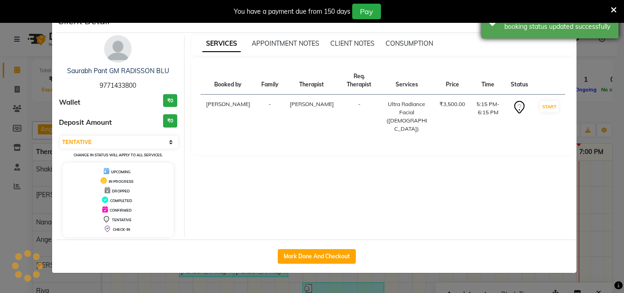
select select "1"
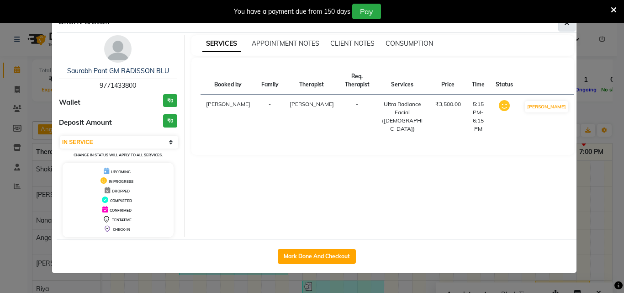
click at [568, 28] on button "button" at bounding box center [566, 22] width 17 height 17
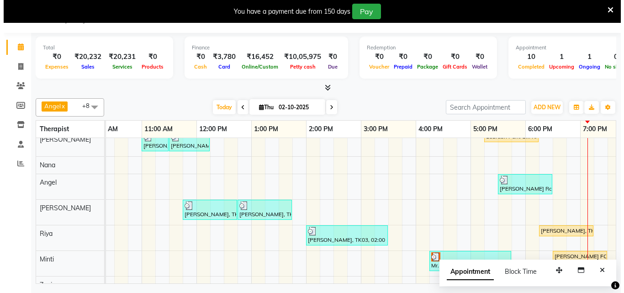
scroll to position [49, 0]
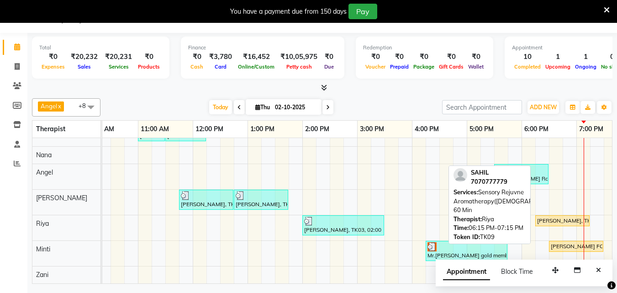
click at [562, 217] on div "[PERSON_NAME], TK09, 06:15 PM-07:15 PM, Sensory Rejuvne Aromatherapy([DEMOGRAPH…" at bounding box center [562, 221] width 53 height 8
select select "1"
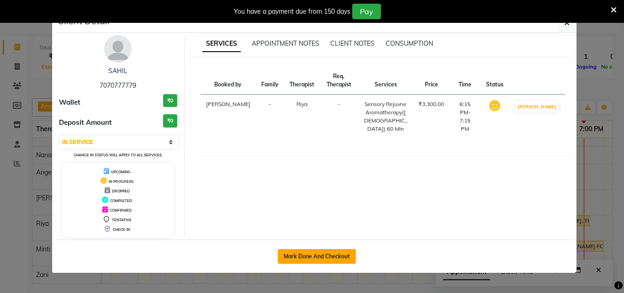
click at [322, 258] on button "Mark Done And Checkout" at bounding box center [317, 256] width 78 height 15
select select "service"
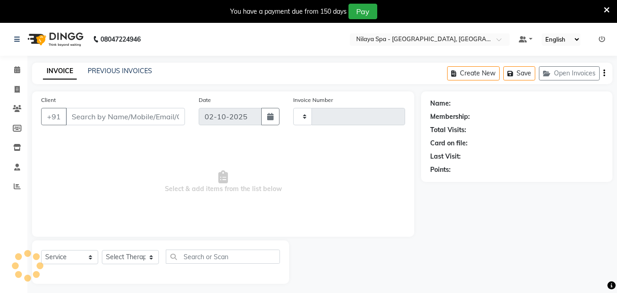
type input "1666"
select select "8066"
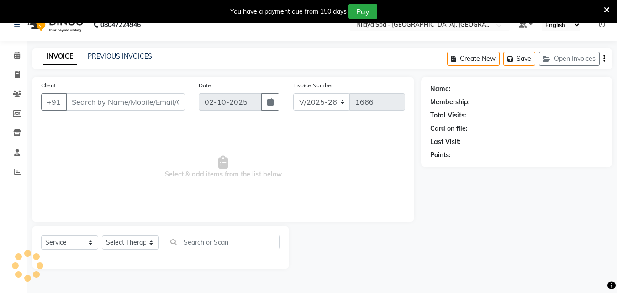
scroll to position [23, 0]
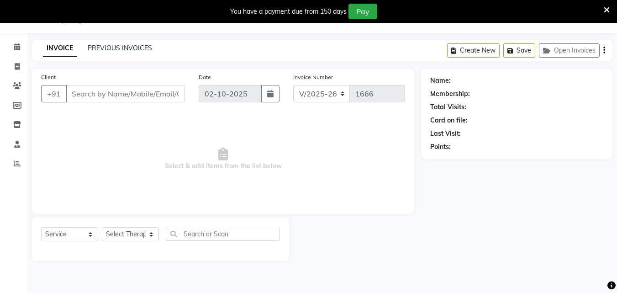
type input "70******79"
select select "80439"
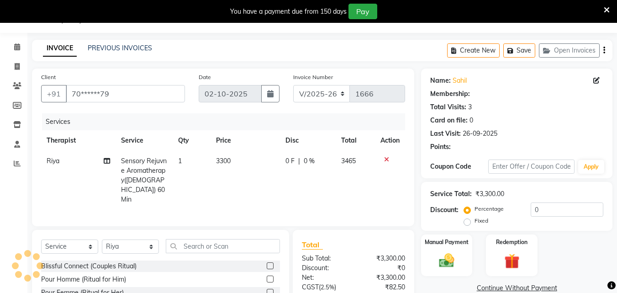
scroll to position [106, 0]
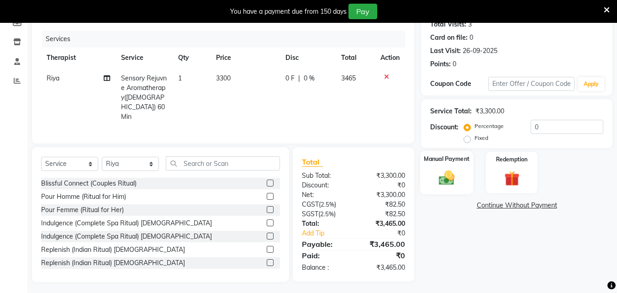
click at [453, 176] on img at bounding box center [447, 178] width 26 height 18
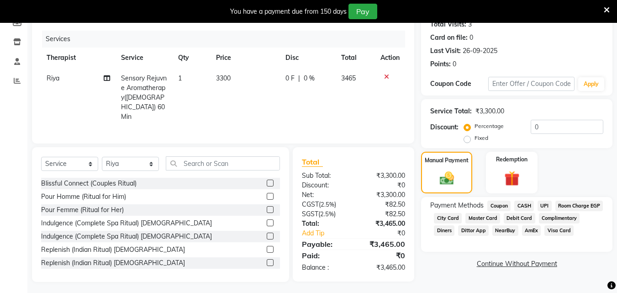
click at [525, 205] on span "CASH" at bounding box center [525, 206] width 20 height 11
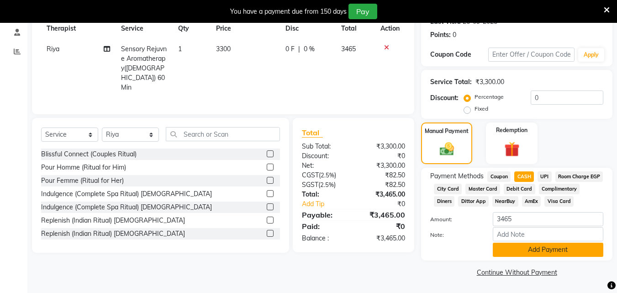
click at [549, 250] on button "Add Payment" at bounding box center [548, 250] width 111 height 14
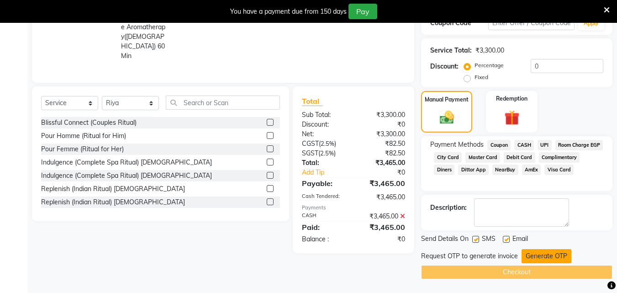
click at [548, 254] on button "Generate OTP" at bounding box center [547, 256] width 50 height 14
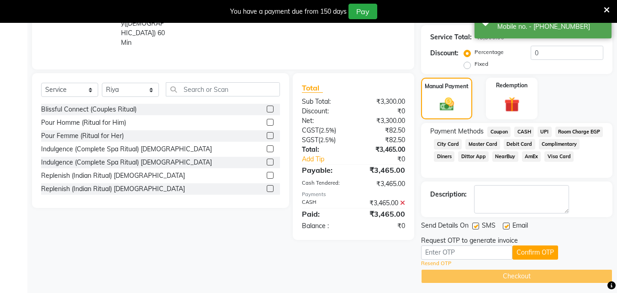
scroll to position [186, 0]
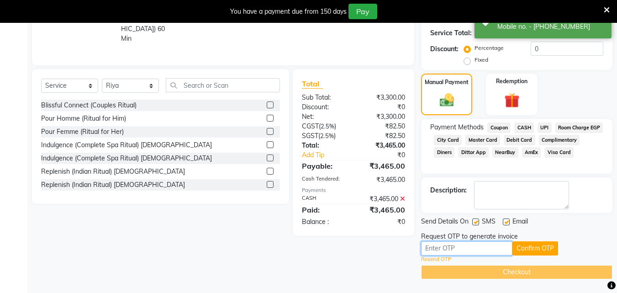
click at [476, 248] on input "text" at bounding box center [466, 248] width 91 height 14
type input "7806"
click at [541, 244] on button "Confirm OTP" at bounding box center [536, 248] width 46 height 14
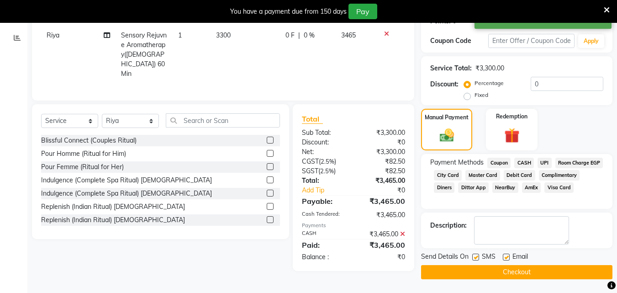
scroll to position [150, 0]
click at [525, 268] on button "Checkout" at bounding box center [516, 272] width 191 height 14
